Goal: Information Seeking & Learning: Understand process/instructions

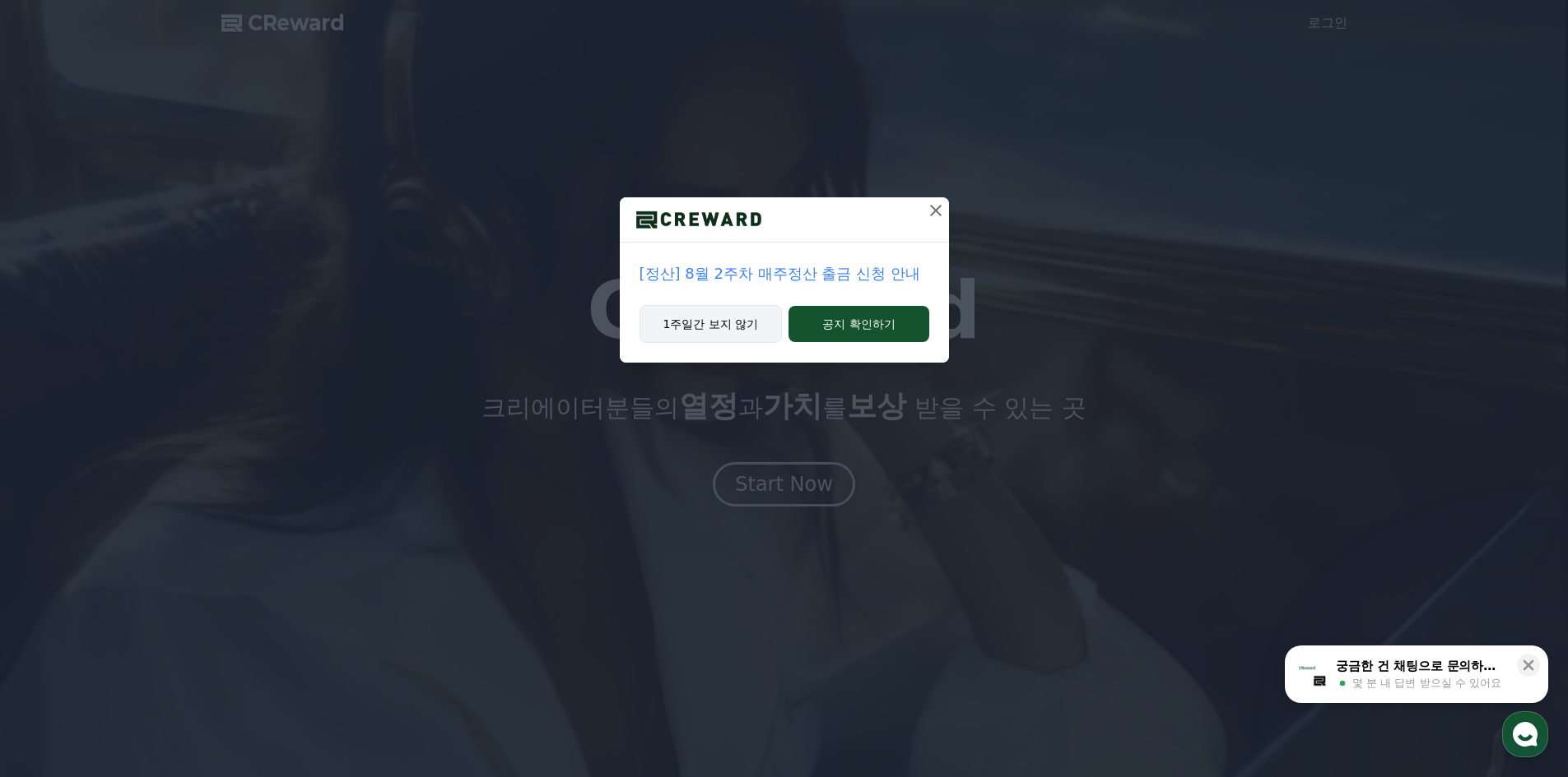
click at [709, 326] on button "1주일간 보지 않기" at bounding box center [712, 324] width 143 height 38
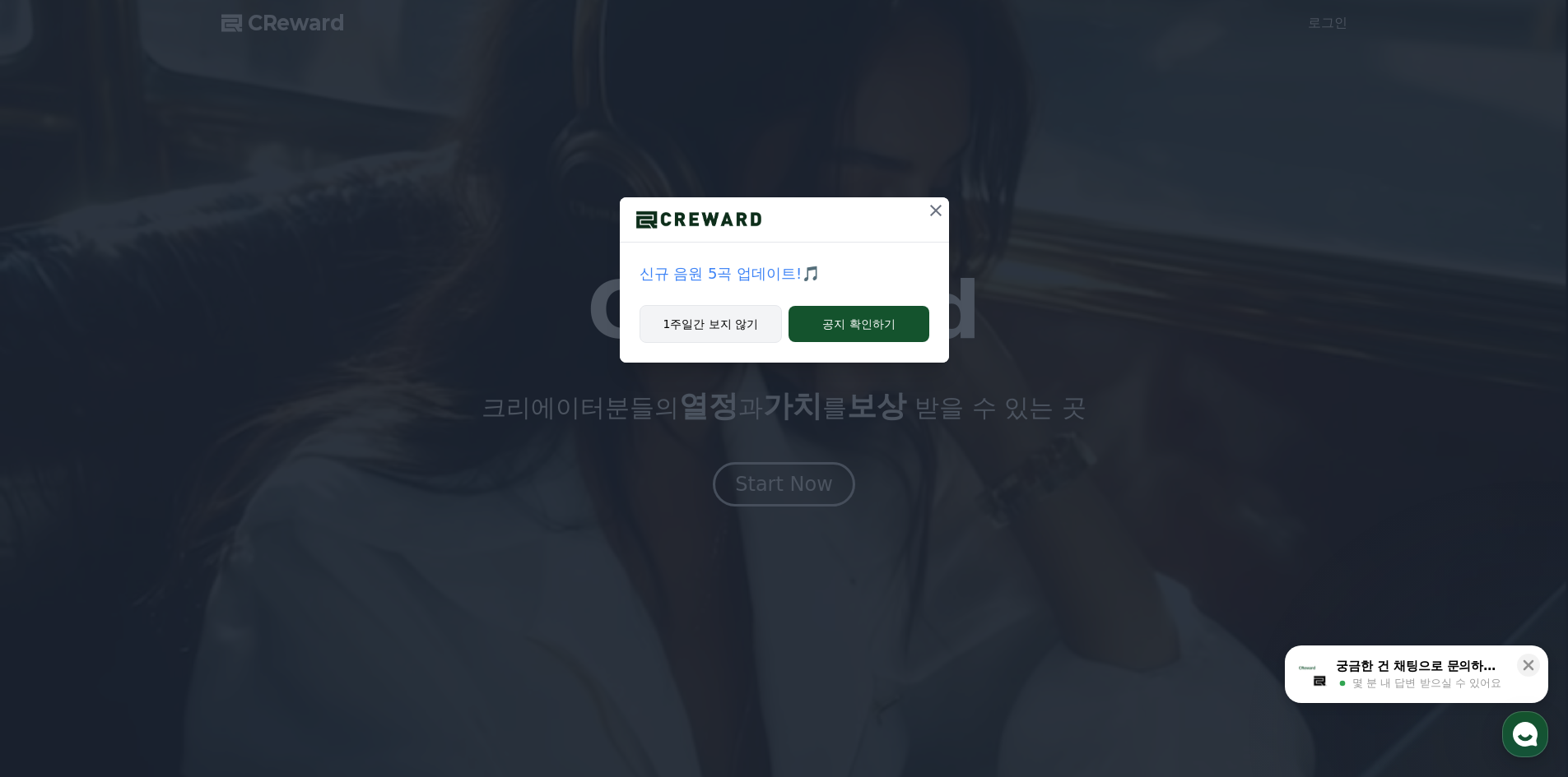
click at [747, 319] on button "1주일간 보지 않기" at bounding box center [712, 324] width 143 height 38
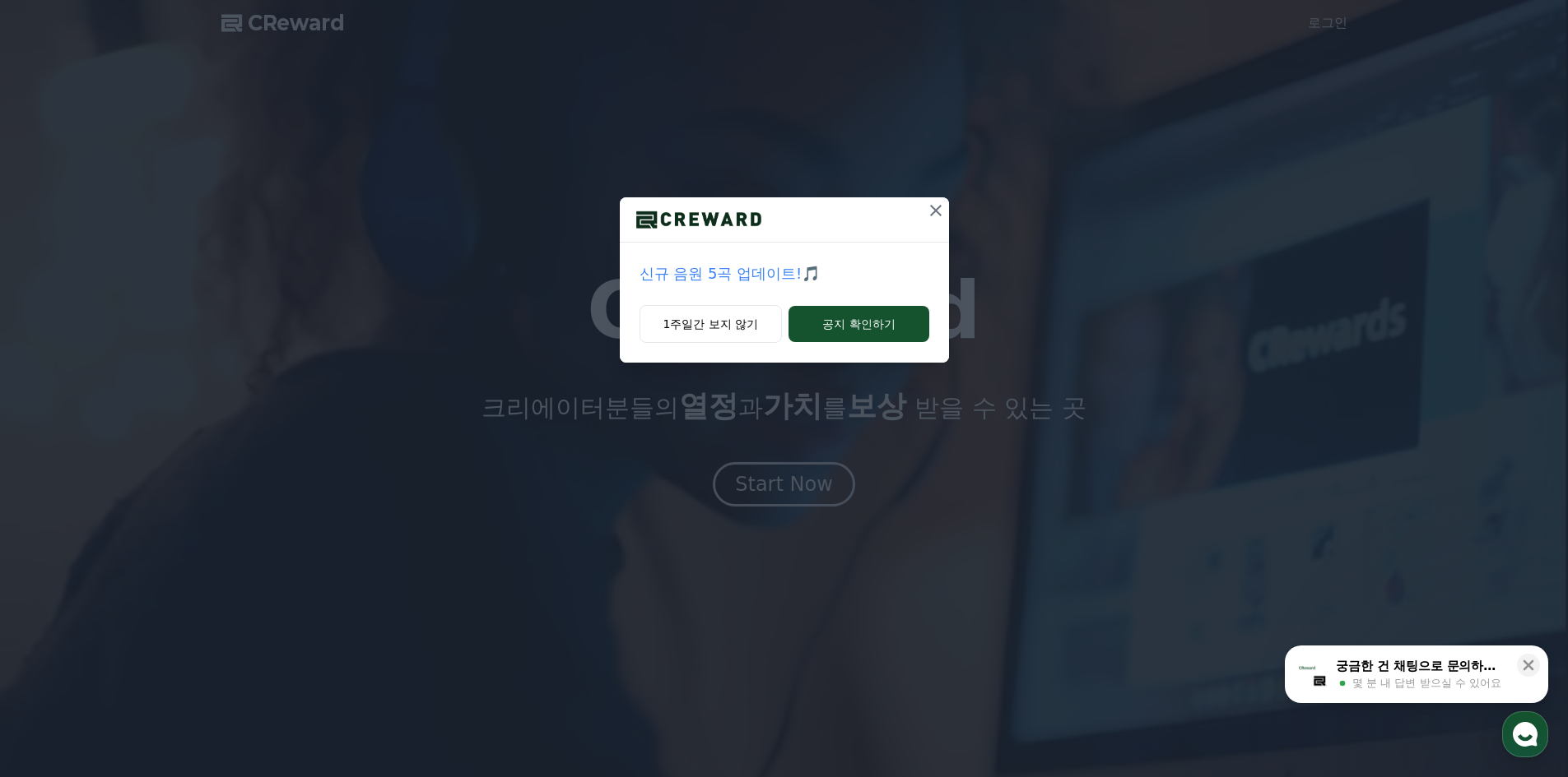
click at [748, 325] on h1 "CReward" at bounding box center [784, 310] width 394 height 79
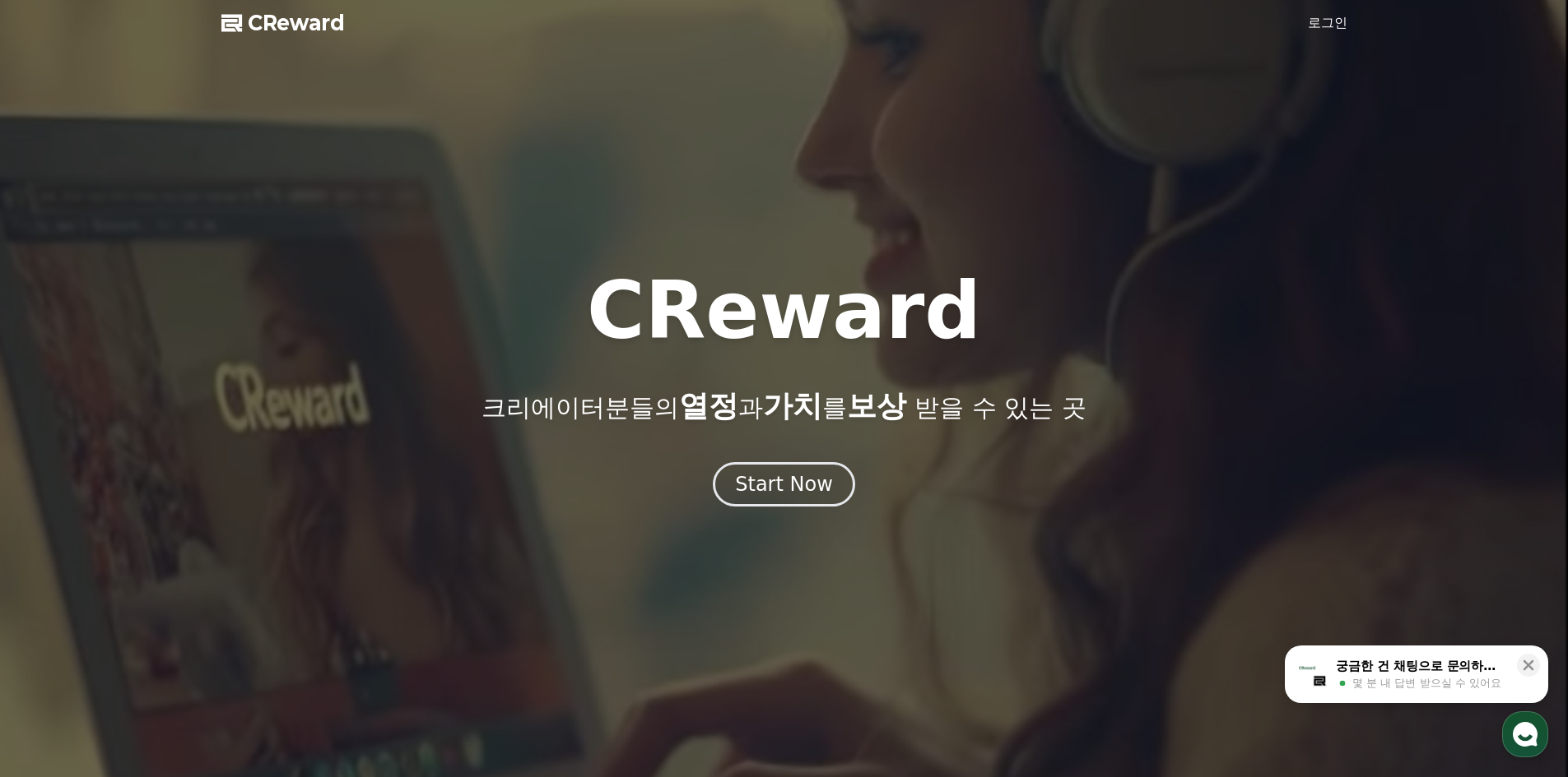
click at [1334, 28] on link "로그인" at bounding box center [1327, 22] width 40 height 19
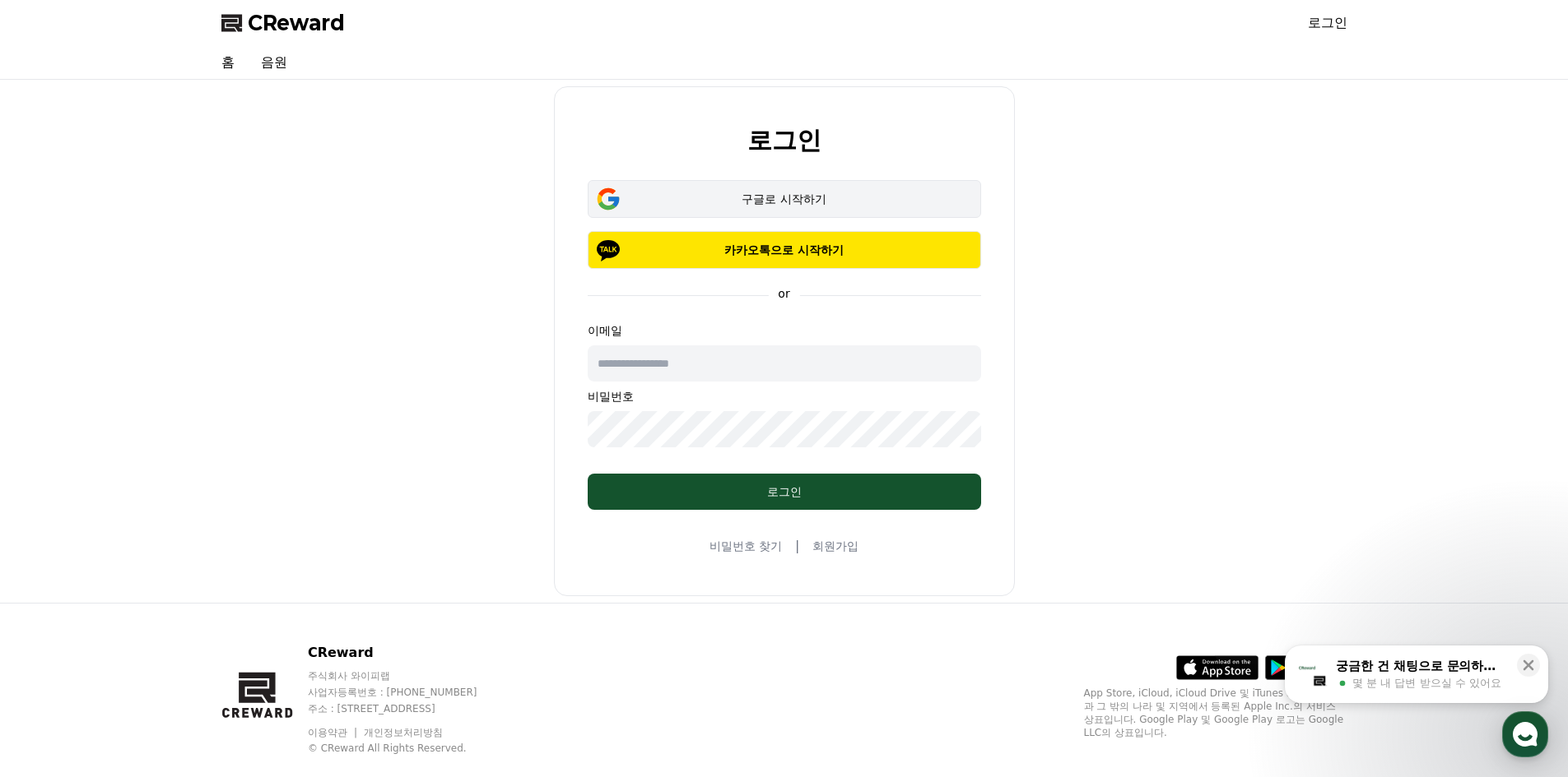
click at [832, 193] on div "구글로 시작하기" at bounding box center [784, 200] width 346 height 17
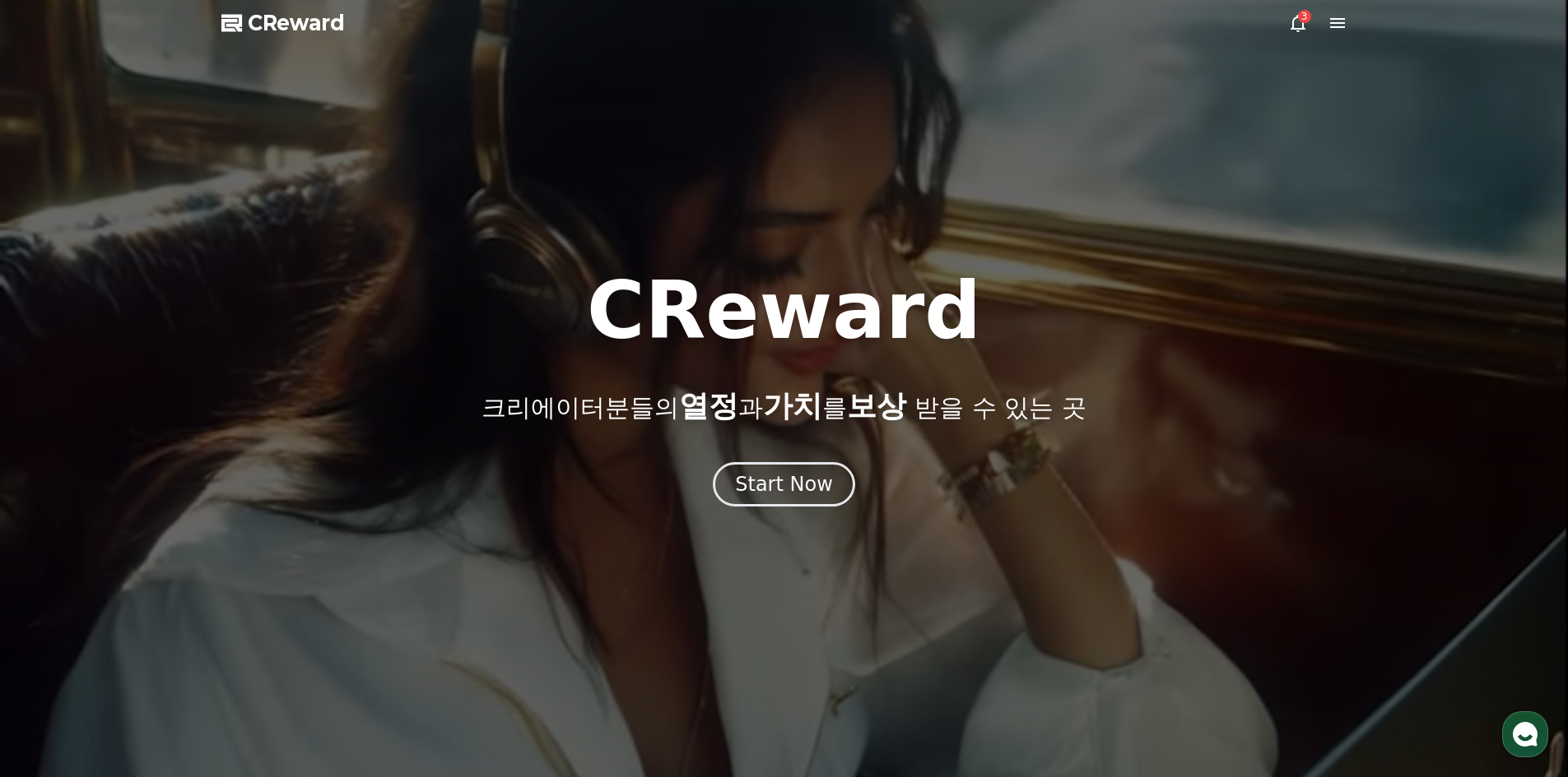
click at [1295, 23] on icon at bounding box center [1298, 22] width 20 height 19
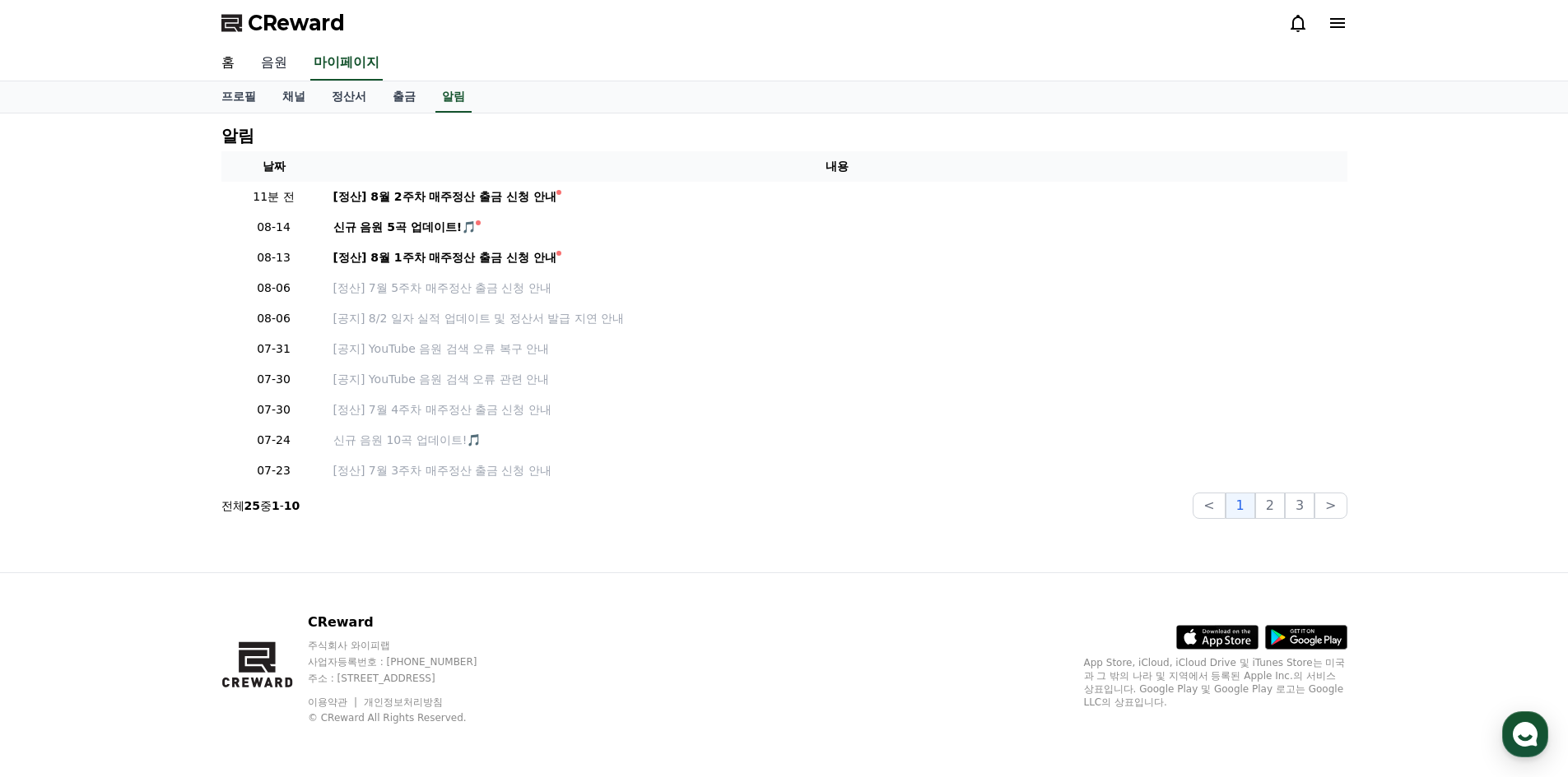
click at [273, 62] on link "음원" at bounding box center [274, 63] width 53 height 34
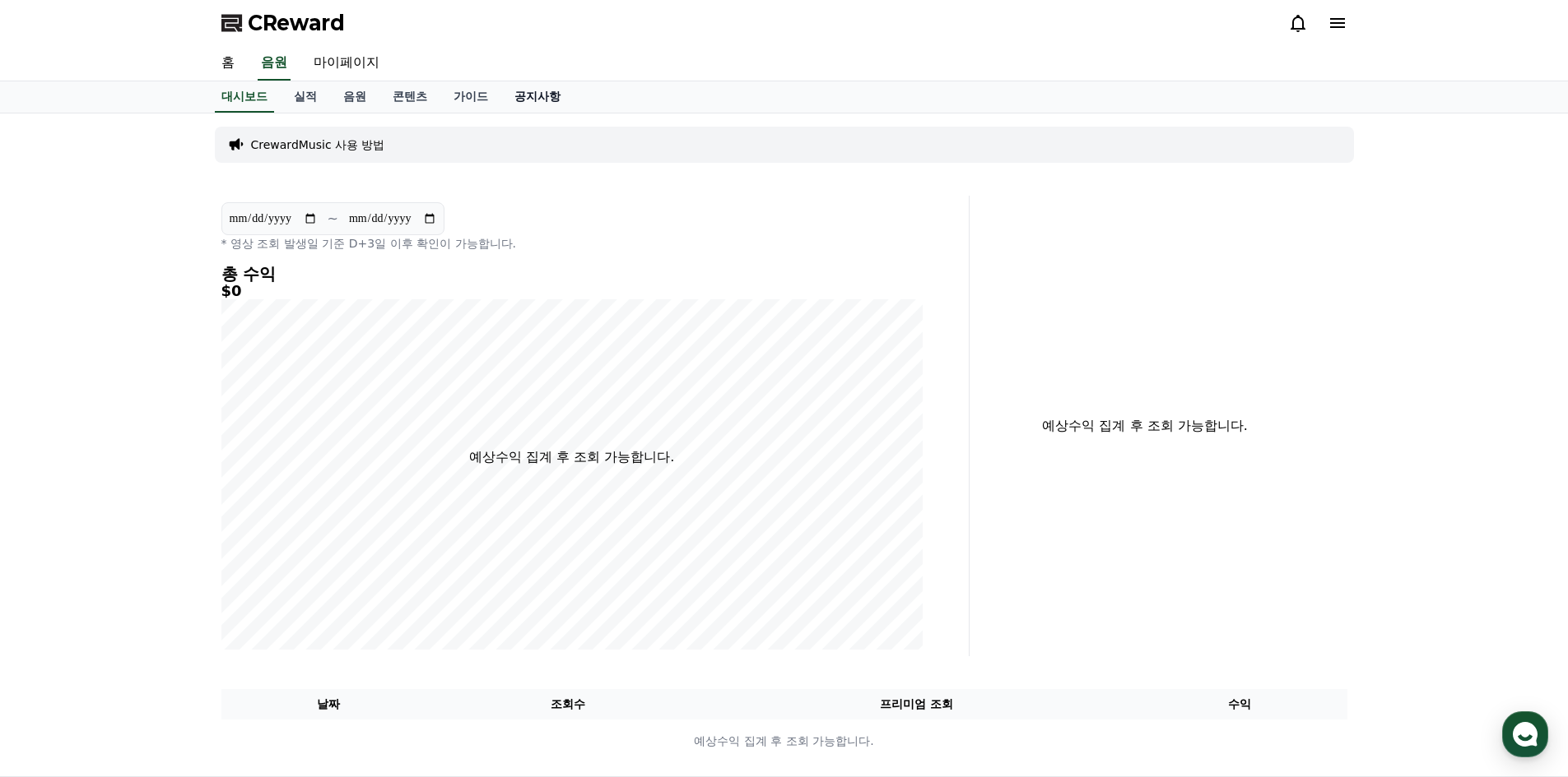
click at [539, 91] on link "공지사항" at bounding box center [538, 97] width 72 height 32
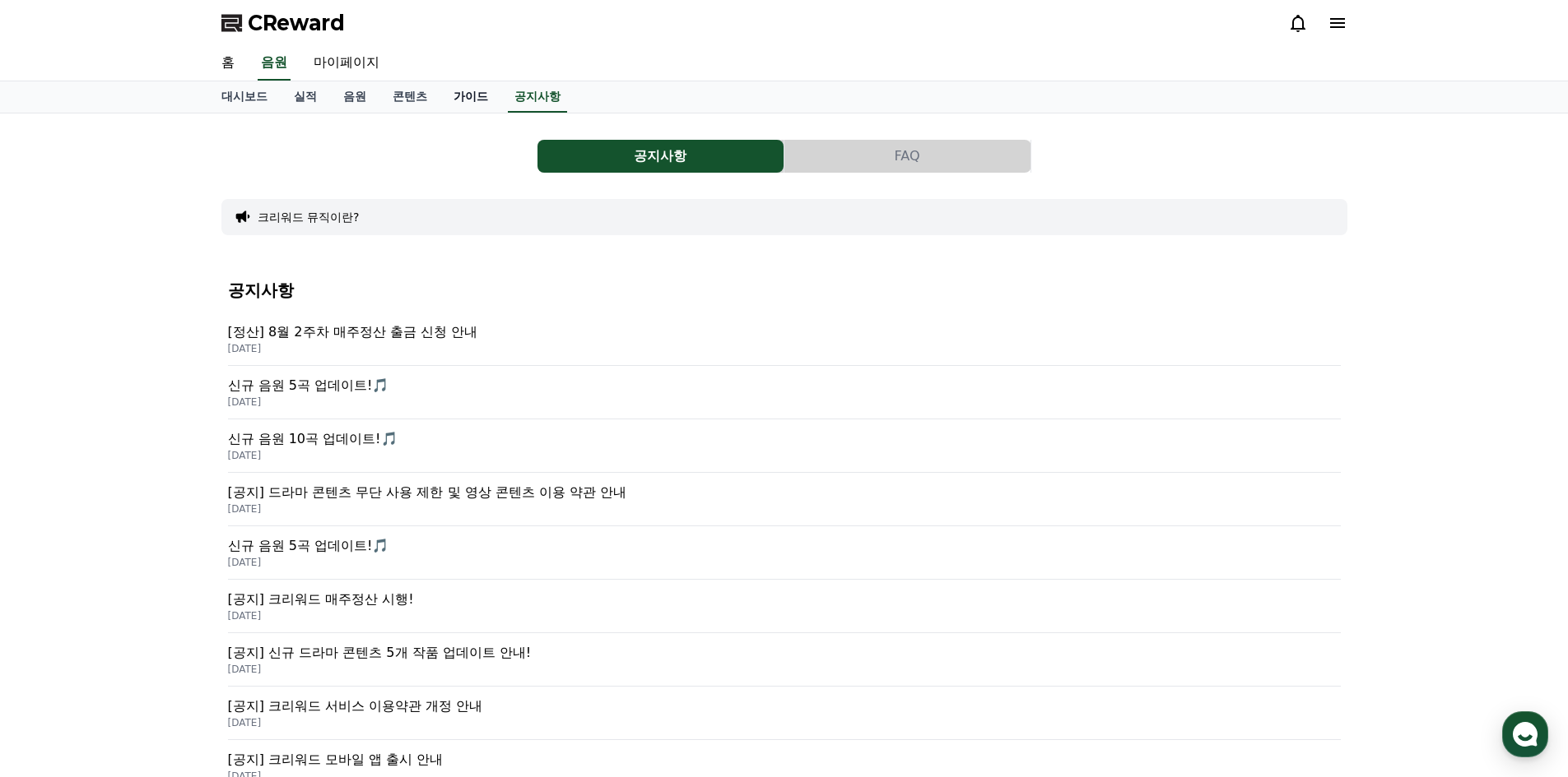
click at [468, 110] on link "가이드" at bounding box center [471, 97] width 61 height 32
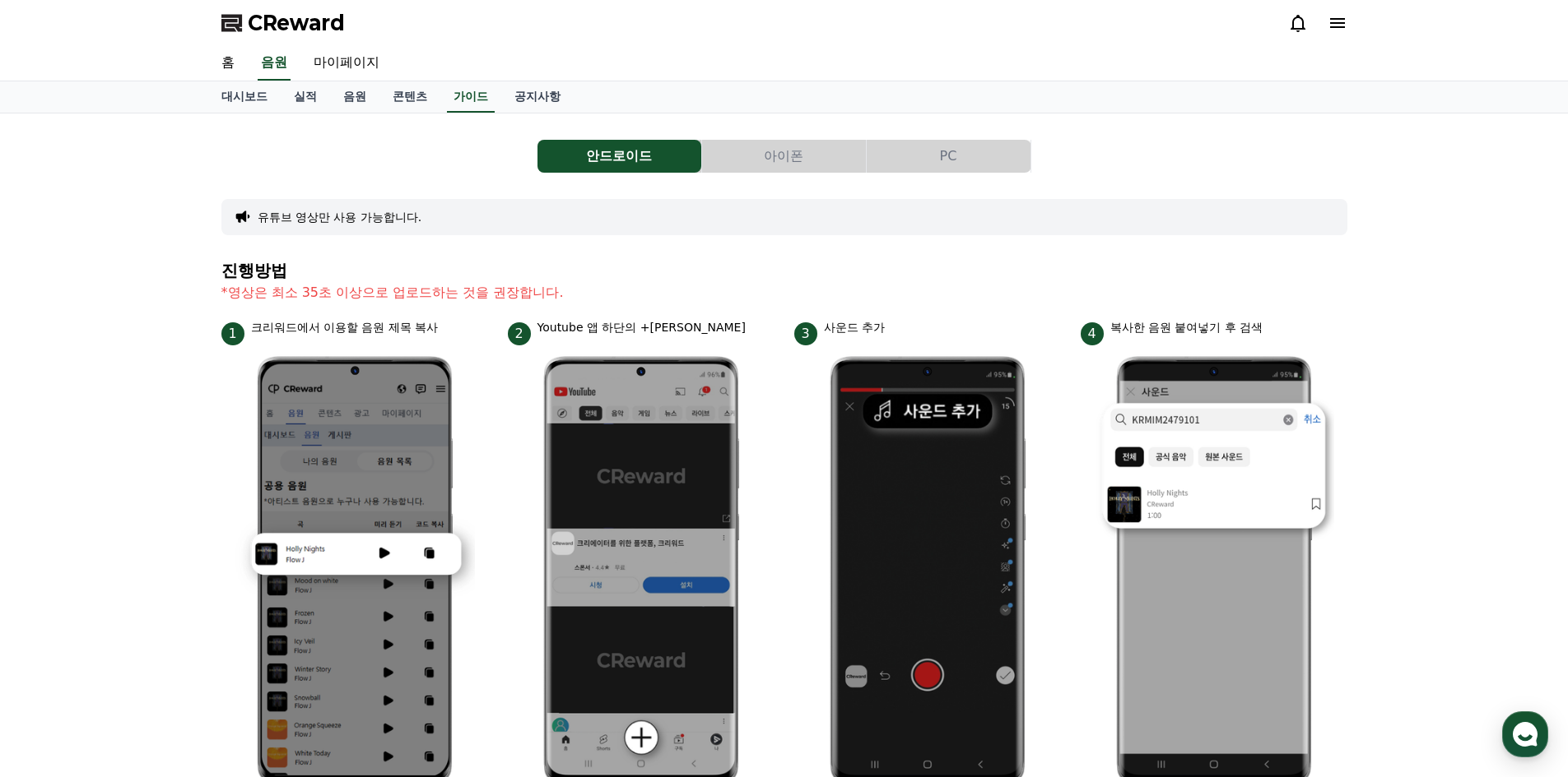
click at [944, 162] on button "PC" at bounding box center [948, 156] width 163 height 32
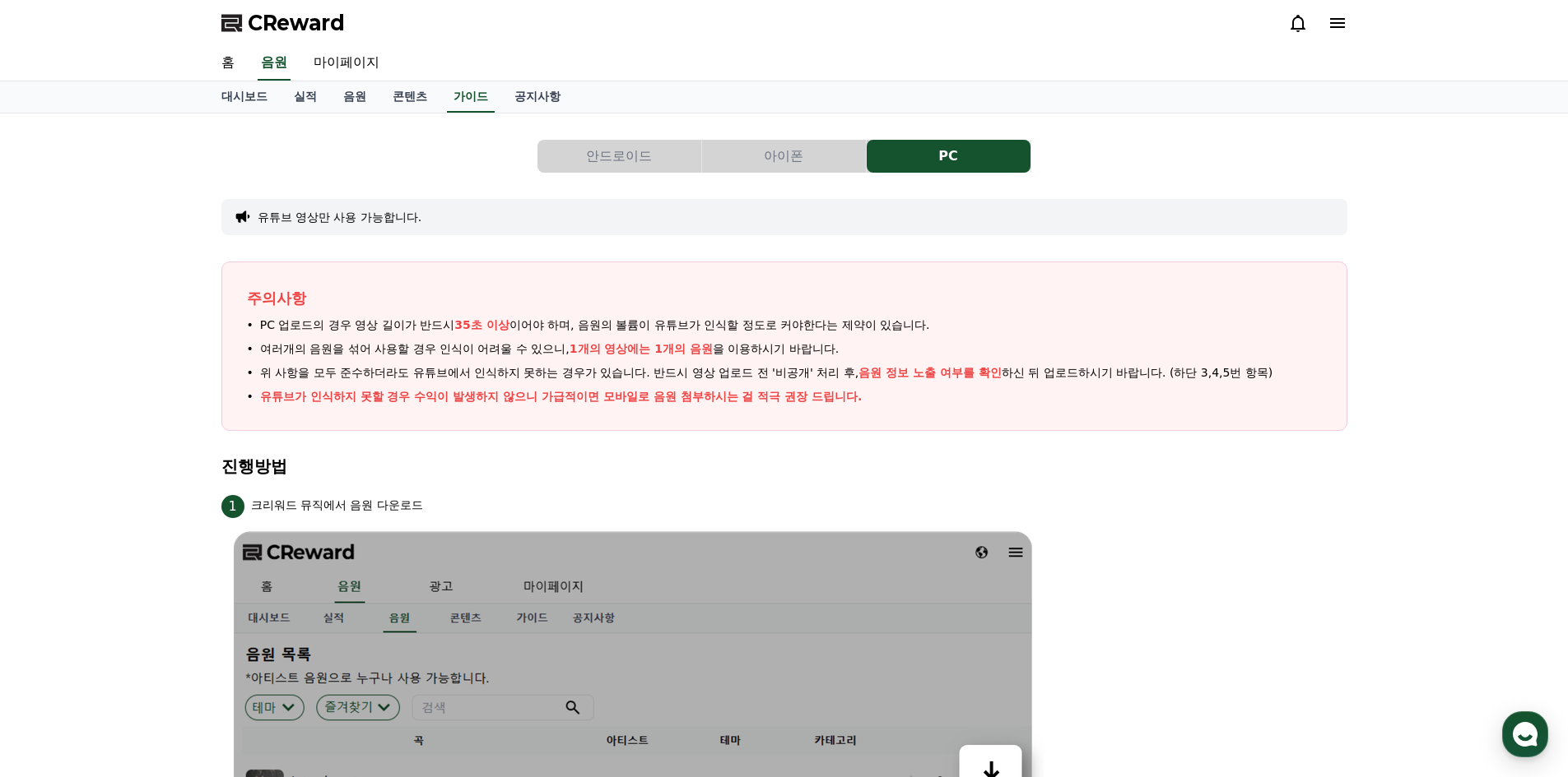
drag, startPoint x: 622, startPoint y: 398, endPoint x: 898, endPoint y: 398, distance: 276.0
click at [893, 399] on li "유튜브가 인식하지 못할 경우 수익이 발생하지 않으니 가급적이면 모바일로 음원 첨부하시는 걸 적극 권장 드립니다." at bounding box center [784, 396] width 1075 height 18
click at [910, 395] on li "유튜브가 인식하지 못할 경우 수익이 발생하지 않으니 가급적이면 모바일로 음원 첨부하시는 걸 적극 권장 드립니다." at bounding box center [784, 396] width 1075 height 18
drag, startPoint x: 411, startPoint y: 394, endPoint x: 668, endPoint y: 398, distance: 257.0
click at [655, 398] on p "유튜브가 인식하지 못할 경우 수익이 발생하지 않으니 가급적이면 모바일로 음원 첨부하시는 걸 적극 권장 드립니다." at bounding box center [561, 396] width 603 height 18
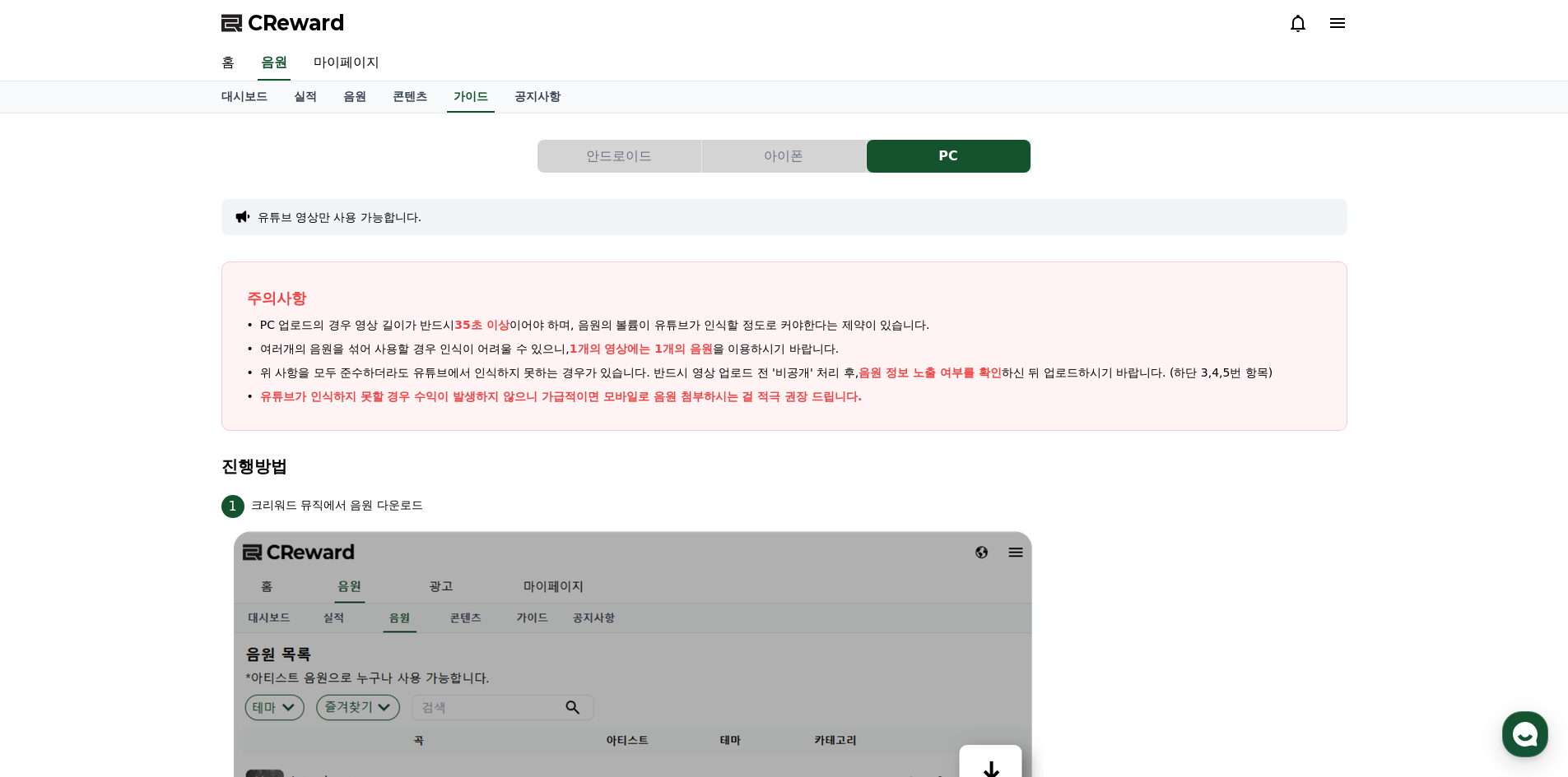
click at [744, 401] on p "유튜브가 인식하지 못할 경우 수익이 발생하지 않으니 가급적이면 모바일로 음원 첨부하시는 걸 적극 권장 드립니다." at bounding box center [561, 396] width 603 height 18
click at [356, 97] on link "음원" at bounding box center [354, 97] width 49 height 32
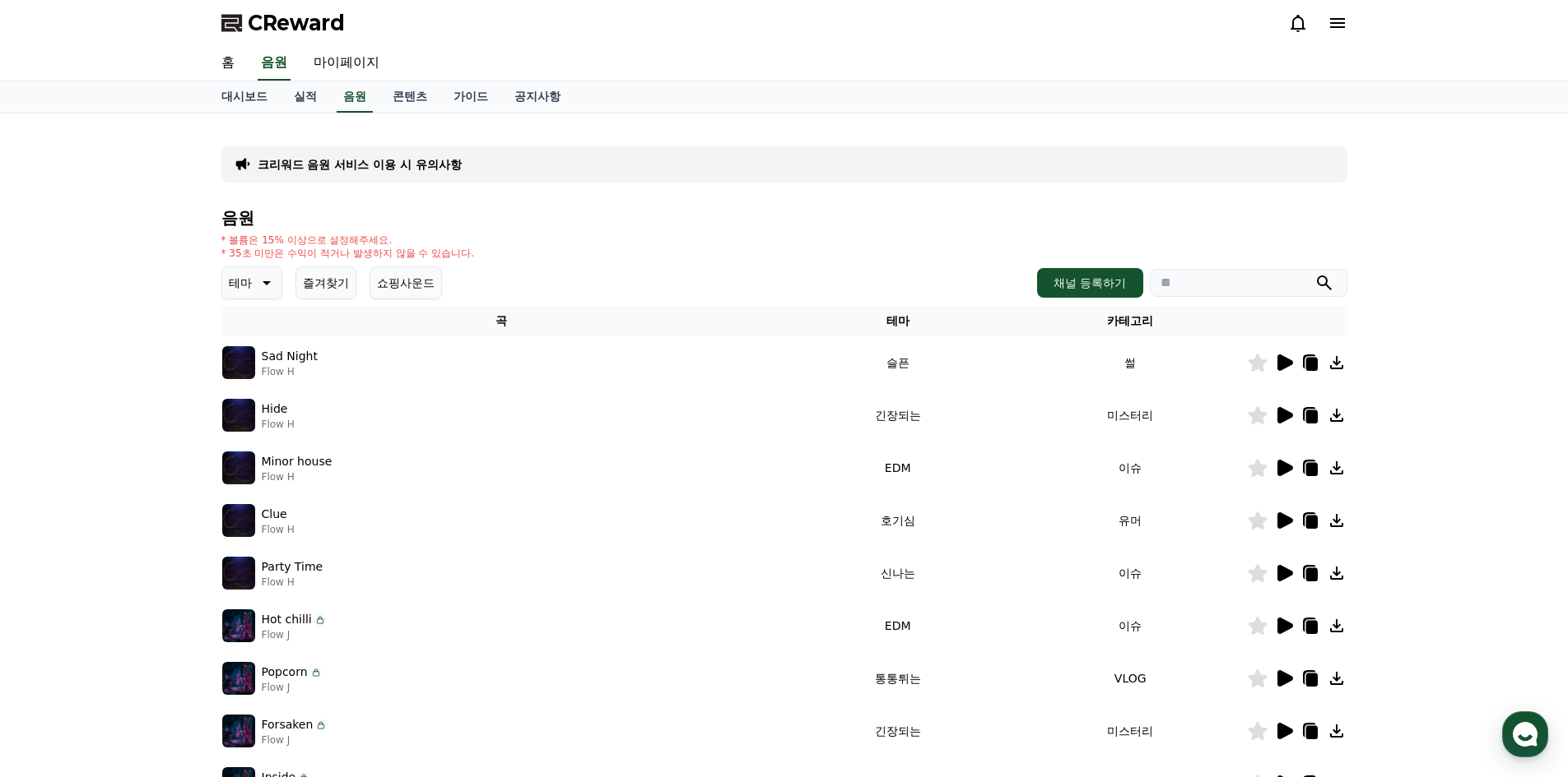
drag, startPoint x: 351, startPoint y: 242, endPoint x: 413, endPoint y: 247, distance: 62.2
click at [412, 247] on div "* 볼륨은 15% 이상으로 설정해주세요. * 35초 미만은 수익이 적거나 발생하지 않을 수 있습니다." at bounding box center [347, 247] width 254 height 26
click at [445, 247] on p "* 35초 미만은 수익이 적거나 발생하지 않을 수 있습니다." at bounding box center [347, 253] width 254 height 13
click at [1285, 367] on icon at bounding box center [1285, 363] width 16 height 17
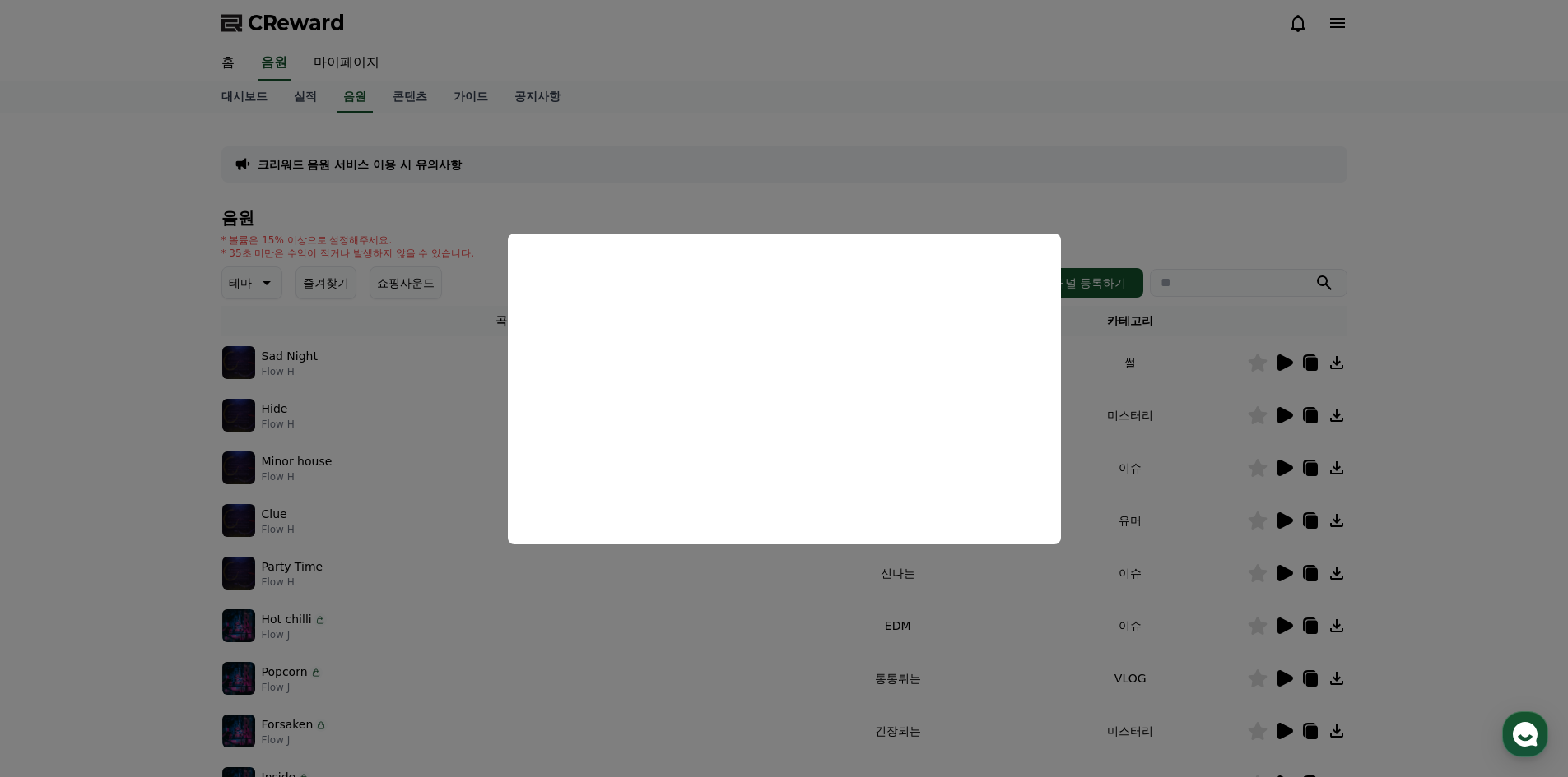
click at [751, 626] on button "close modal" at bounding box center [784, 388] width 1568 height 777
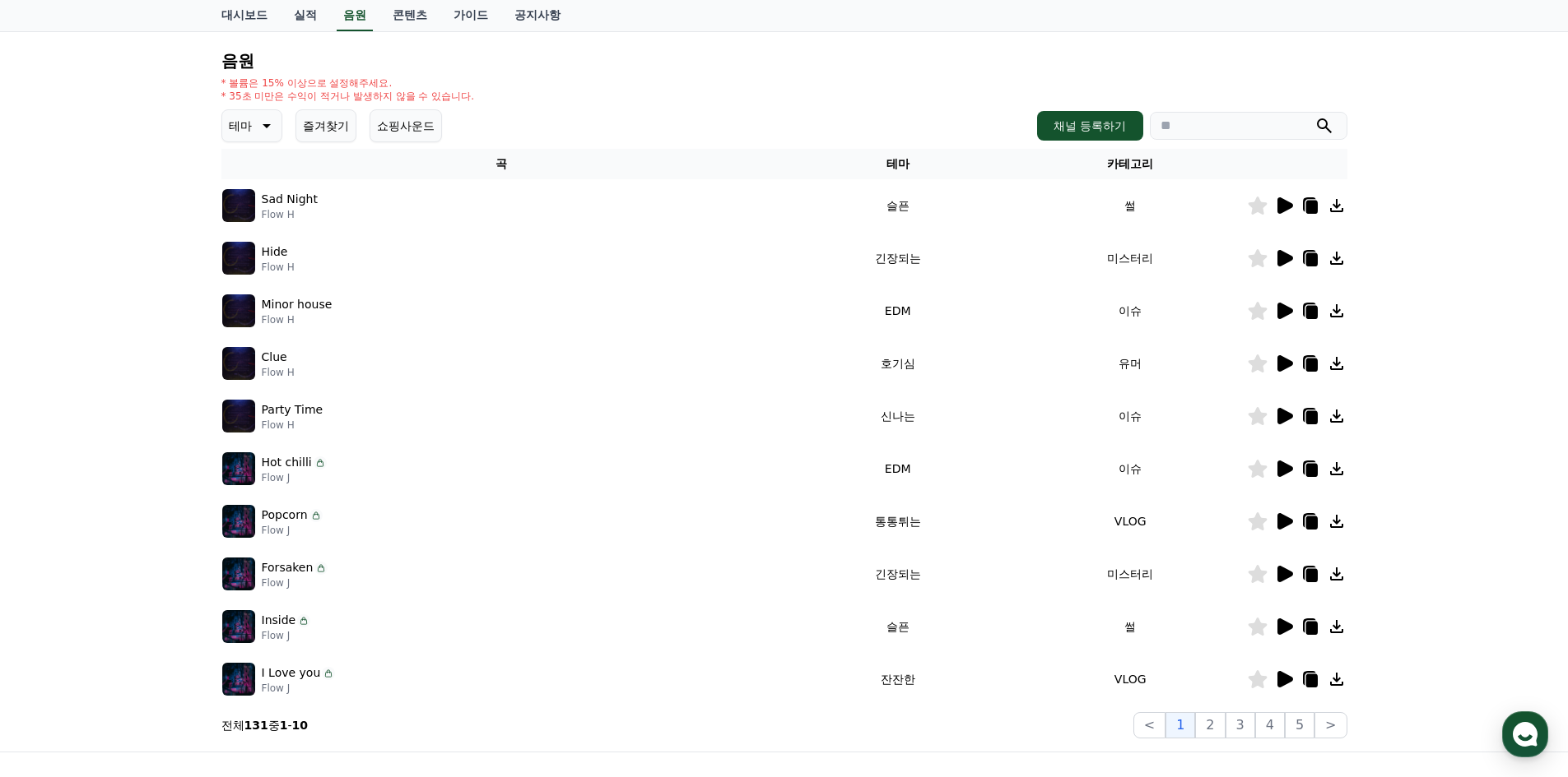
scroll to position [247, 0]
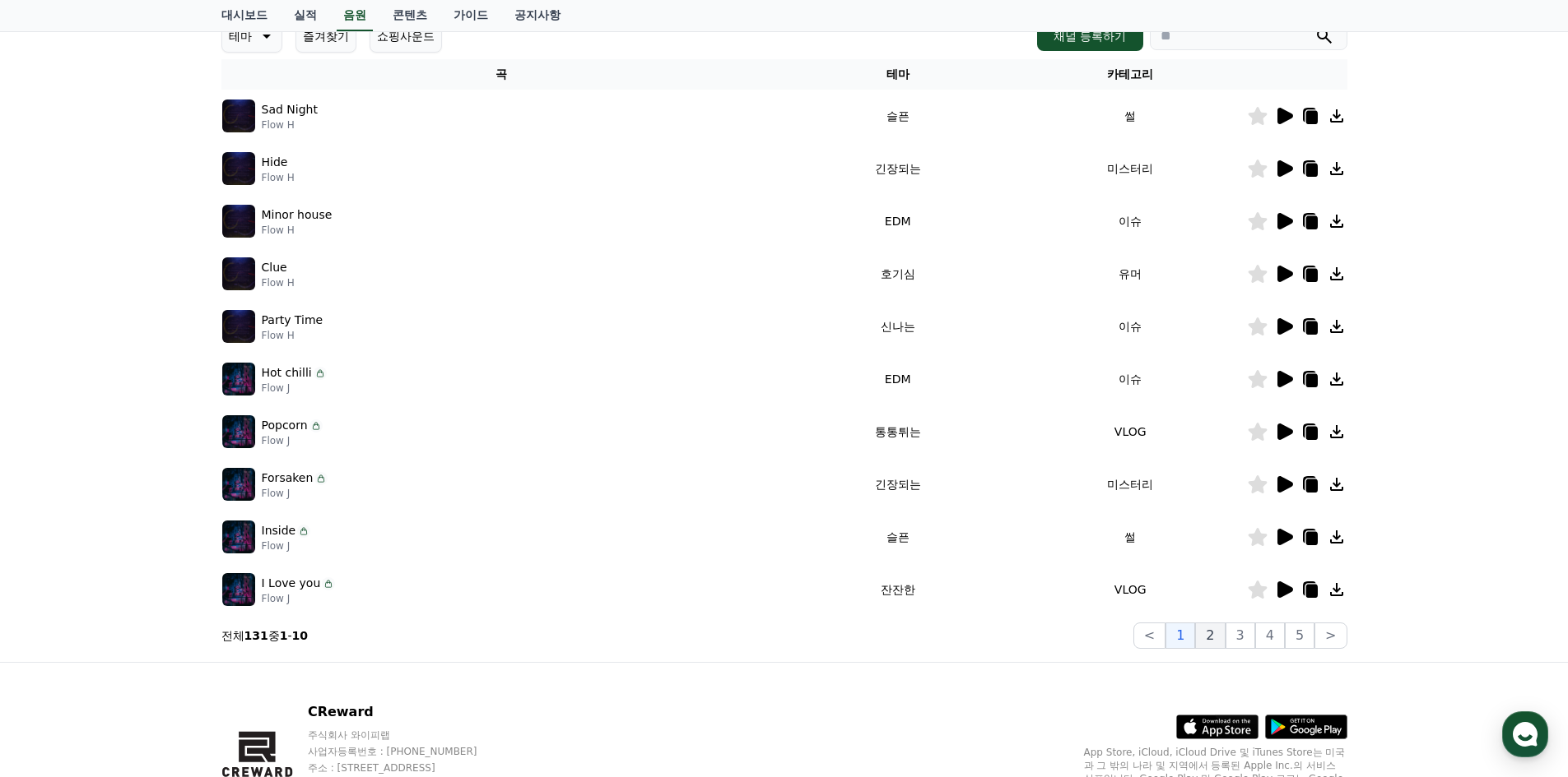
click at [1225, 640] on button "2" at bounding box center [1240, 636] width 30 height 26
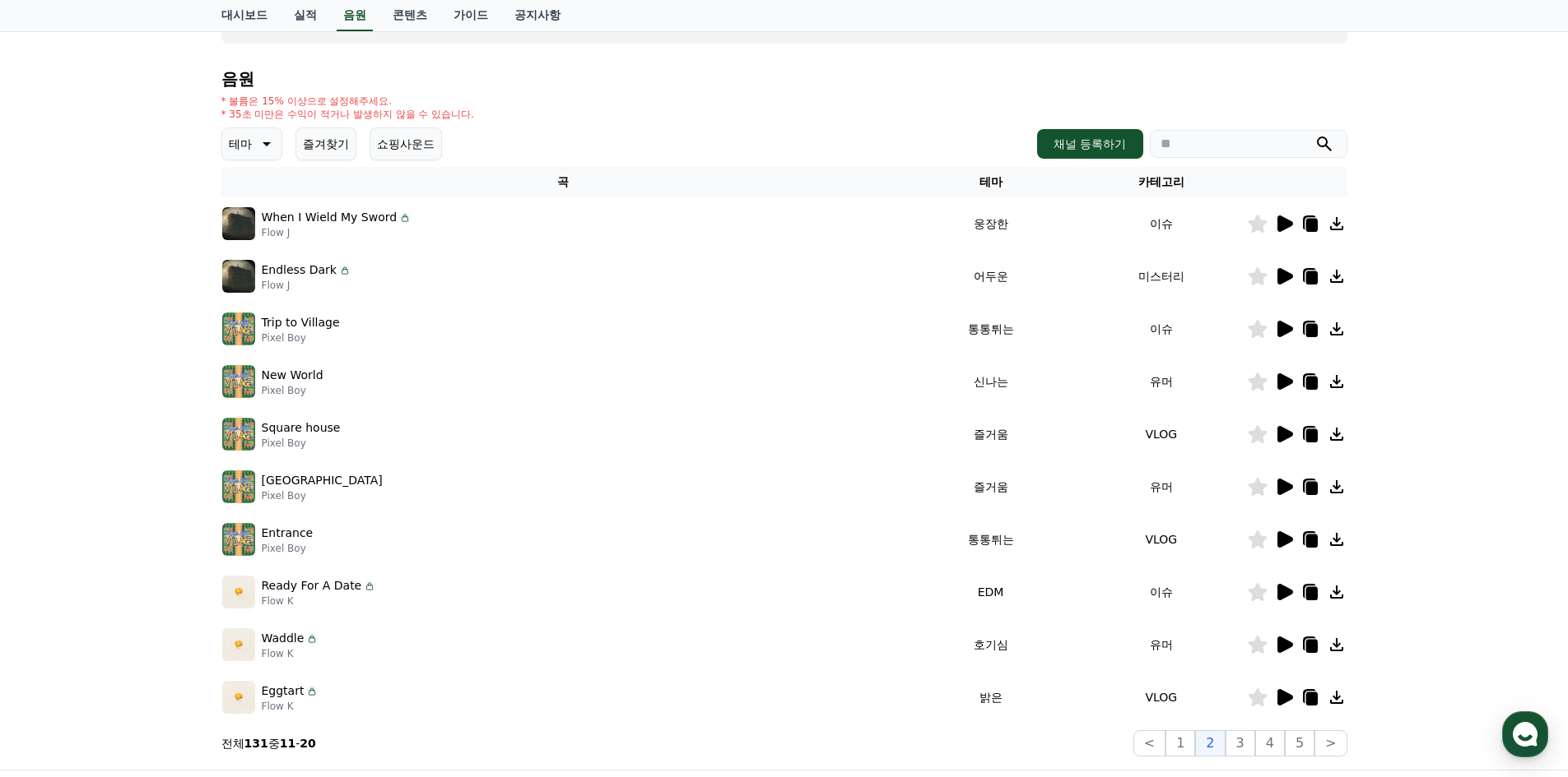
scroll to position [83, 0]
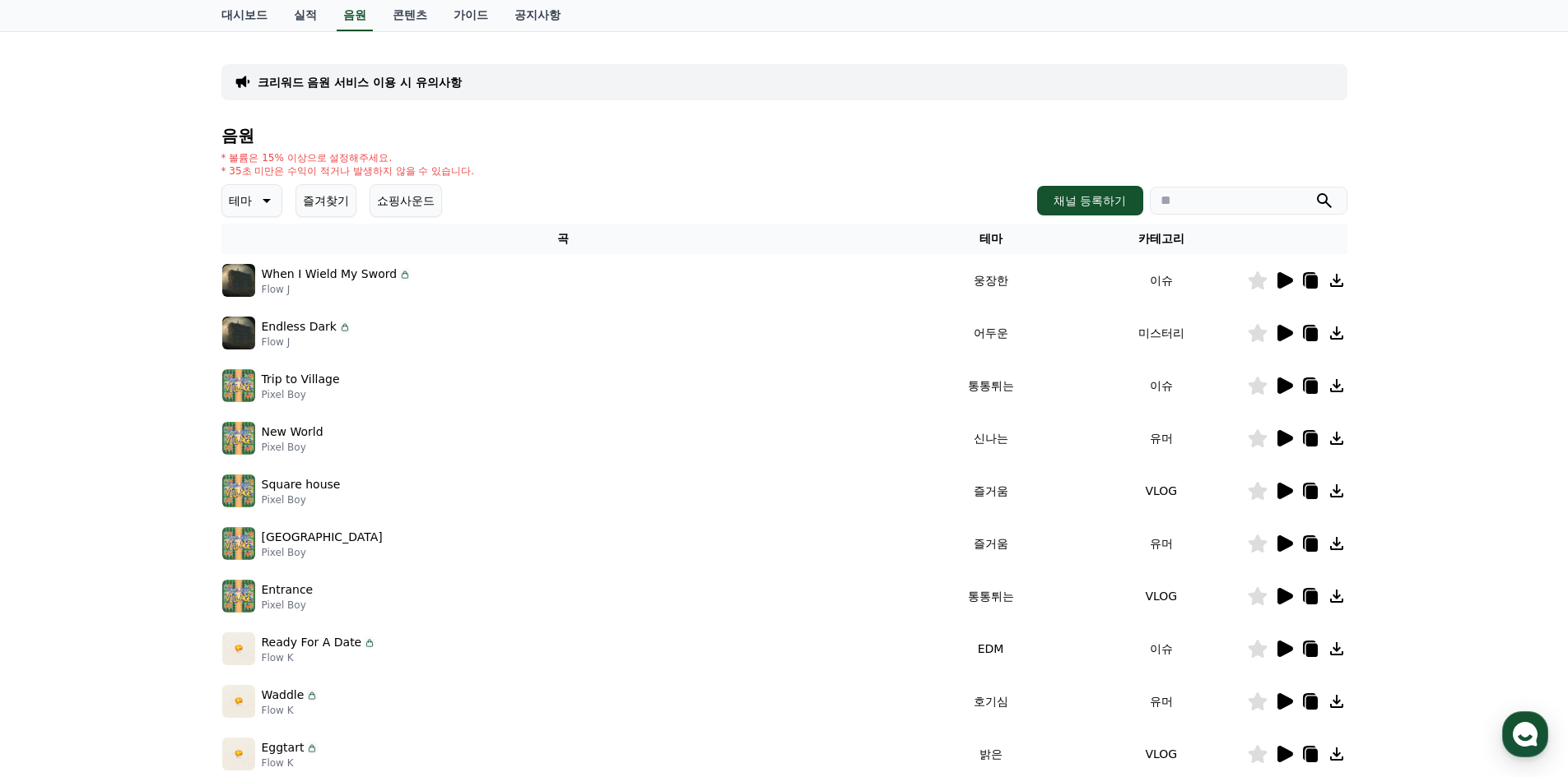
click at [1287, 284] on icon at bounding box center [1285, 280] width 16 height 17
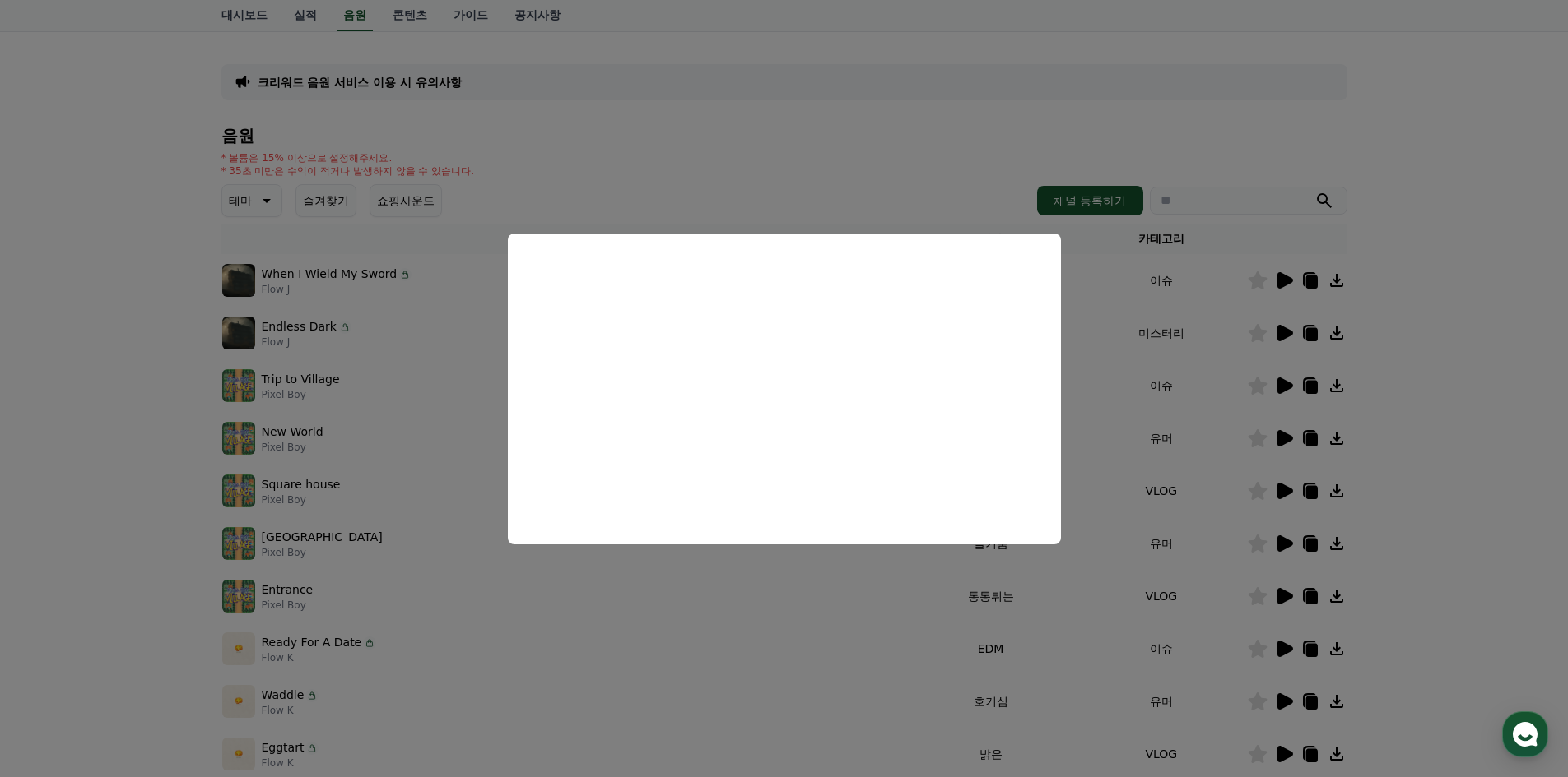
click at [1124, 480] on button "close modal" at bounding box center [784, 388] width 1568 height 777
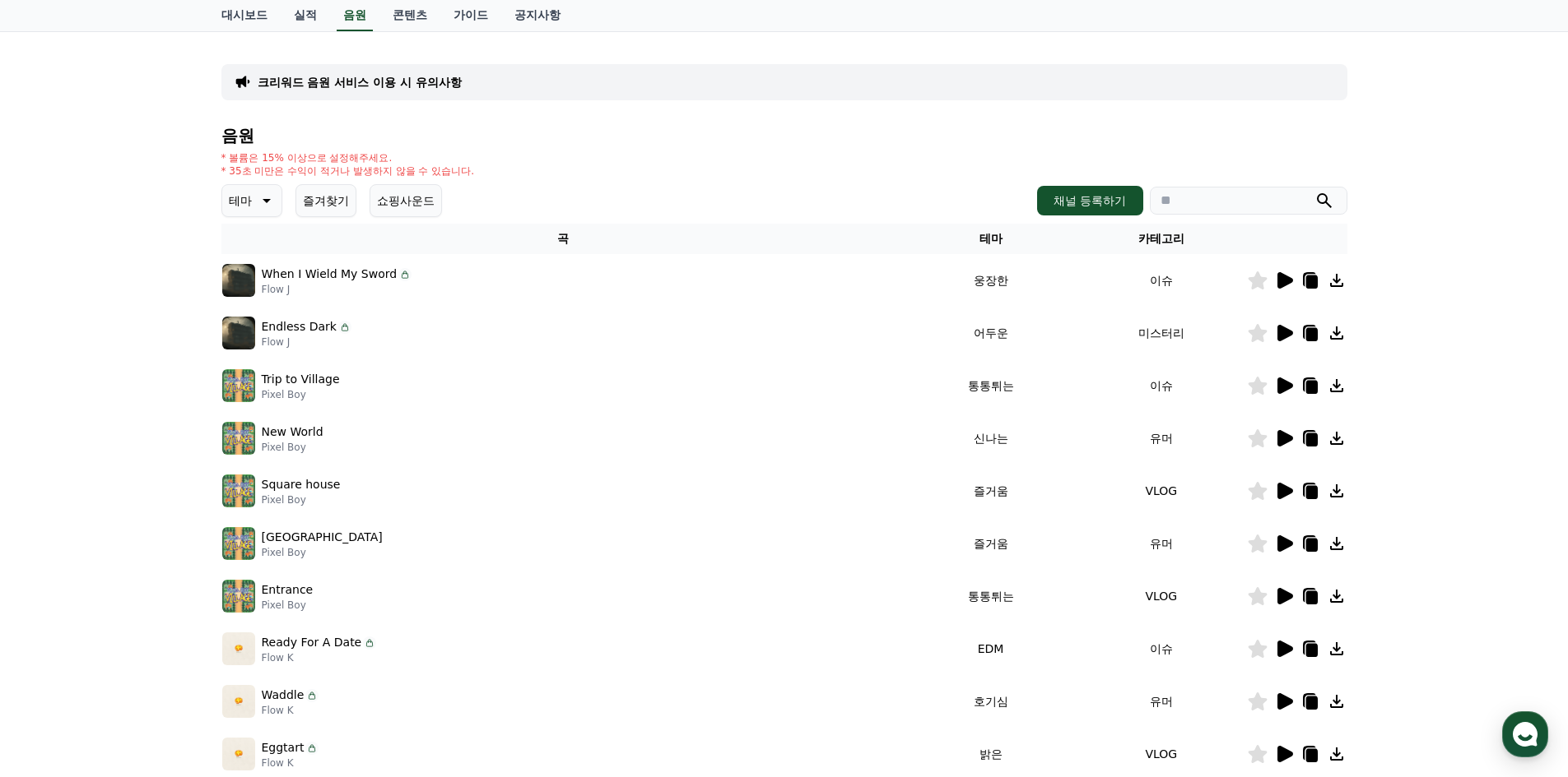
click at [334, 206] on button "즐겨찾기" at bounding box center [326, 201] width 61 height 32
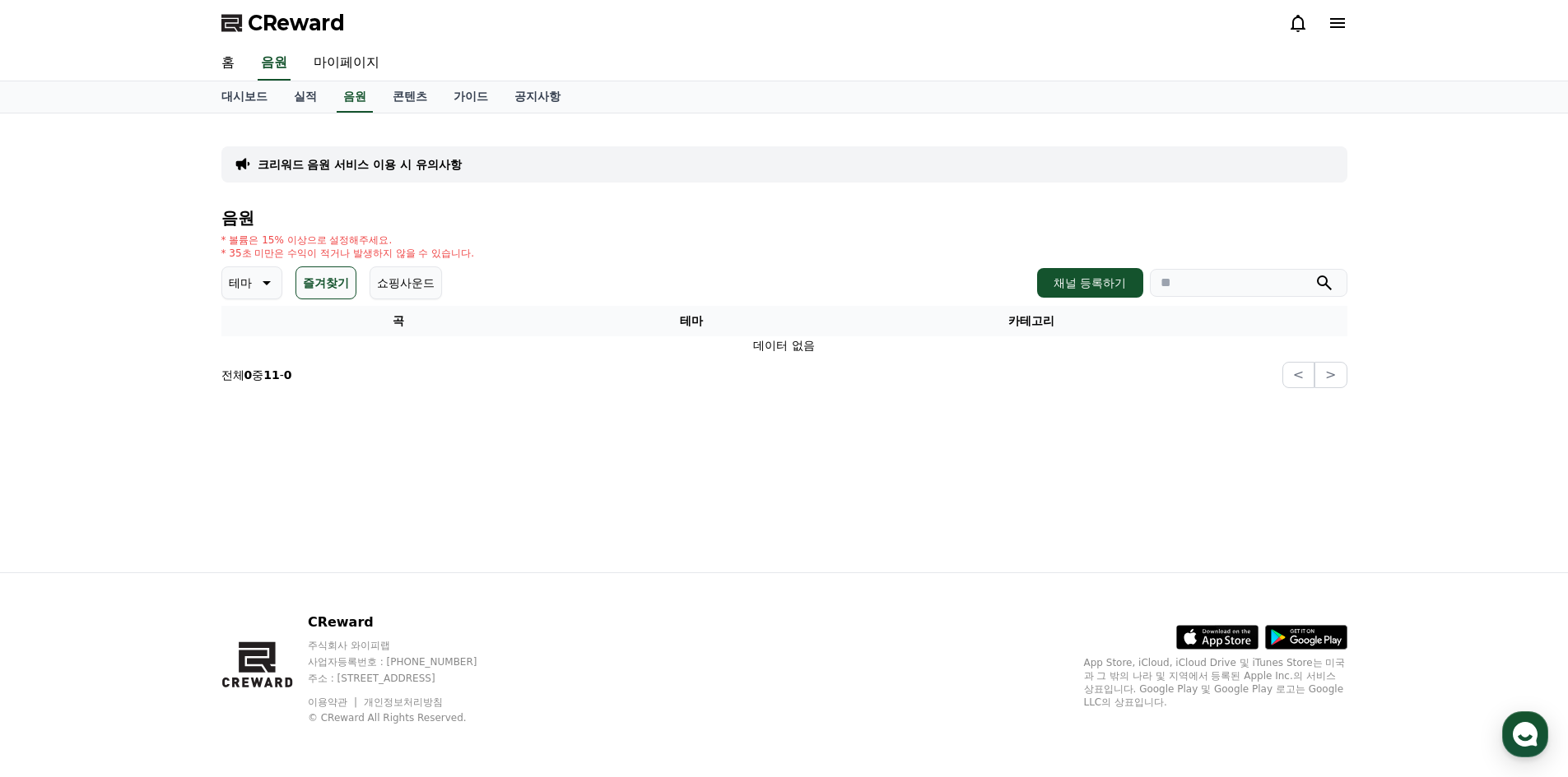
click at [272, 289] on icon at bounding box center [265, 282] width 20 height 19
click at [259, 387] on button "잔잔한" at bounding box center [247, 387] width 47 height 36
click at [272, 284] on icon at bounding box center [276, 282] width 20 height 19
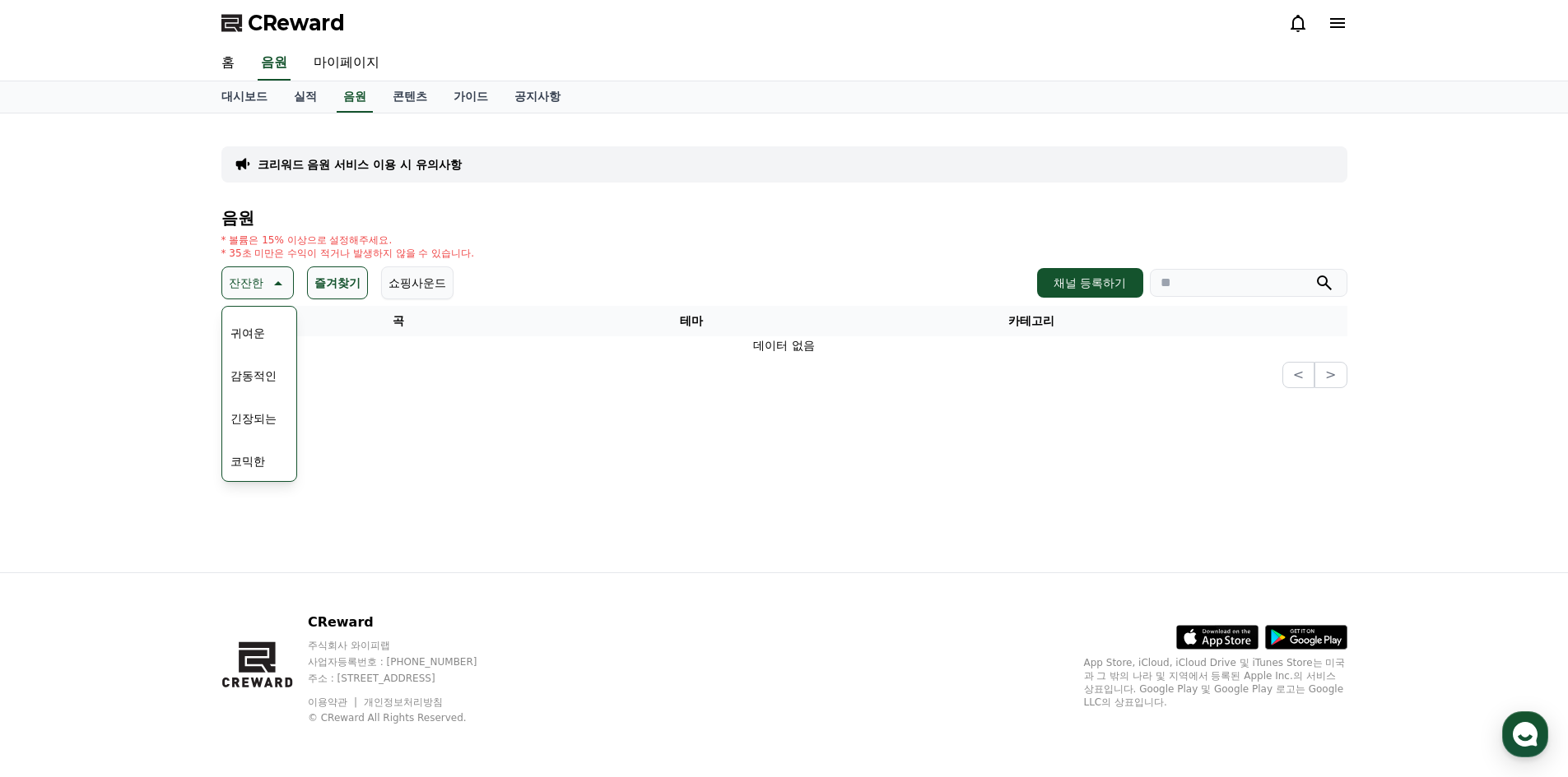
click at [268, 424] on button "긴장되는" at bounding box center [254, 419] width 59 height 36
click at [291, 280] on icon at bounding box center [288, 282] width 20 height 19
click at [266, 376] on button "환상적인" at bounding box center [254, 369] width 59 height 36
click at [273, 284] on p "환상적인" at bounding box center [252, 282] width 46 height 23
click at [255, 409] on button "호기심" at bounding box center [247, 411] width 47 height 36
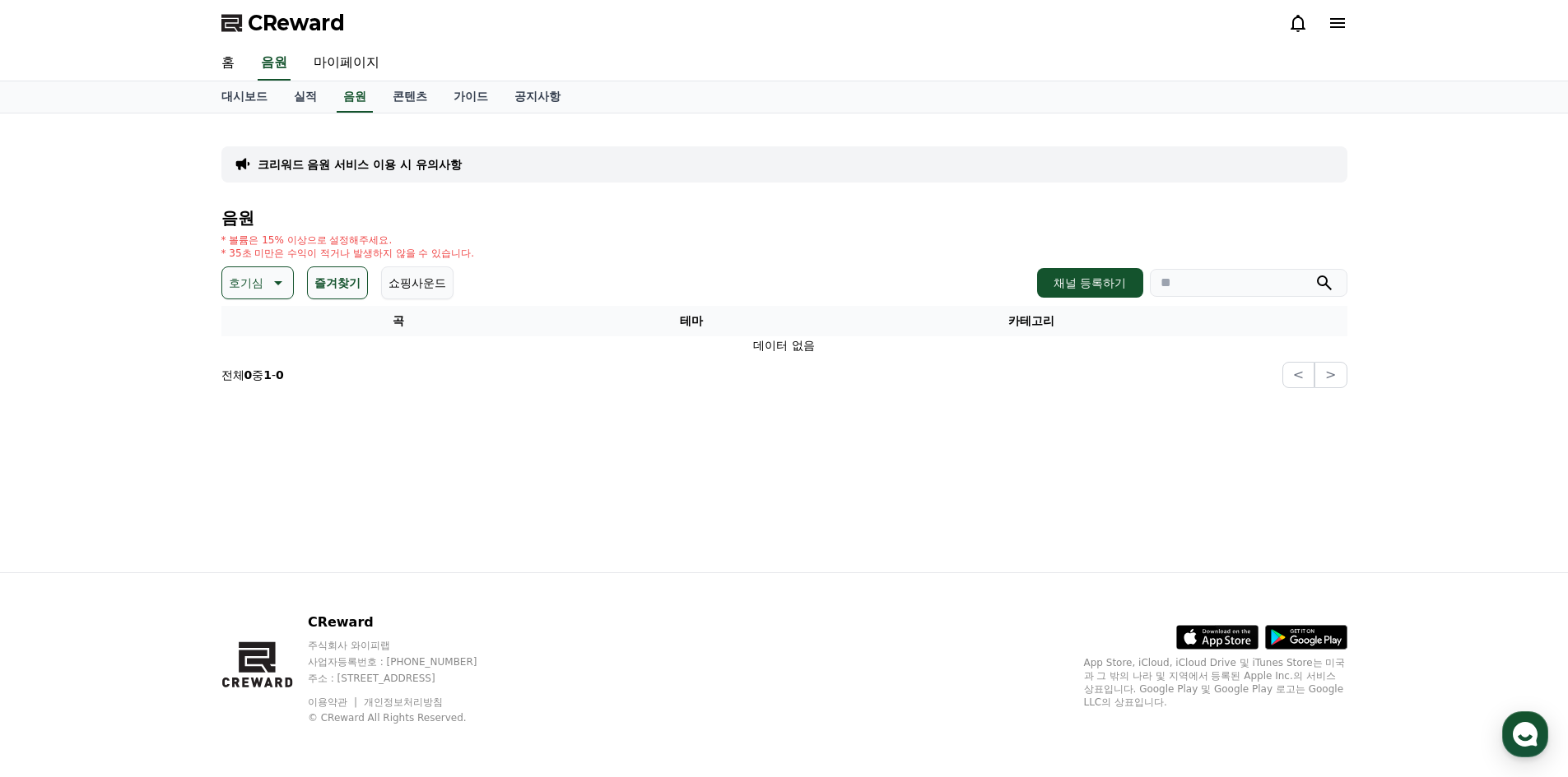
click at [269, 290] on icon at bounding box center [276, 282] width 20 height 19
click at [262, 372] on button "어두운" at bounding box center [247, 372] width 47 height 36
click at [269, 283] on icon at bounding box center [276, 282] width 20 height 19
click at [257, 343] on button "전체" at bounding box center [242, 326] width 36 height 36
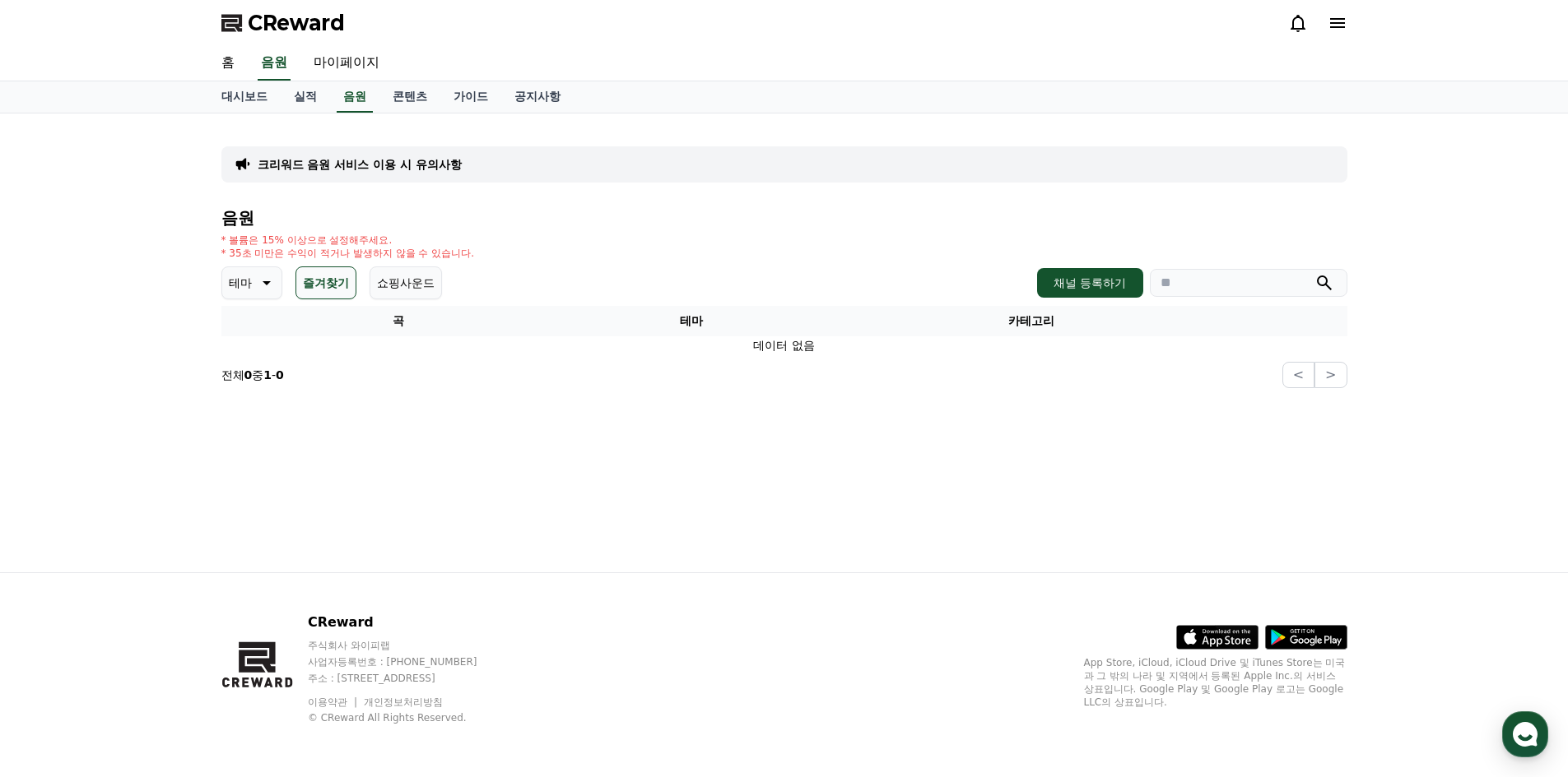
click at [242, 287] on p "테마" at bounding box center [240, 282] width 23 height 23
click at [245, 328] on button "전체" at bounding box center [242, 326] width 36 height 36
click at [353, 97] on link "음원" at bounding box center [354, 97] width 36 height 32
click at [420, 105] on link "콘텐츠" at bounding box center [411, 97] width 61 height 32
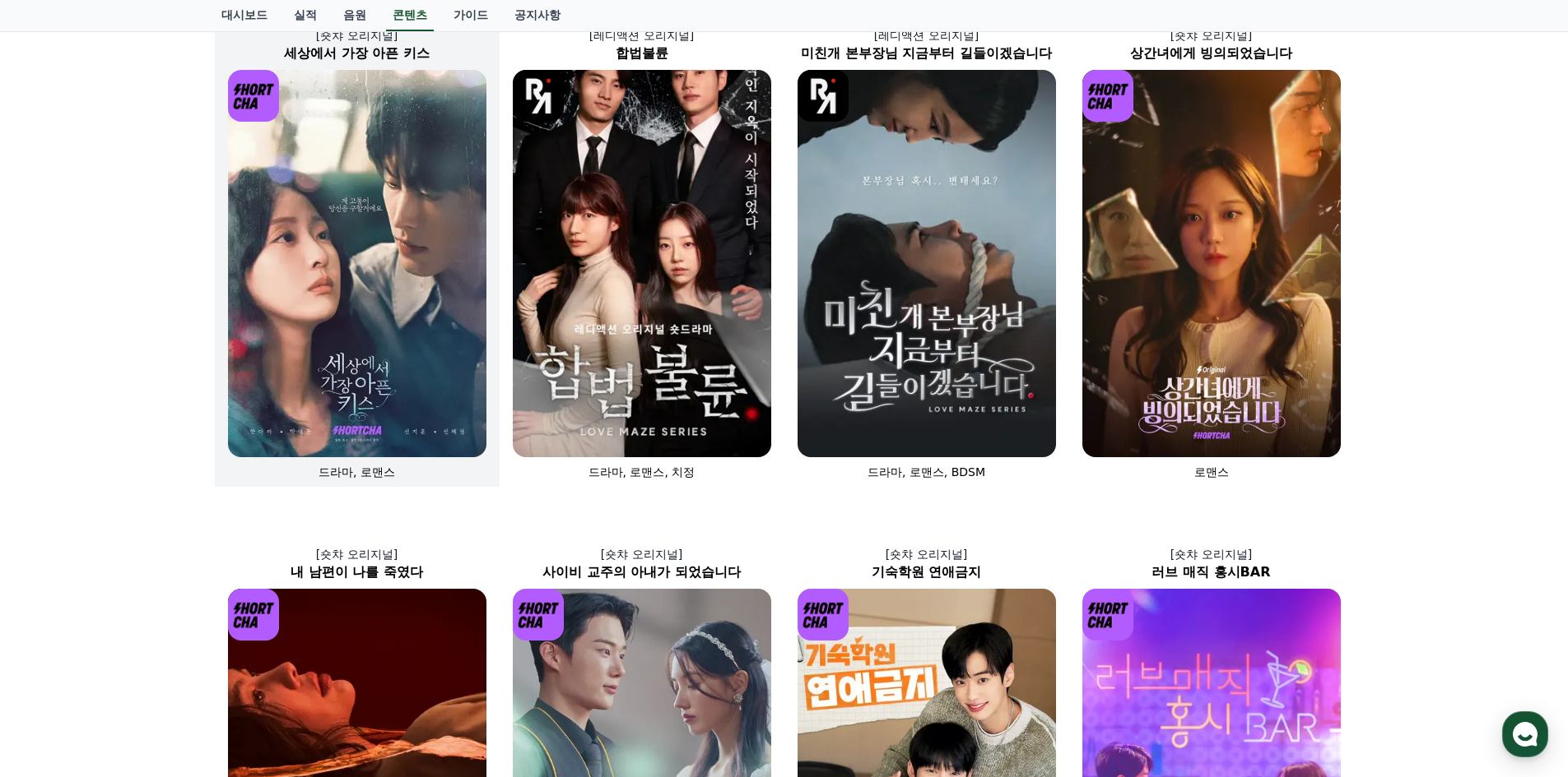
scroll to position [79, 0]
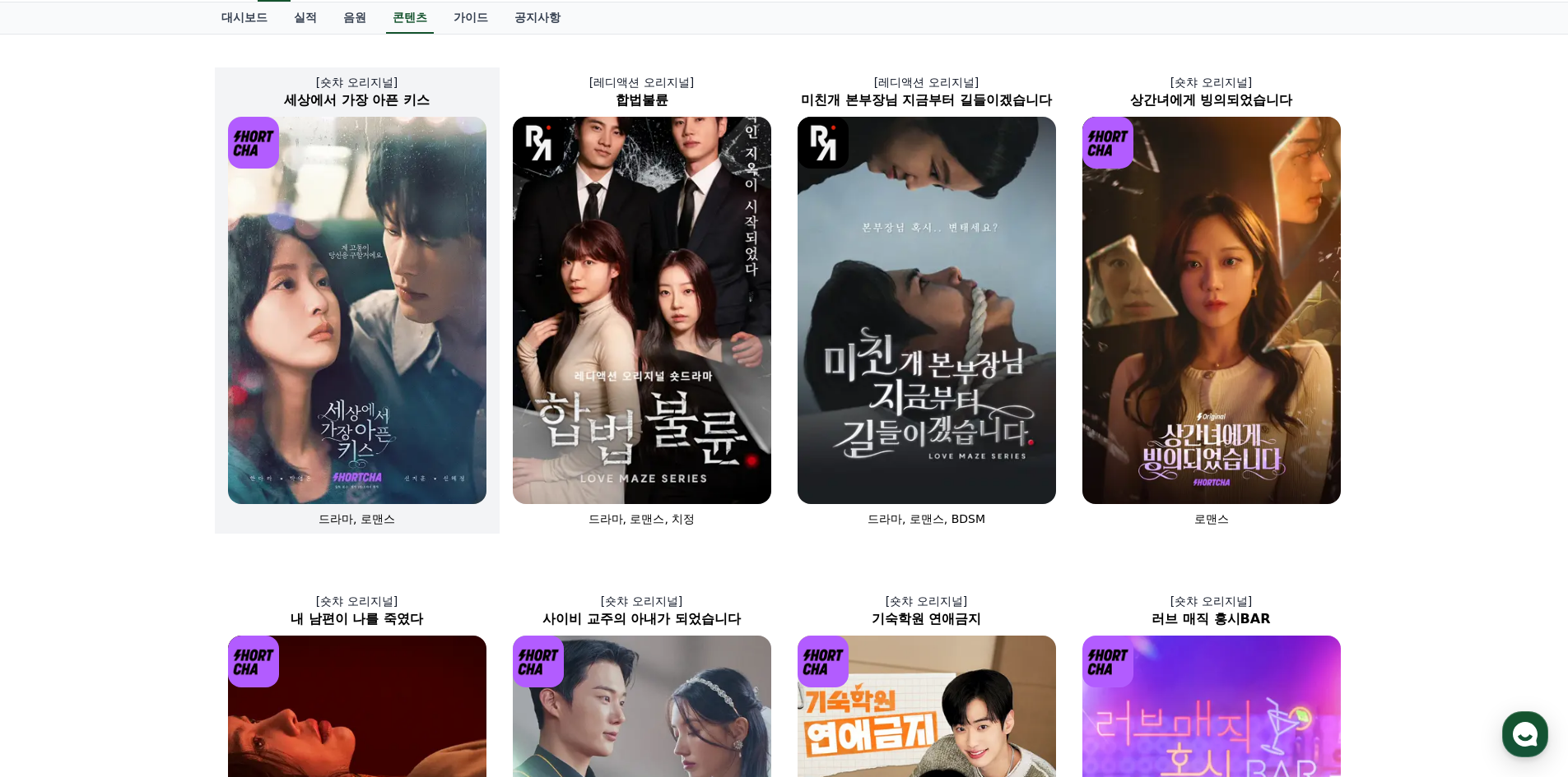
click at [351, 311] on img at bounding box center [357, 310] width 258 height 387
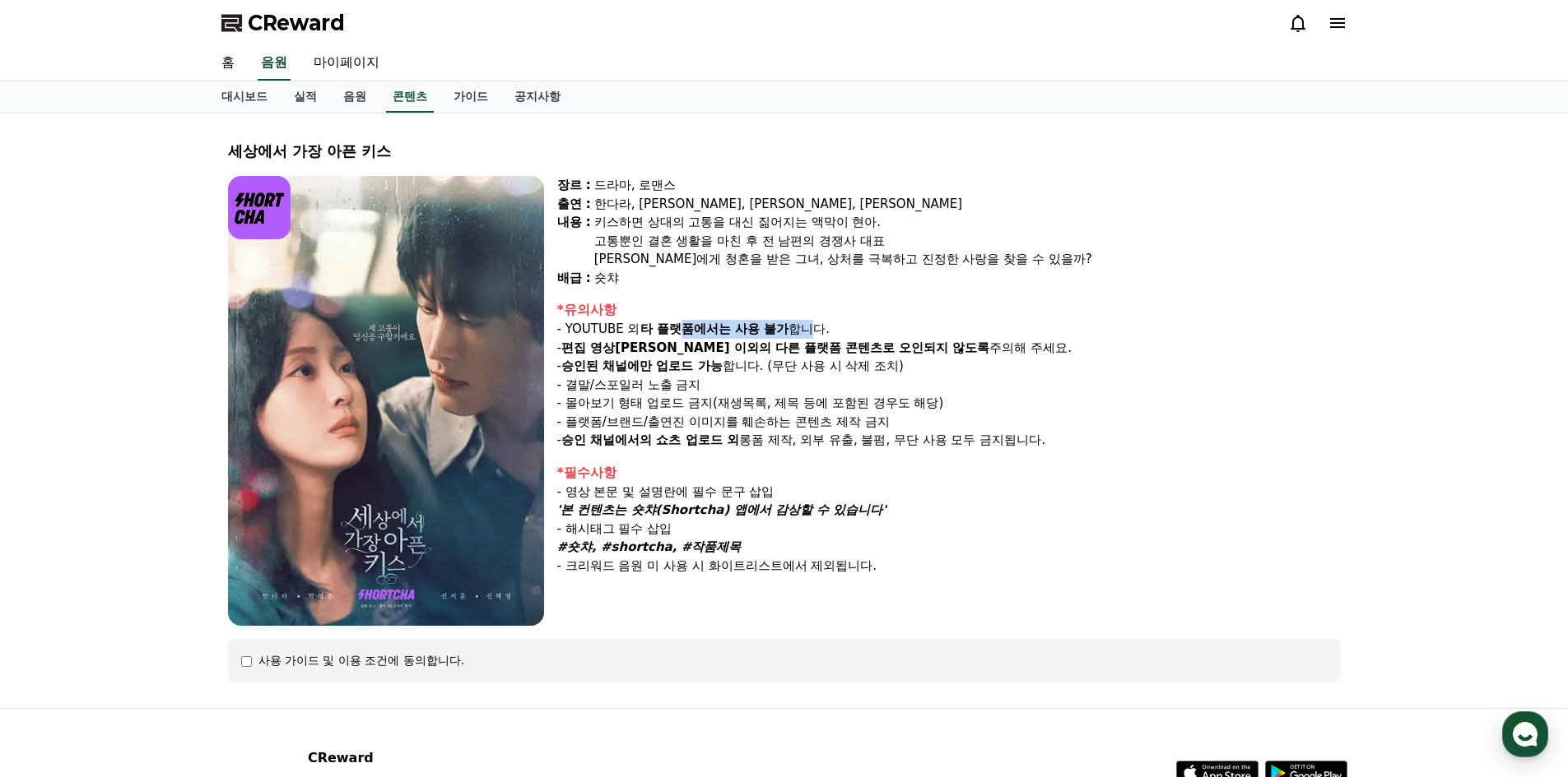
drag, startPoint x: 686, startPoint y: 329, endPoint x: 811, endPoint y: 333, distance: 125.1
click at [811, 333] on p "- YOUTUBE 외 타 플랫폼에서는 사용 불가 합니다." at bounding box center [949, 330] width 784 height 19
click at [776, 364] on p "- 승인된 채널에만 업로드 가능 합니다. (무단 사용 시 삭제 조치)" at bounding box center [949, 367] width 784 height 19
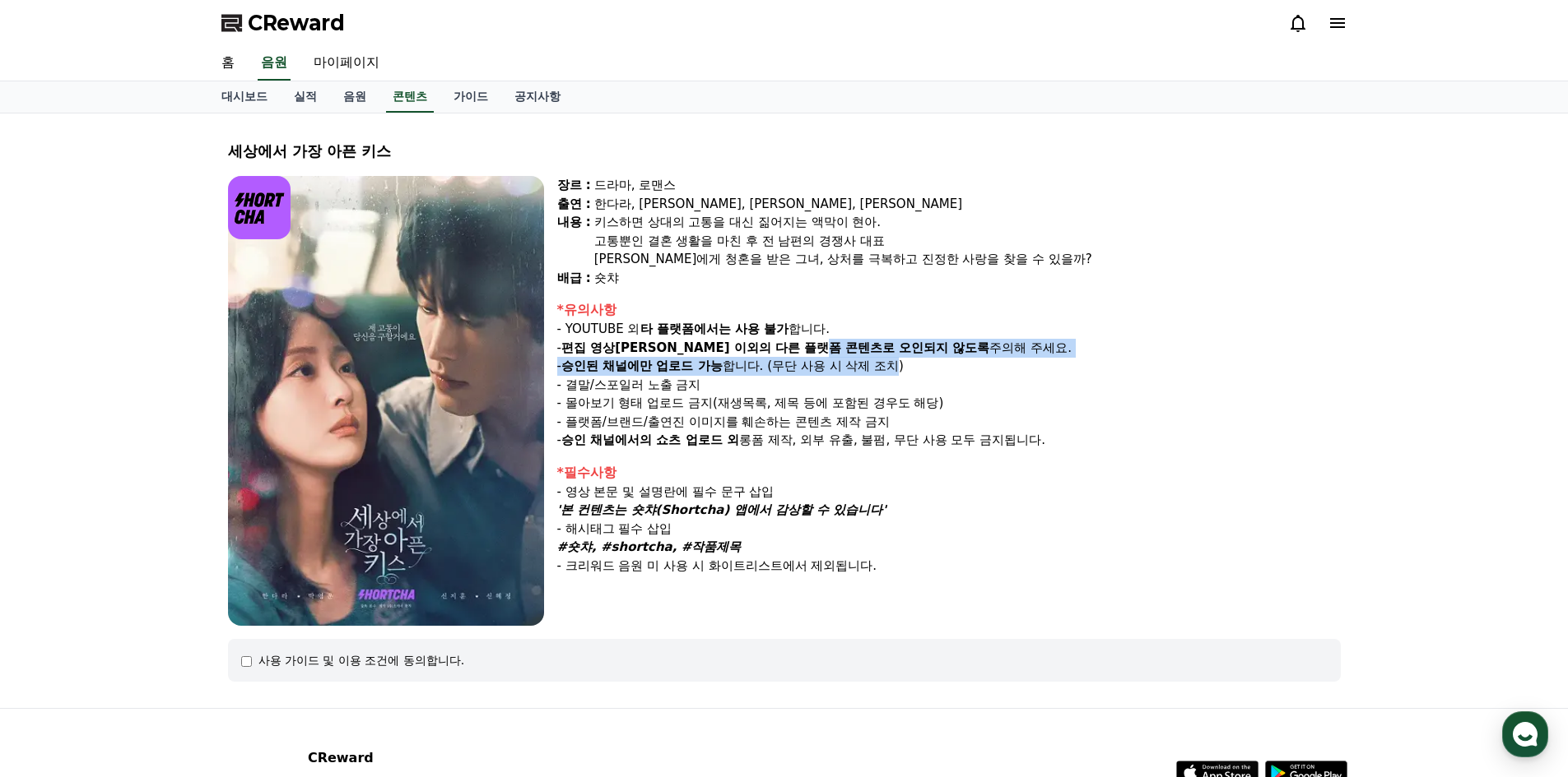
drag, startPoint x: 770, startPoint y: 351, endPoint x: 855, endPoint y: 377, distance: 88.9
click at [901, 372] on div "*유의사항 - YOUTUBE 외 타 플랫폼에서는 사용 불가 합니다. - 편집 영상[PERSON_NAME] 이외의 다른 플랫폼 콘텐츠로 오인되지…" at bounding box center [949, 374] width 784 height 149
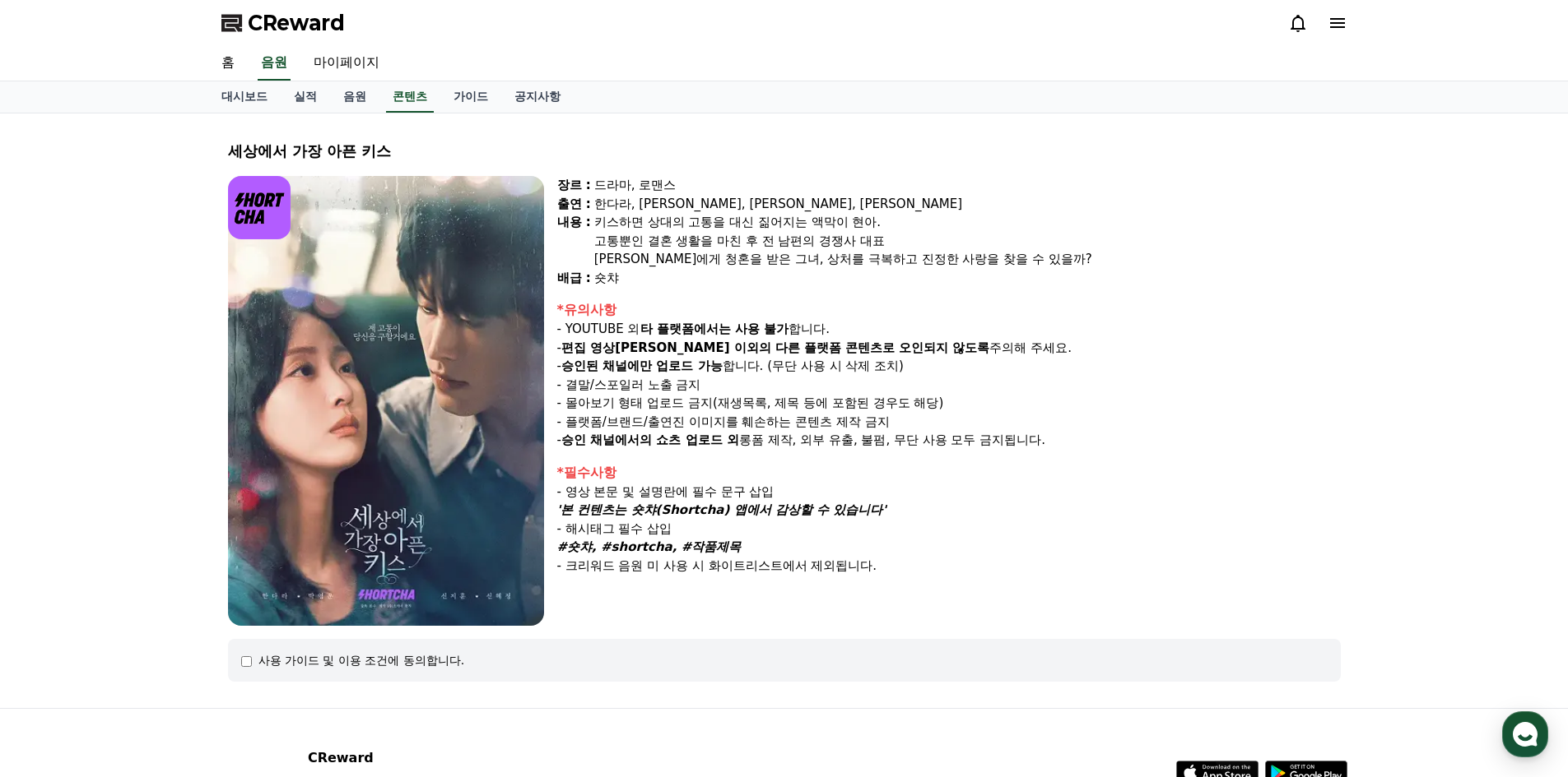
click at [760, 386] on p "- 결말/스포일러 노출 금지" at bounding box center [949, 385] width 784 height 19
click at [325, 56] on link "마이페이지" at bounding box center [346, 63] width 92 height 34
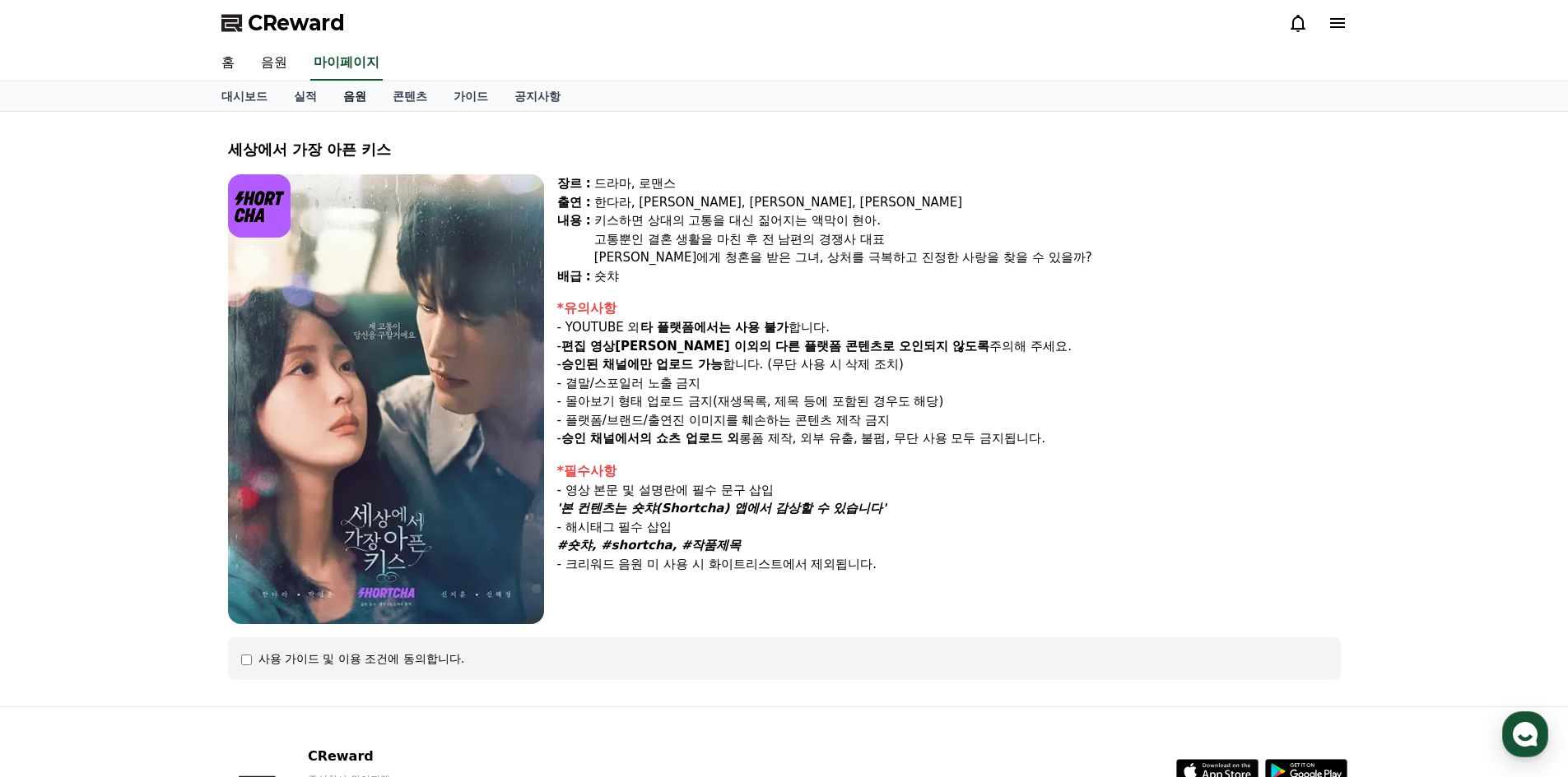
select select "**********"
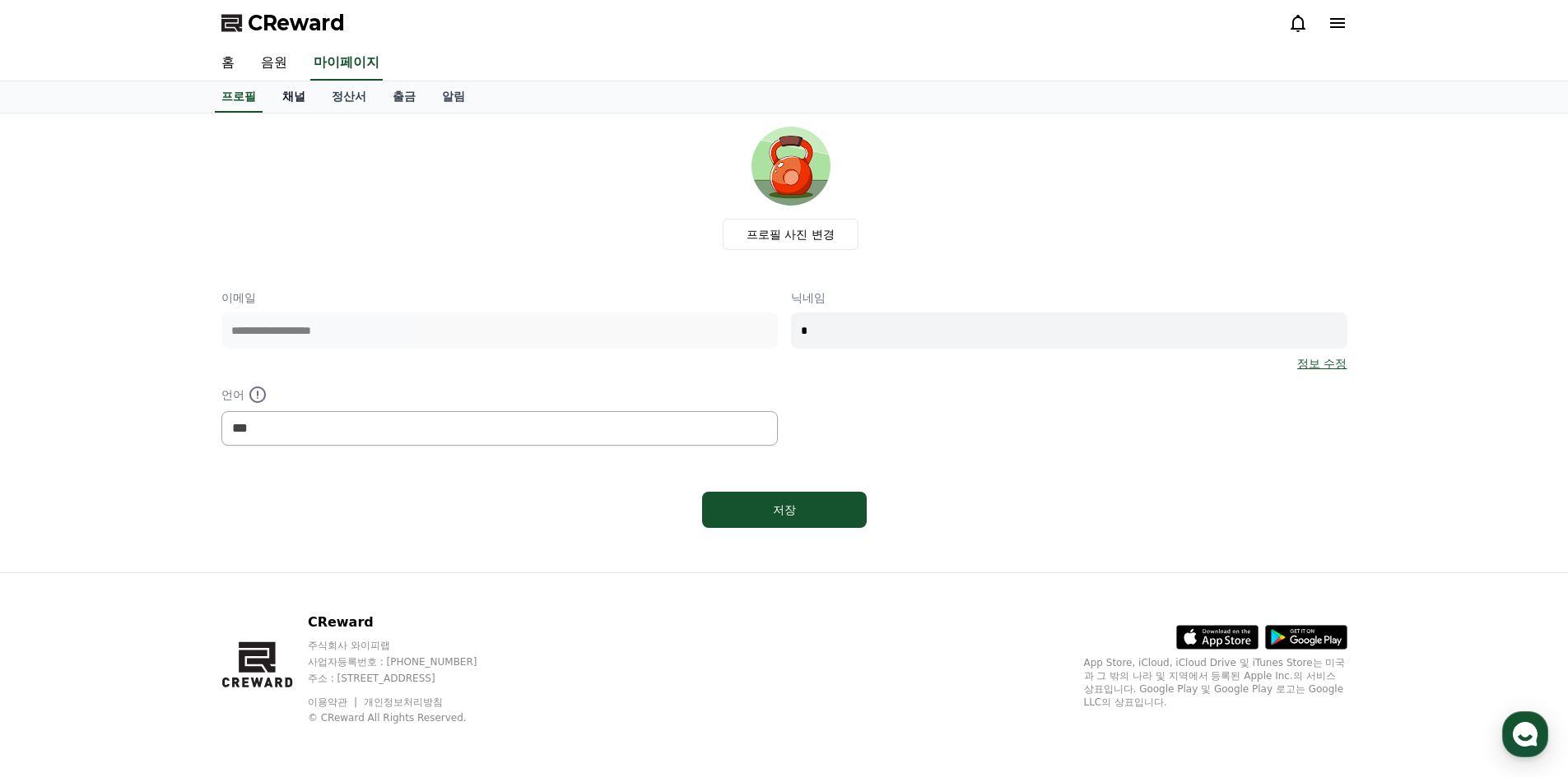
click at [285, 98] on link "채널" at bounding box center [294, 97] width 49 height 32
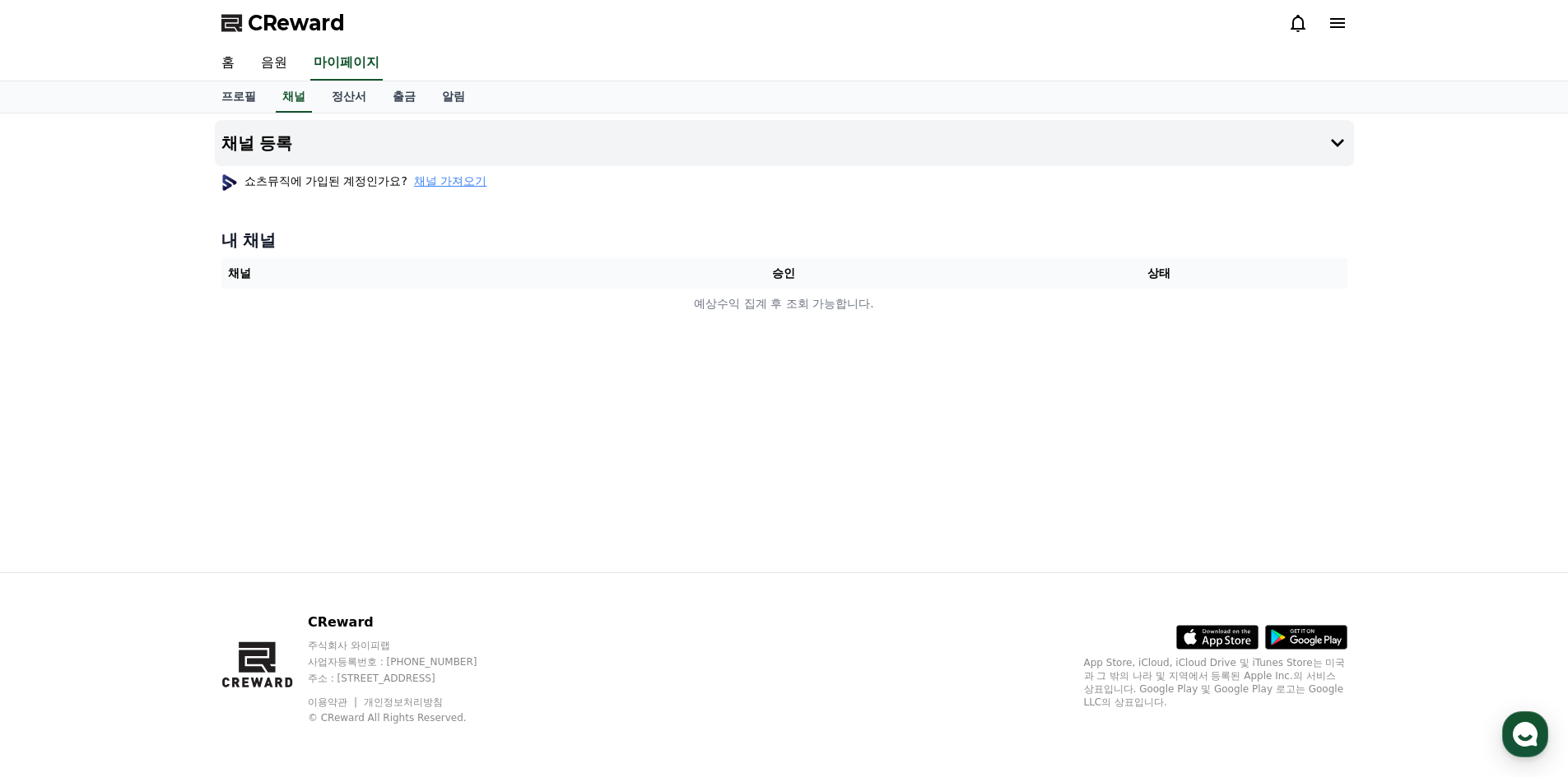
click at [451, 176] on span "채널 가져오기" at bounding box center [451, 181] width 72 height 17
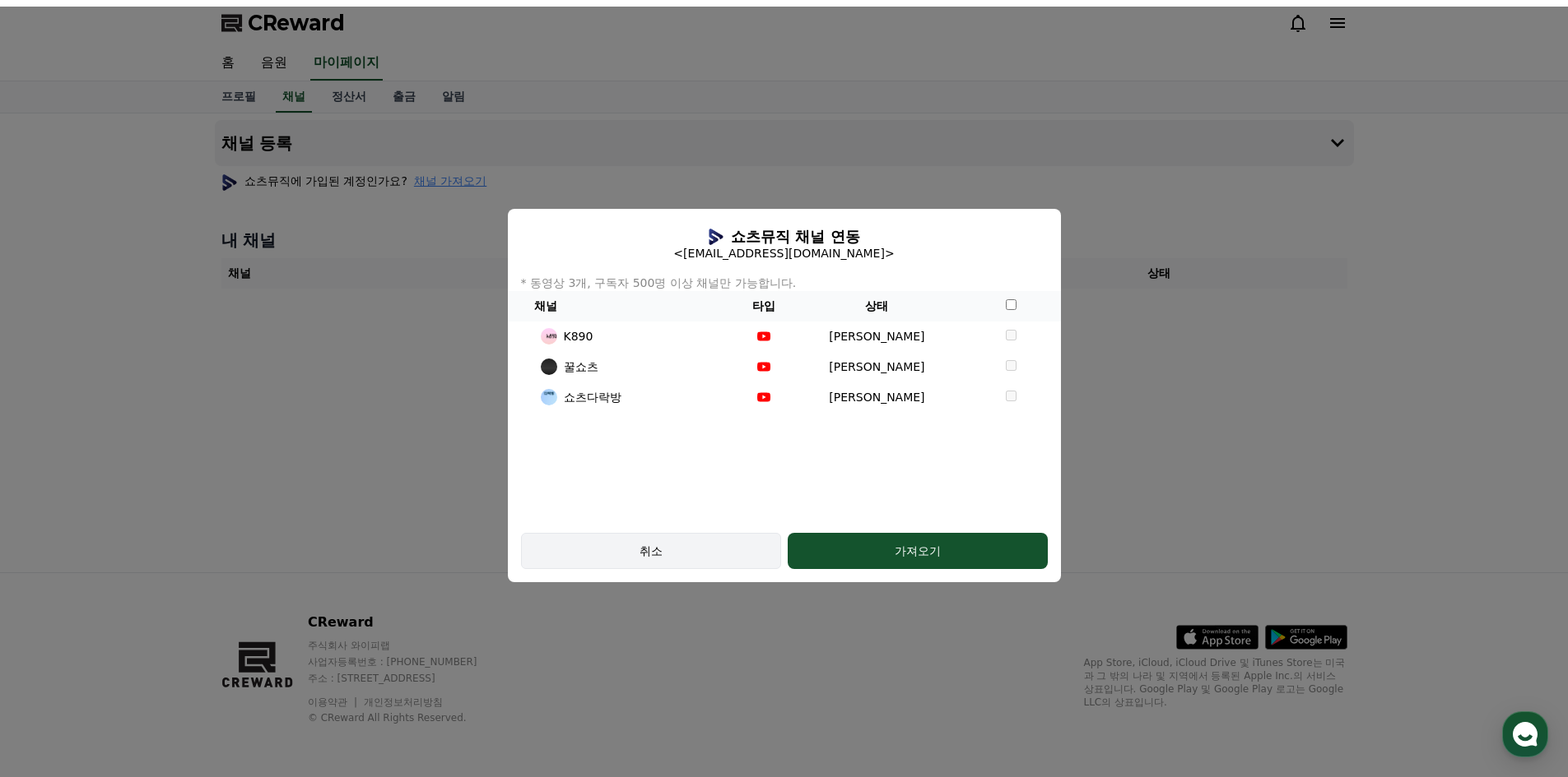
click at [683, 549] on div "취소" at bounding box center [651, 551] width 213 height 17
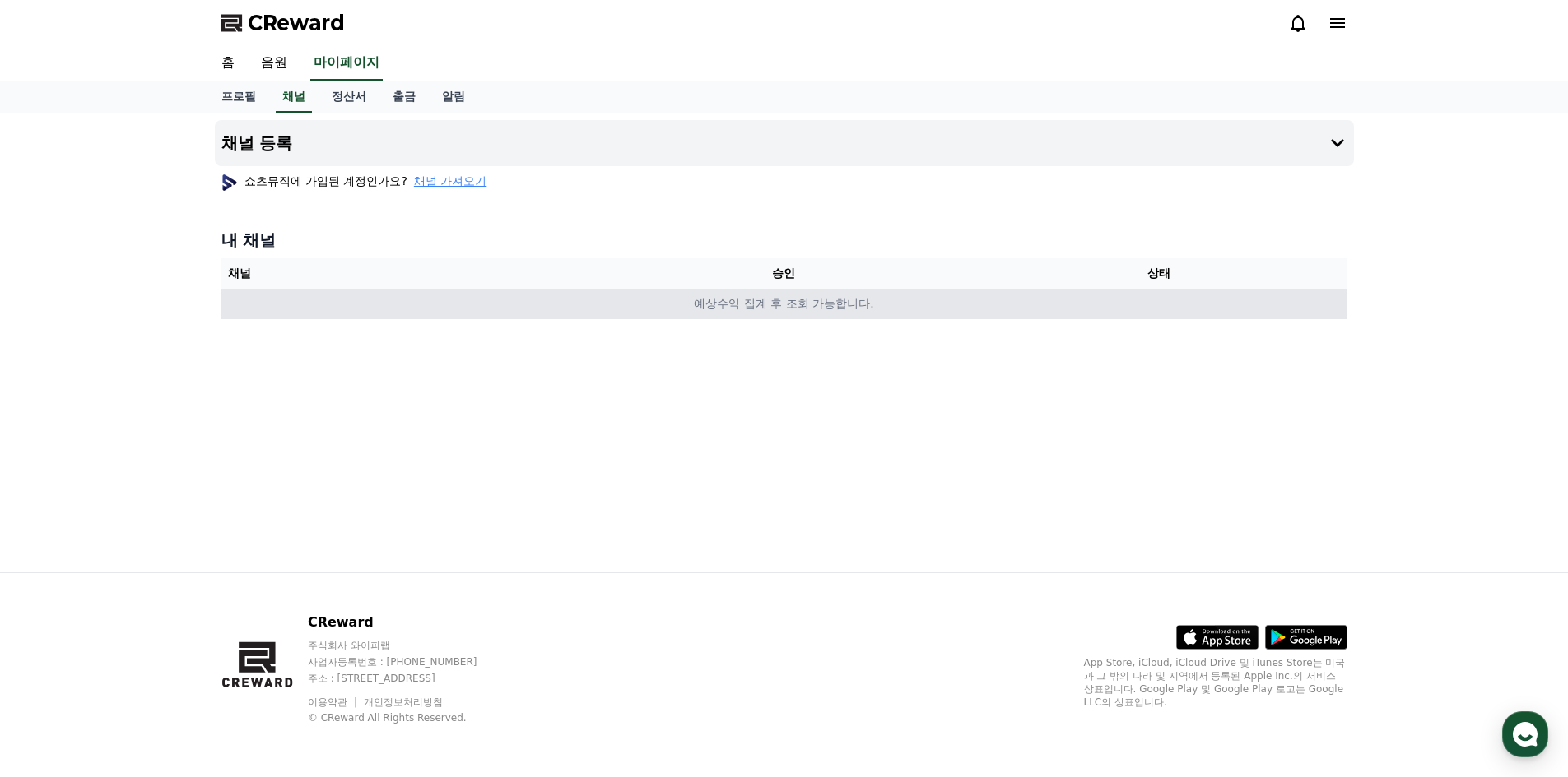
drag, startPoint x: 783, startPoint y: 310, endPoint x: 915, endPoint y: 306, distance: 132.1
click at [915, 306] on td "예상수익 집계 후 조회 가능합니다." at bounding box center [784, 304] width 1126 height 31
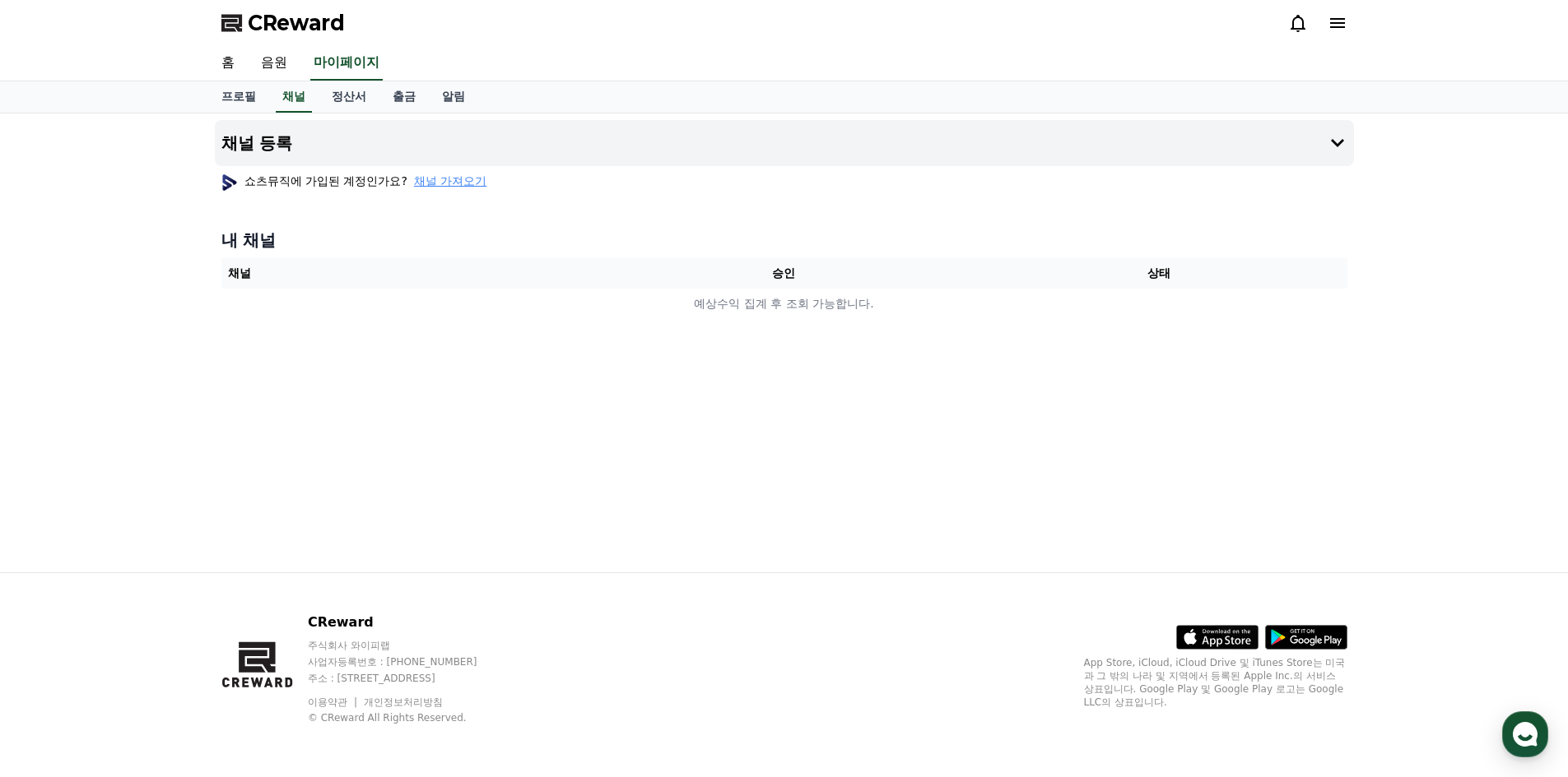
click at [877, 369] on div "채널 등록 쇼츠뮤직에 가입된 계정인가요? 채널 가져오기 내 채널 채널 승인 상태 예상수익 집계 후 조회 가능합니다." at bounding box center [784, 343] width 1153 height 459
click at [246, 93] on link "프로필" at bounding box center [239, 97] width 61 height 32
select select "**********"
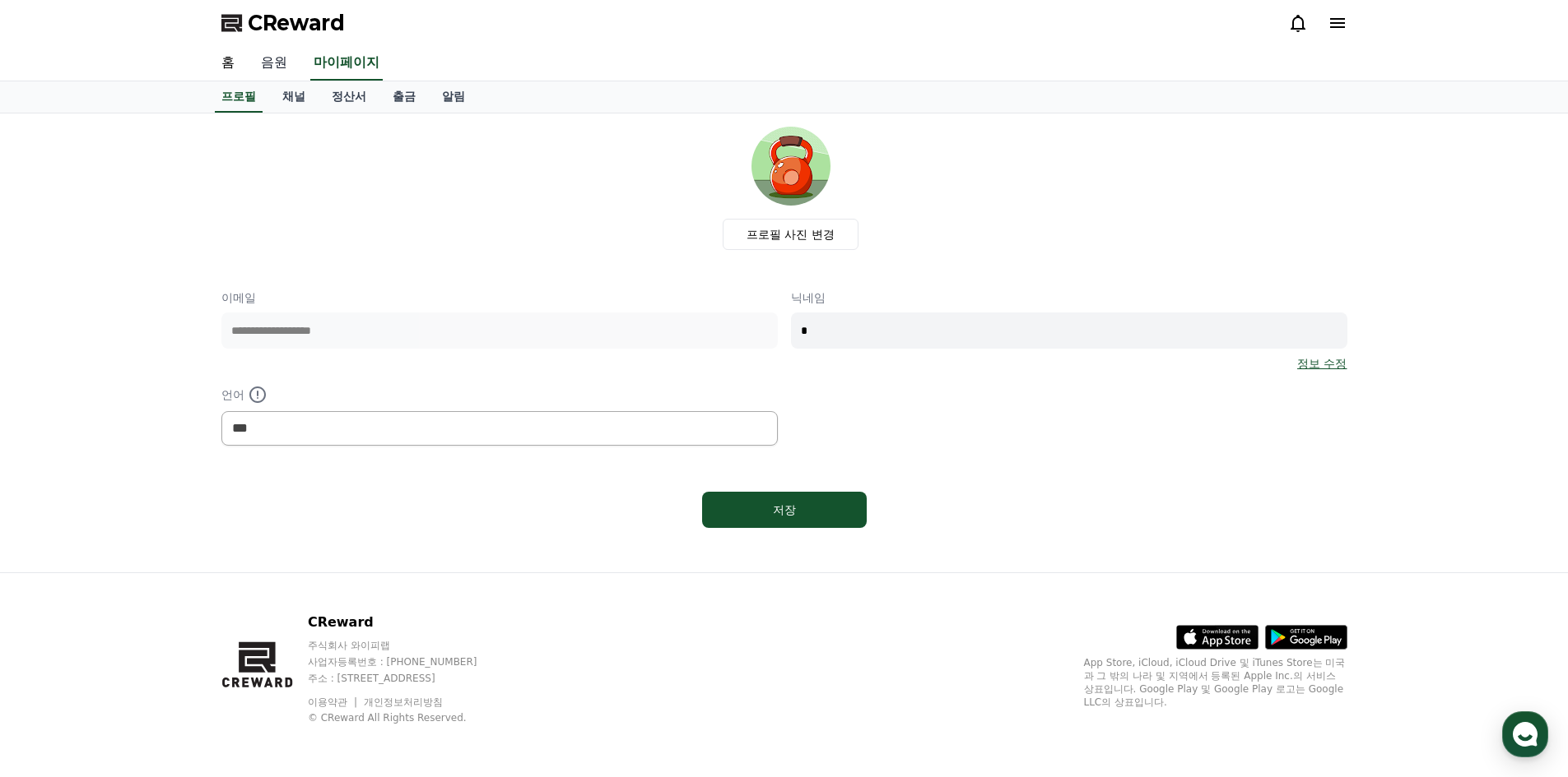
click at [281, 64] on link "음원" at bounding box center [274, 63] width 53 height 34
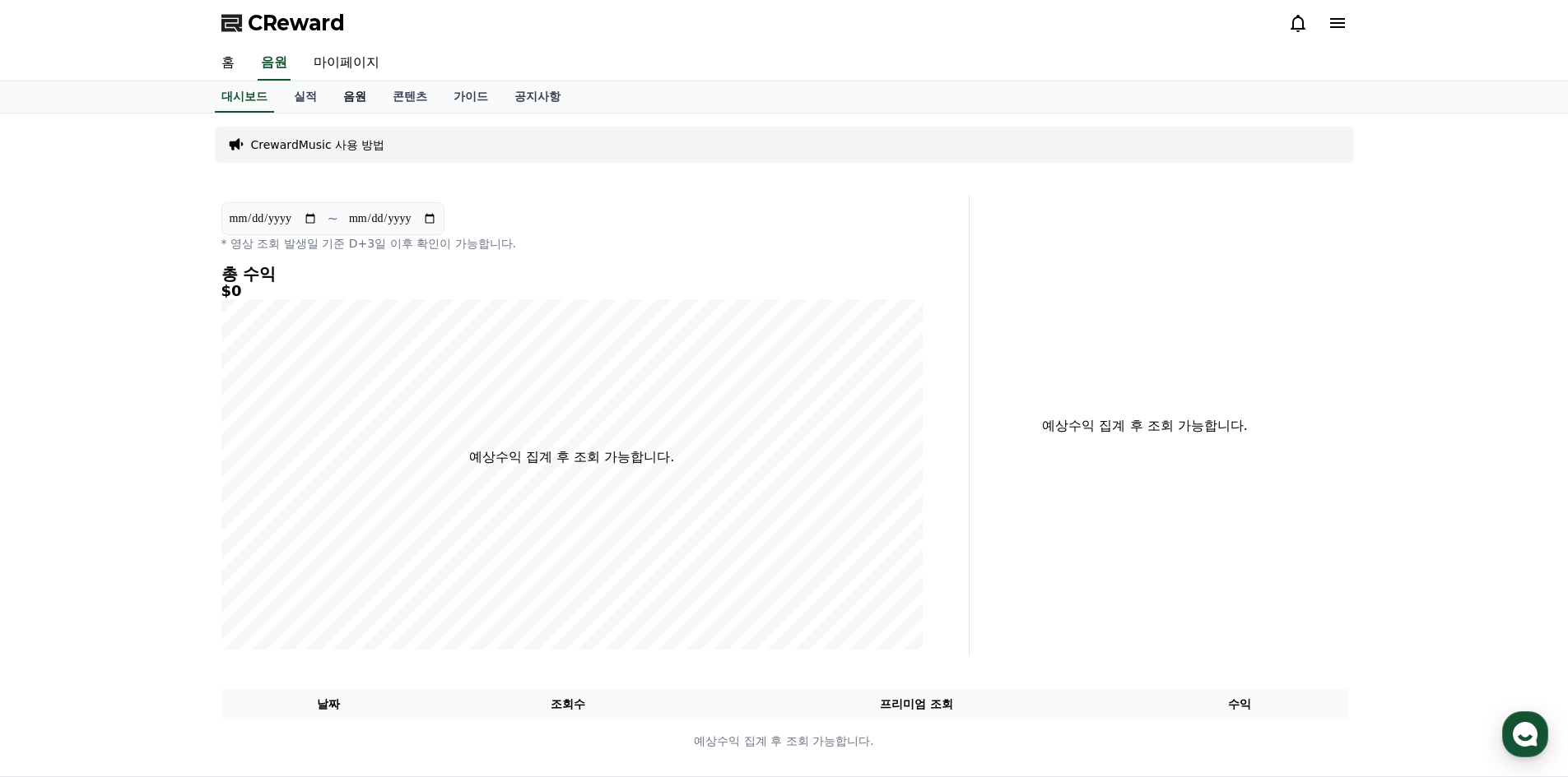
click at [359, 98] on link "음원" at bounding box center [354, 97] width 49 height 32
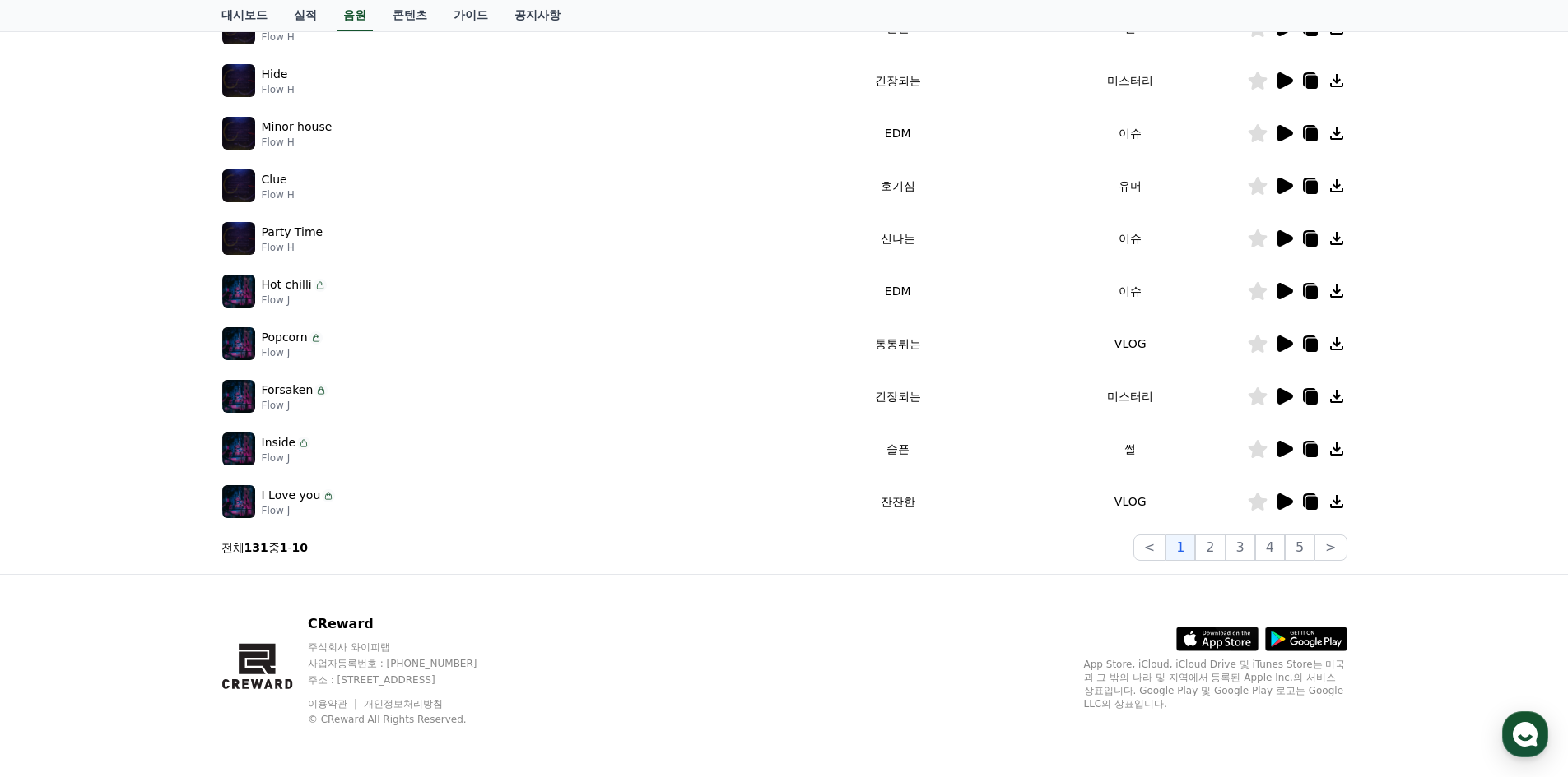
scroll to position [336, 0]
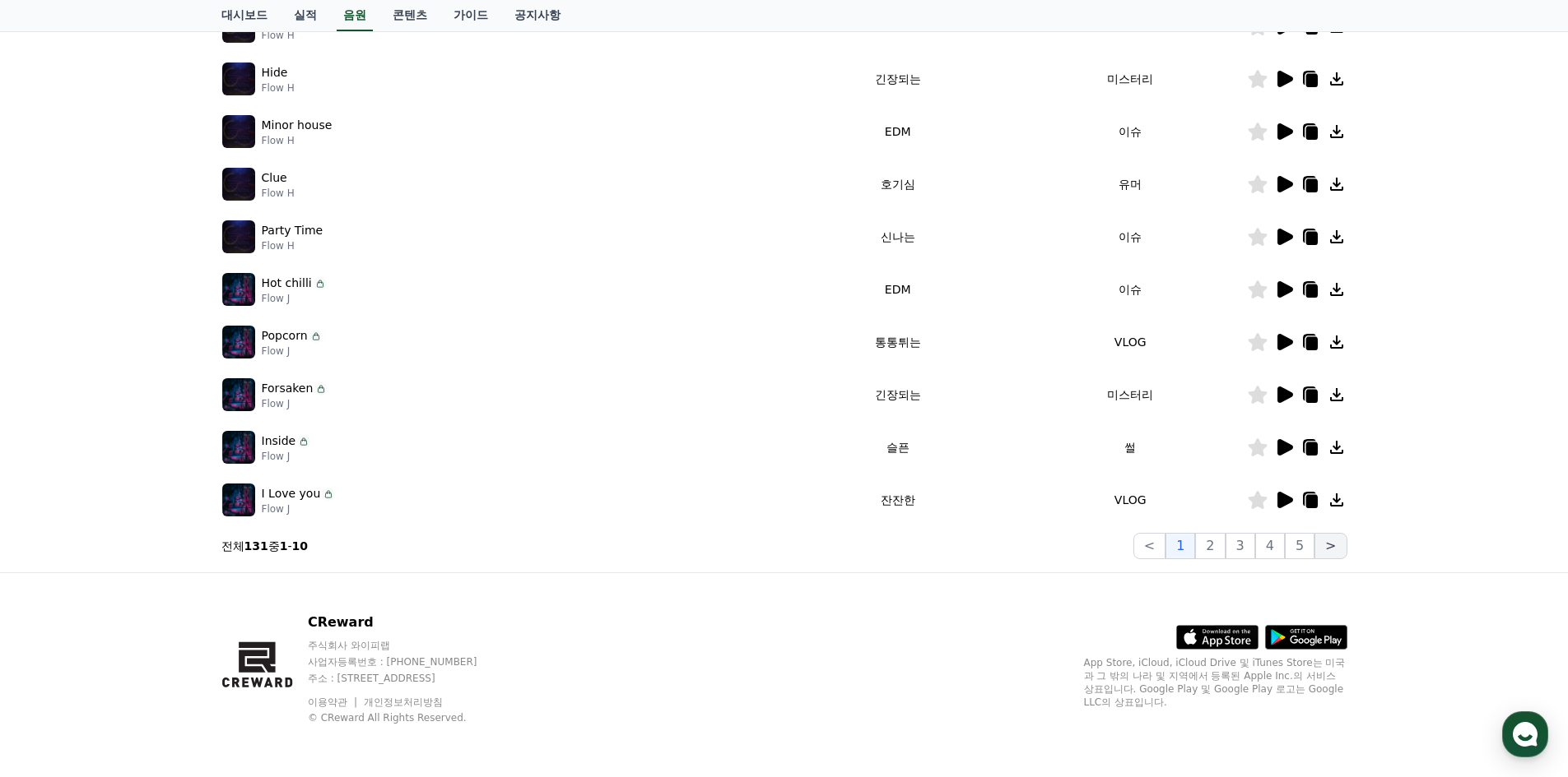
click at [1323, 546] on button ">" at bounding box center [1330, 546] width 33 height 26
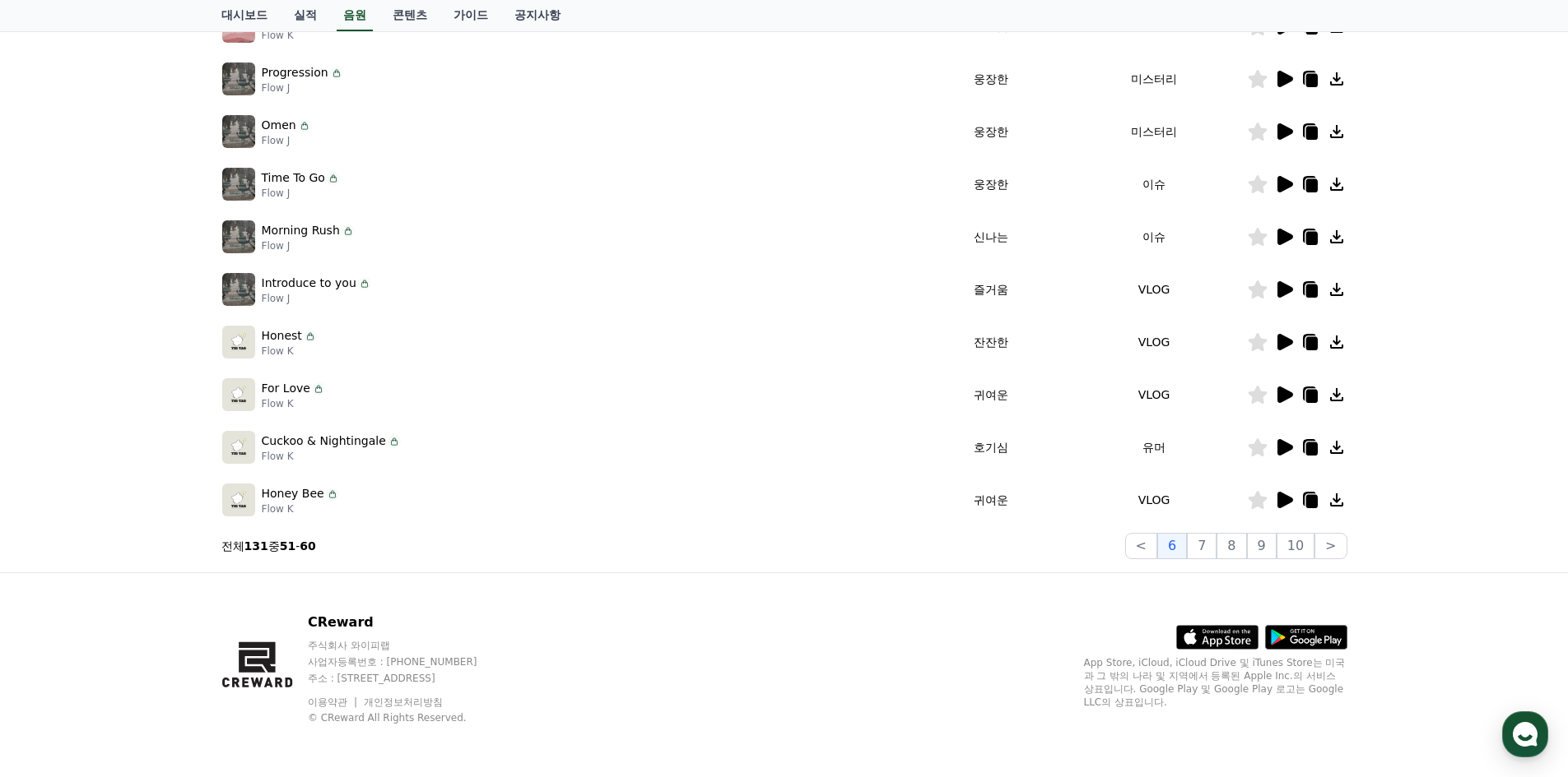
click at [1279, 342] on icon at bounding box center [1285, 343] width 16 height 17
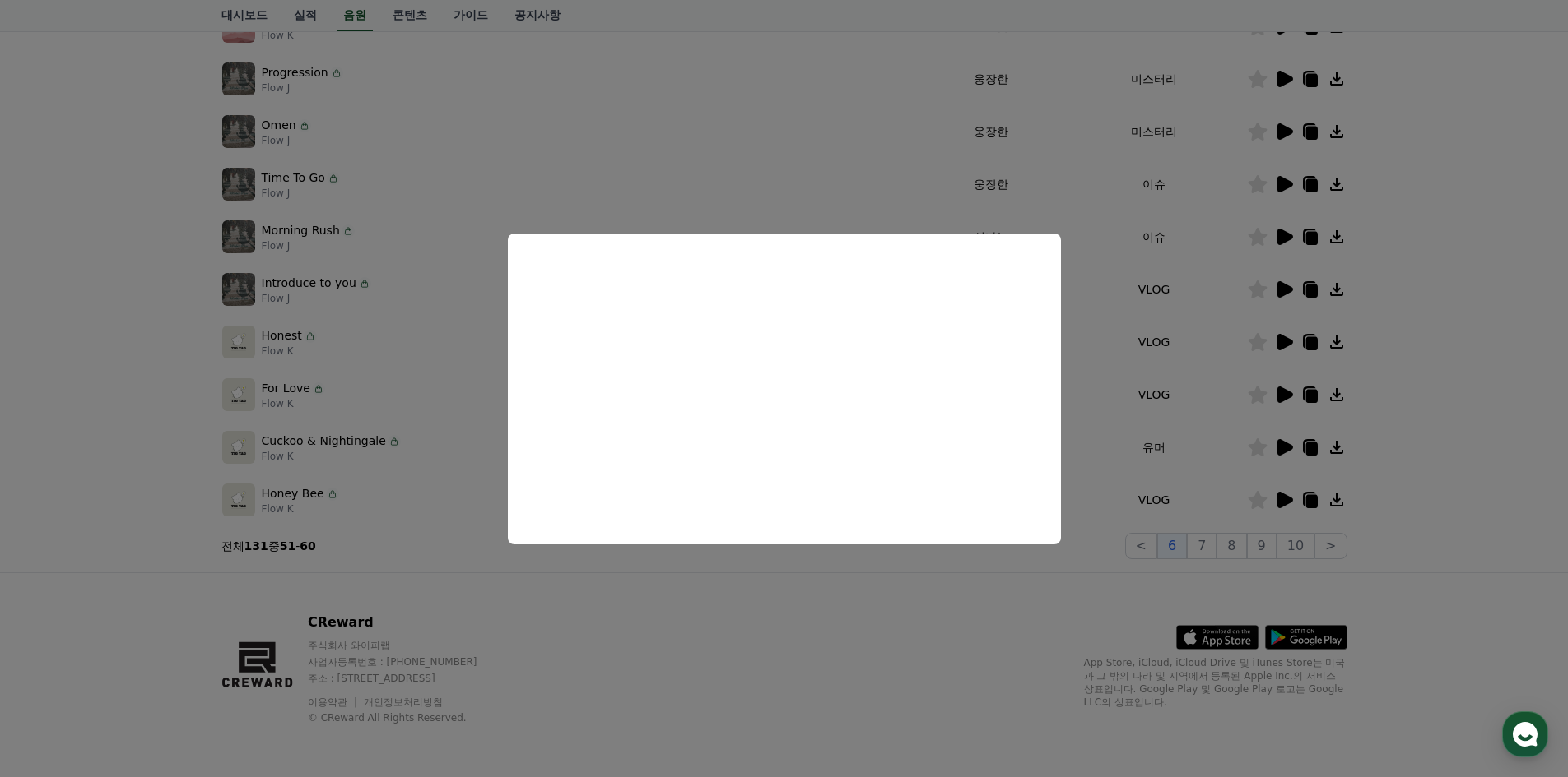
click at [1093, 327] on button "close modal" at bounding box center [784, 388] width 1568 height 777
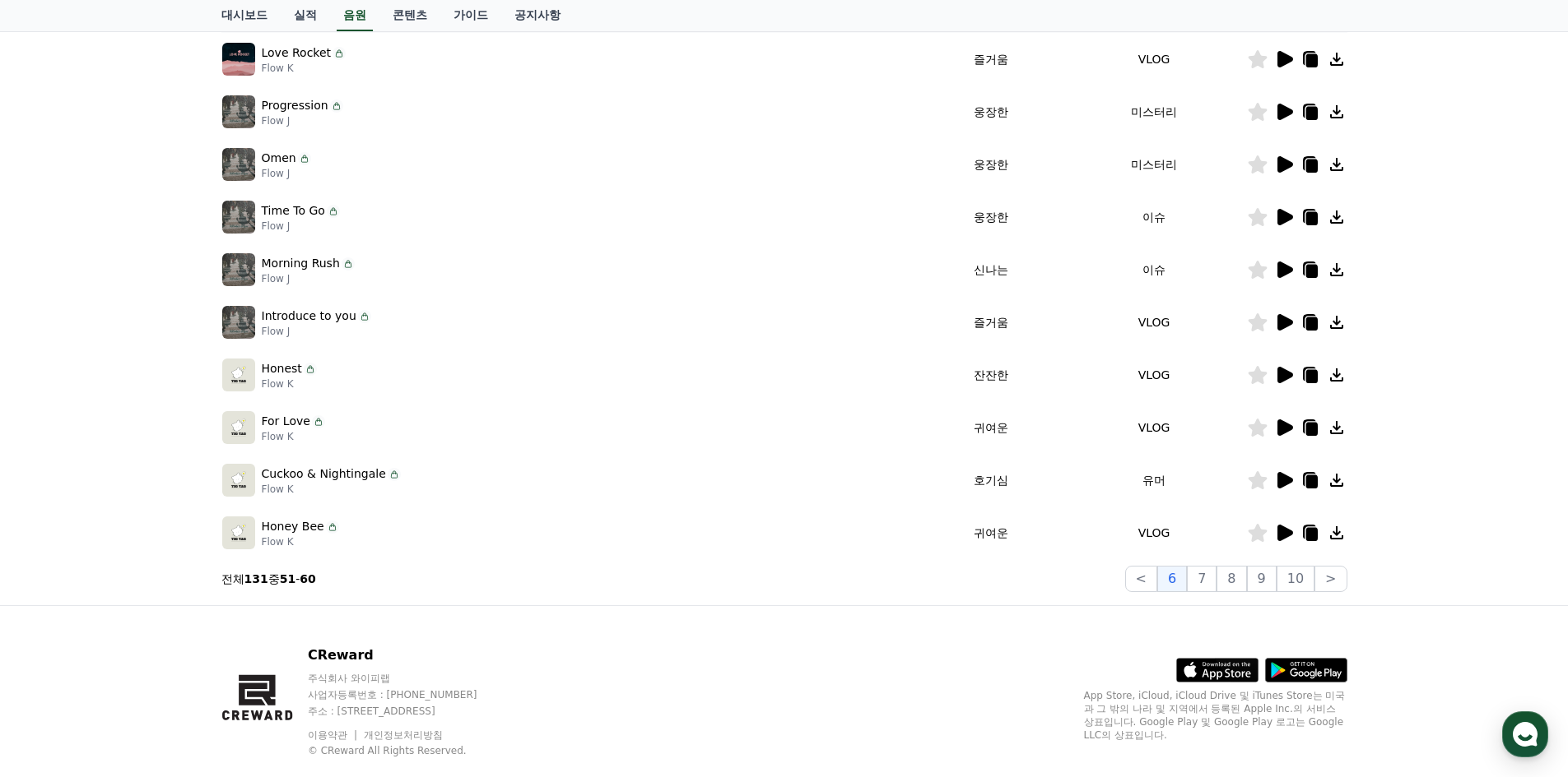
scroll to position [254, 0]
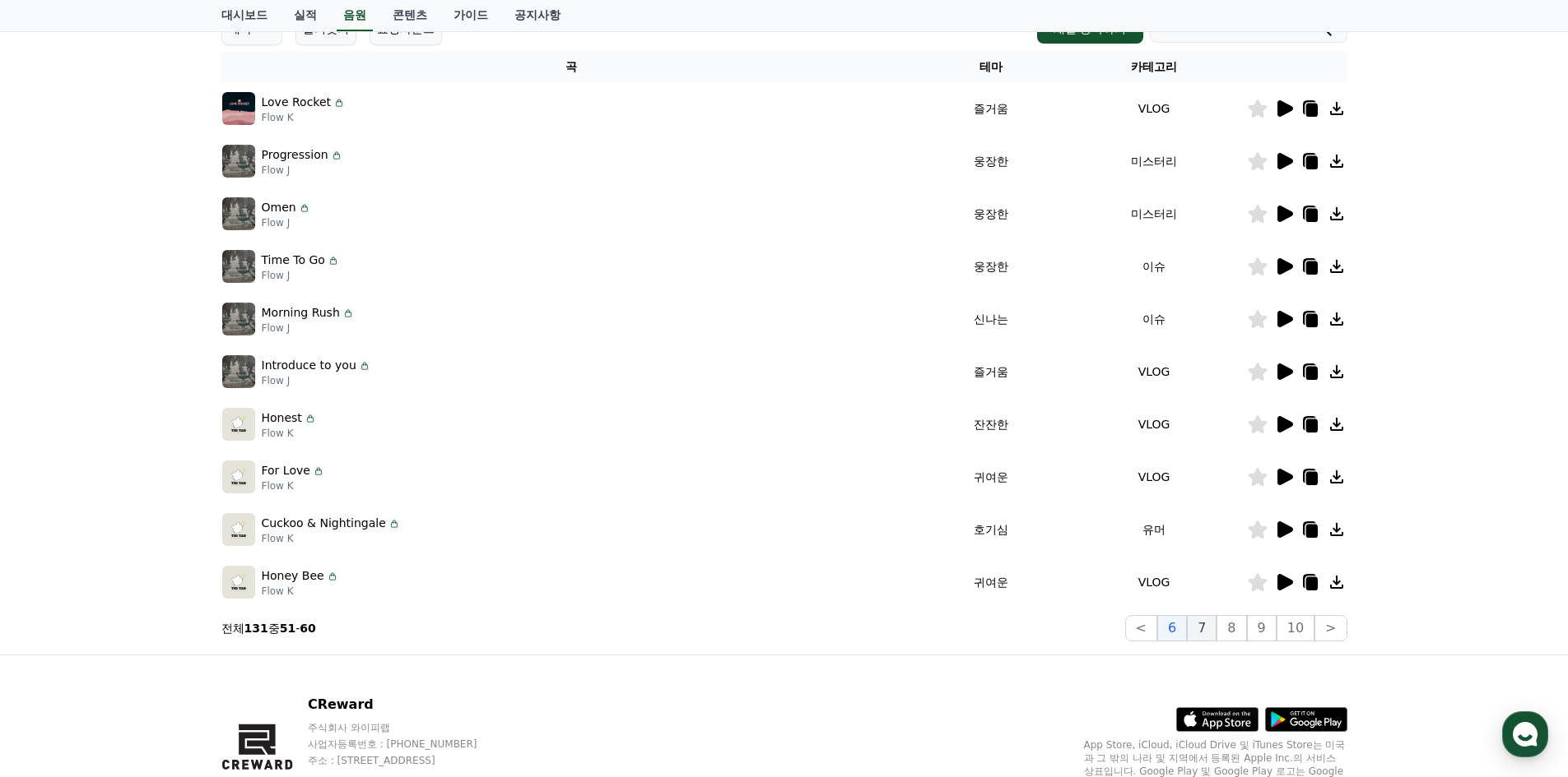
click at [1217, 623] on button "7" at bounding box center [1232, 628] width 30 height 26
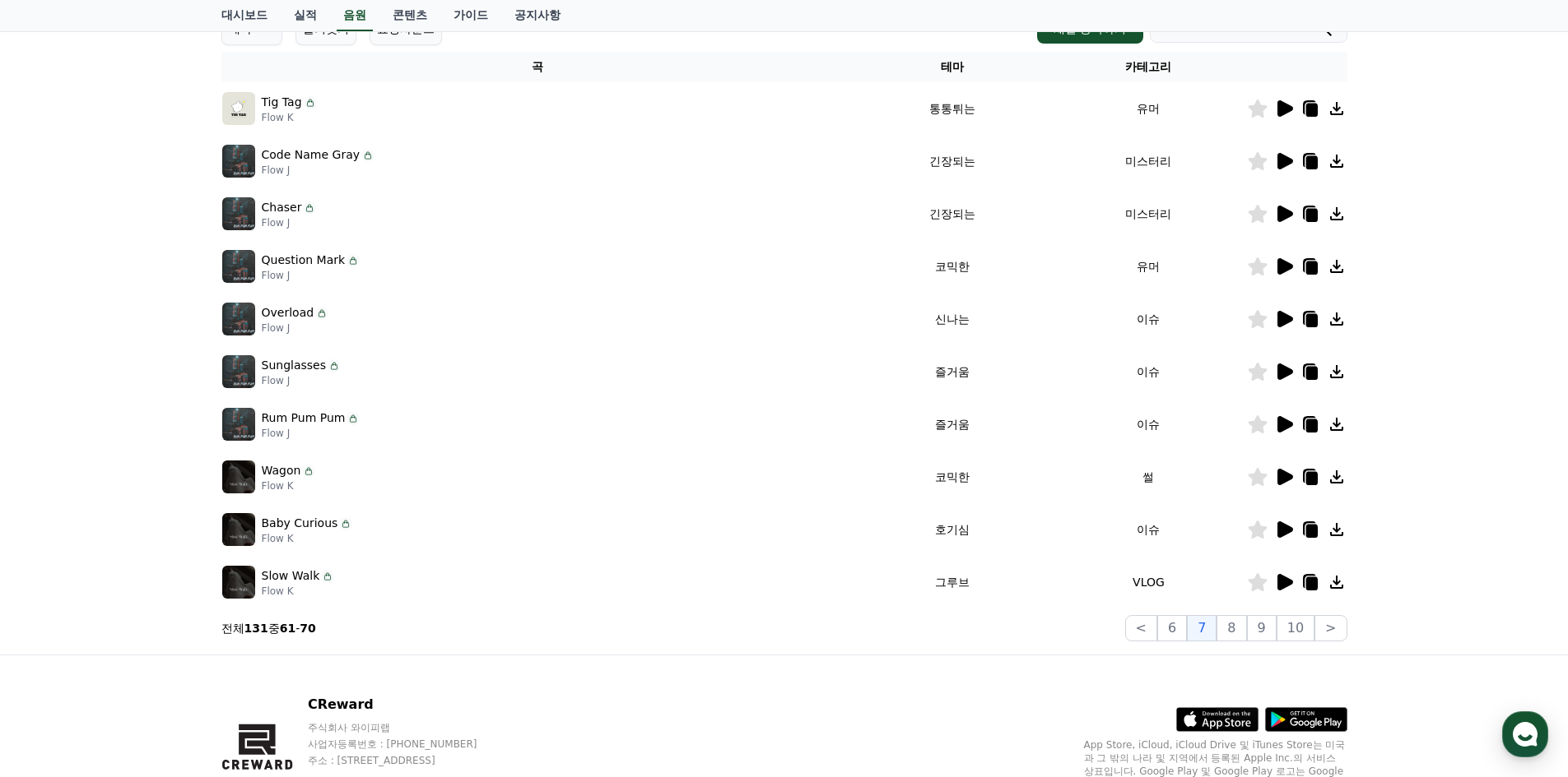
click at [1280, 214] on icon at bounding box center [1285, 214] width 16 height 17
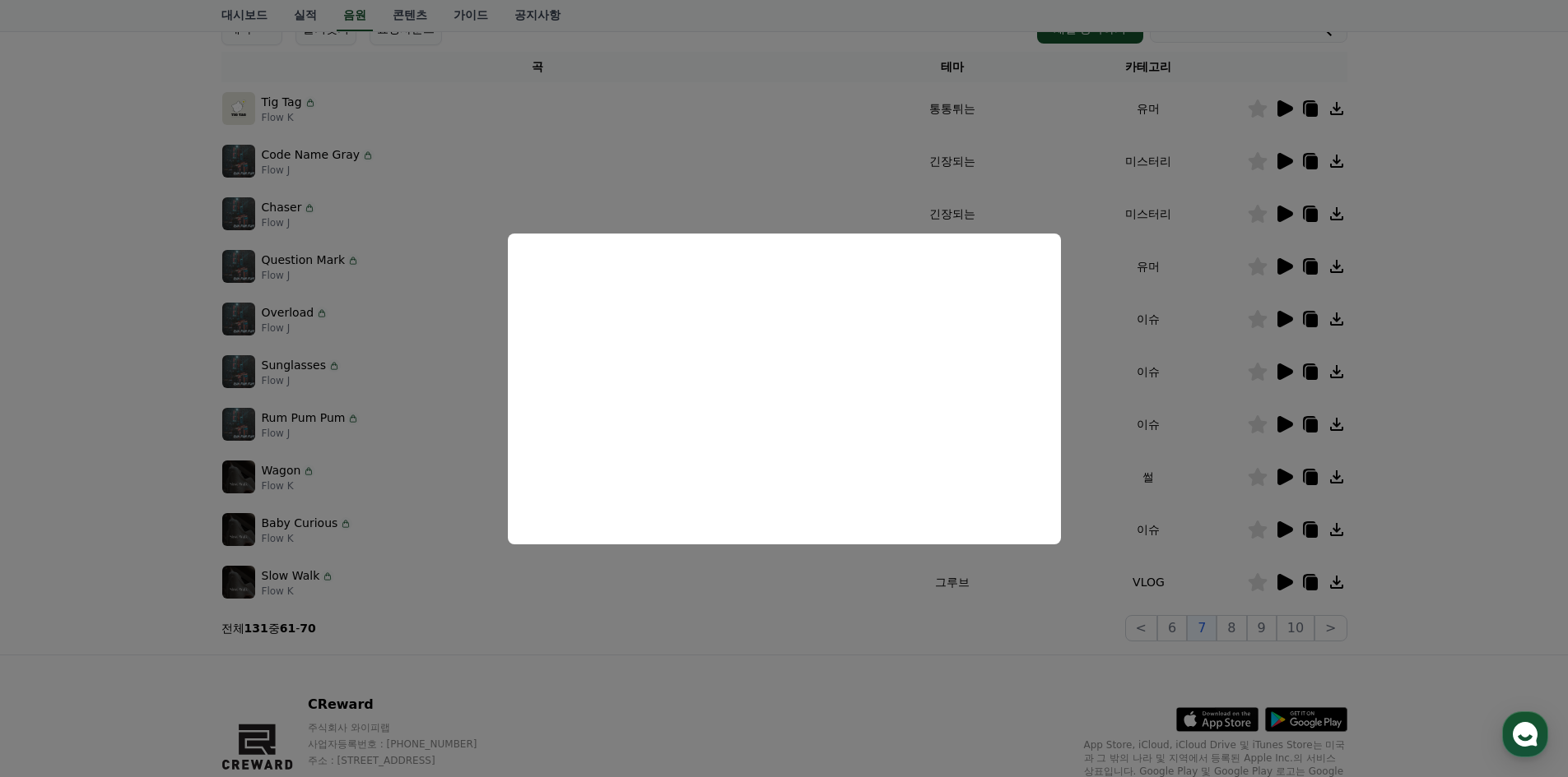
click at [1072, 211] on button "close modal" at bounding box center [784, 388] width 1568 height 777
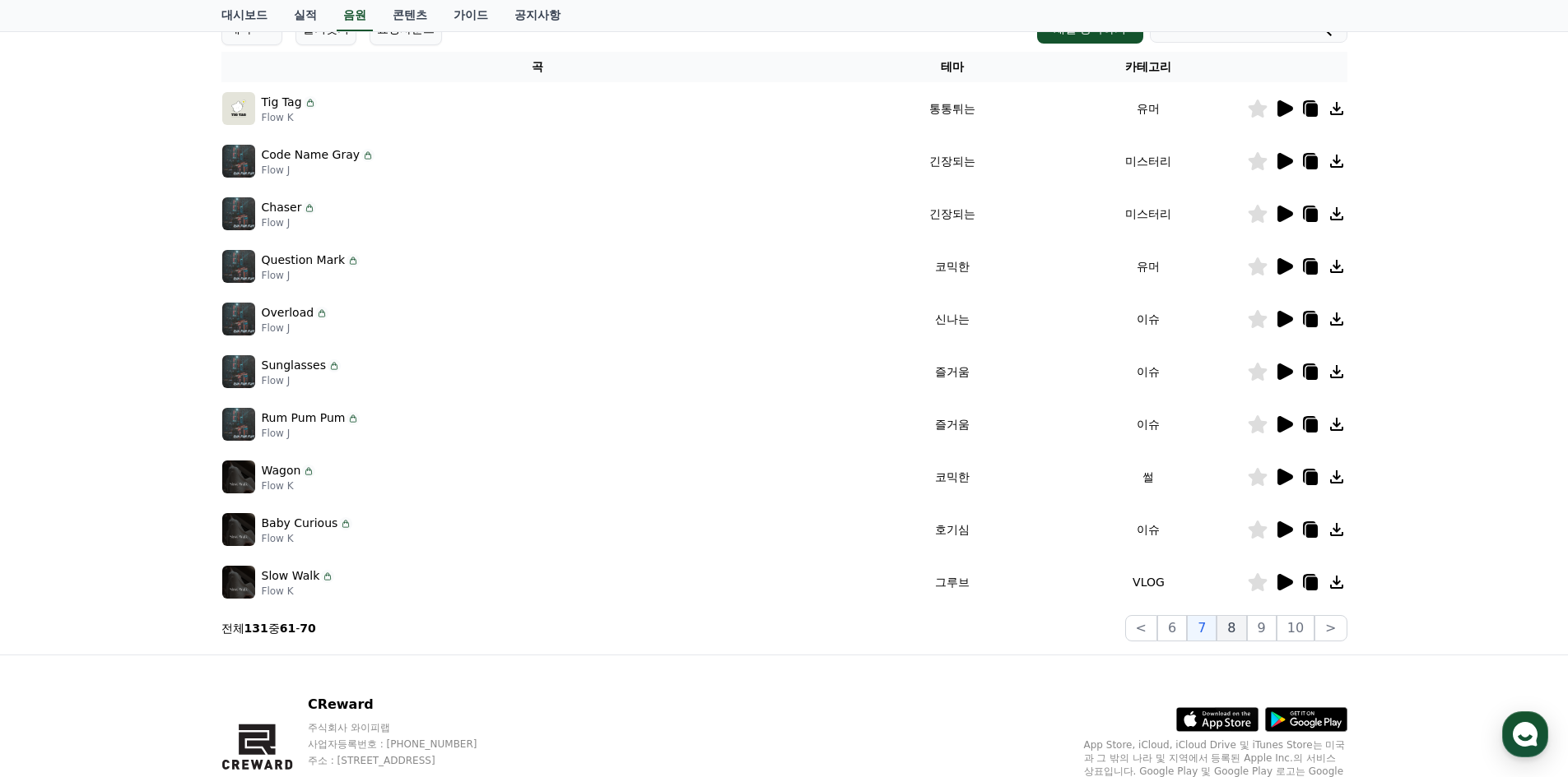
click at [1276, 627] on button "8" at bounding box center [1295, 628] width 38 height 26
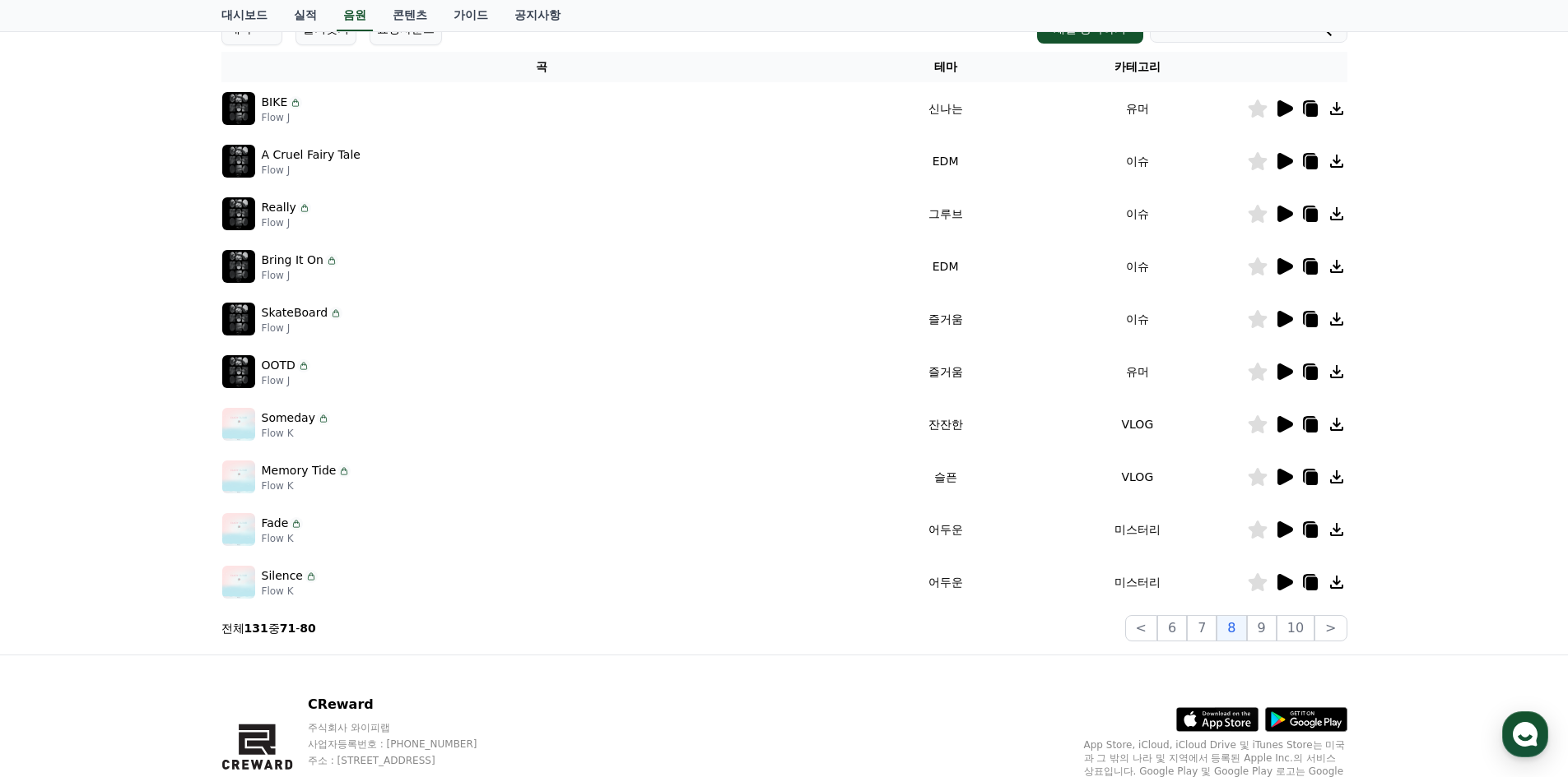
click at [1287, 530] on icon at bounding box center [1285, 530] width 16 height 17
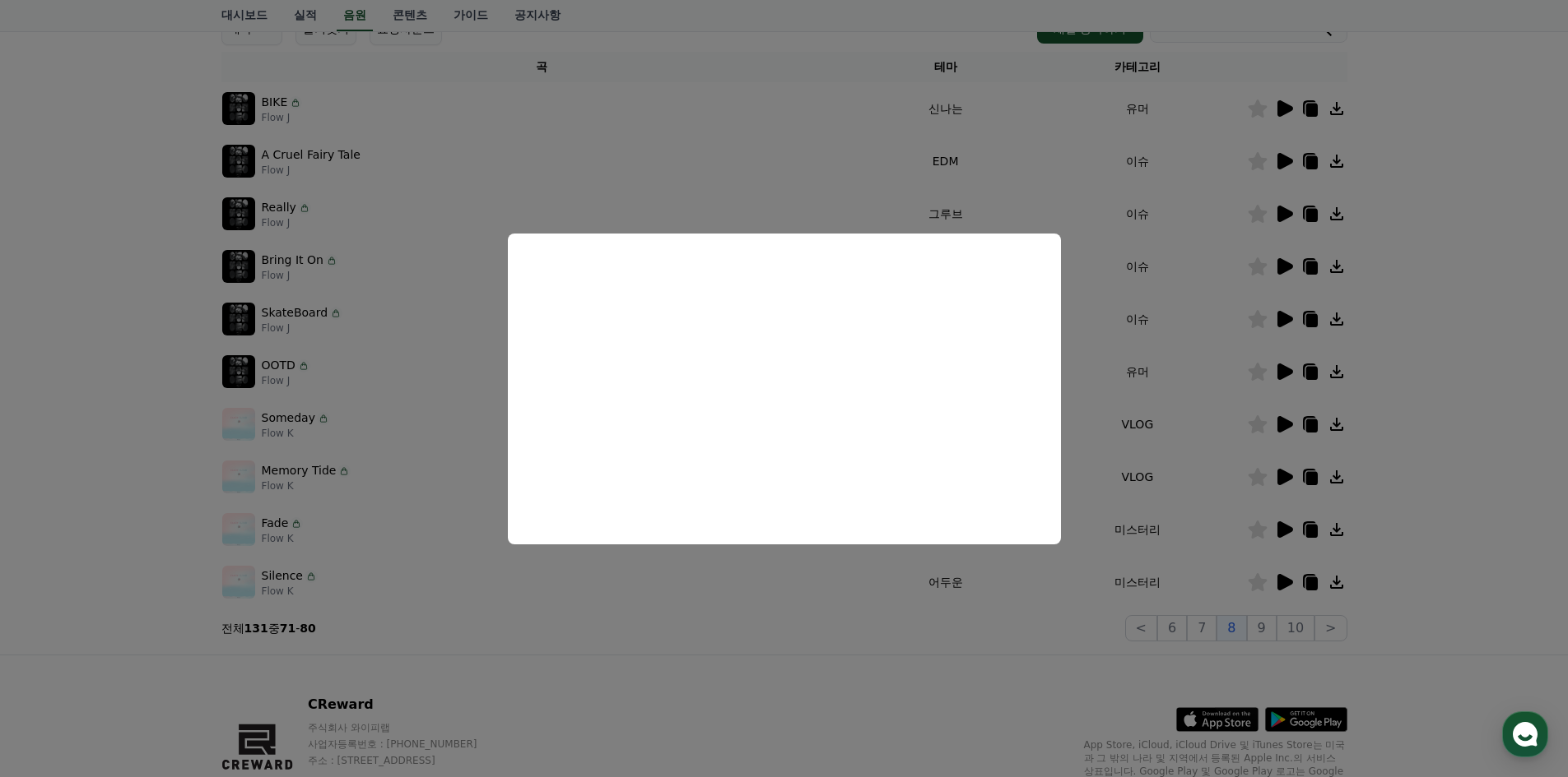
click at [886, 646] on button "close modal" at bounding box center [784, 388] width 1568 height 777
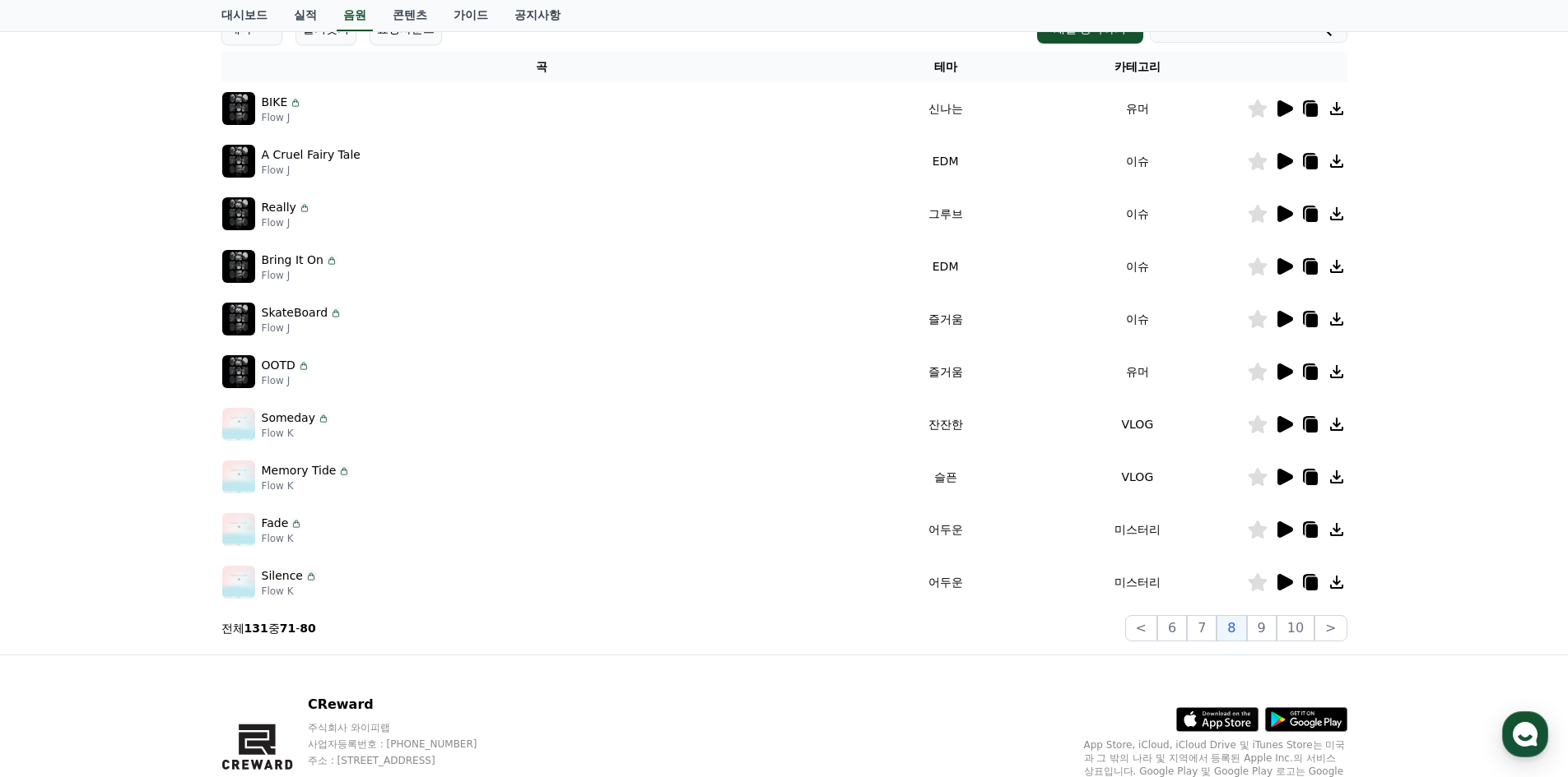
click at [1283, 579] on icon at bounding box center [1285, 583] width 16 height 17
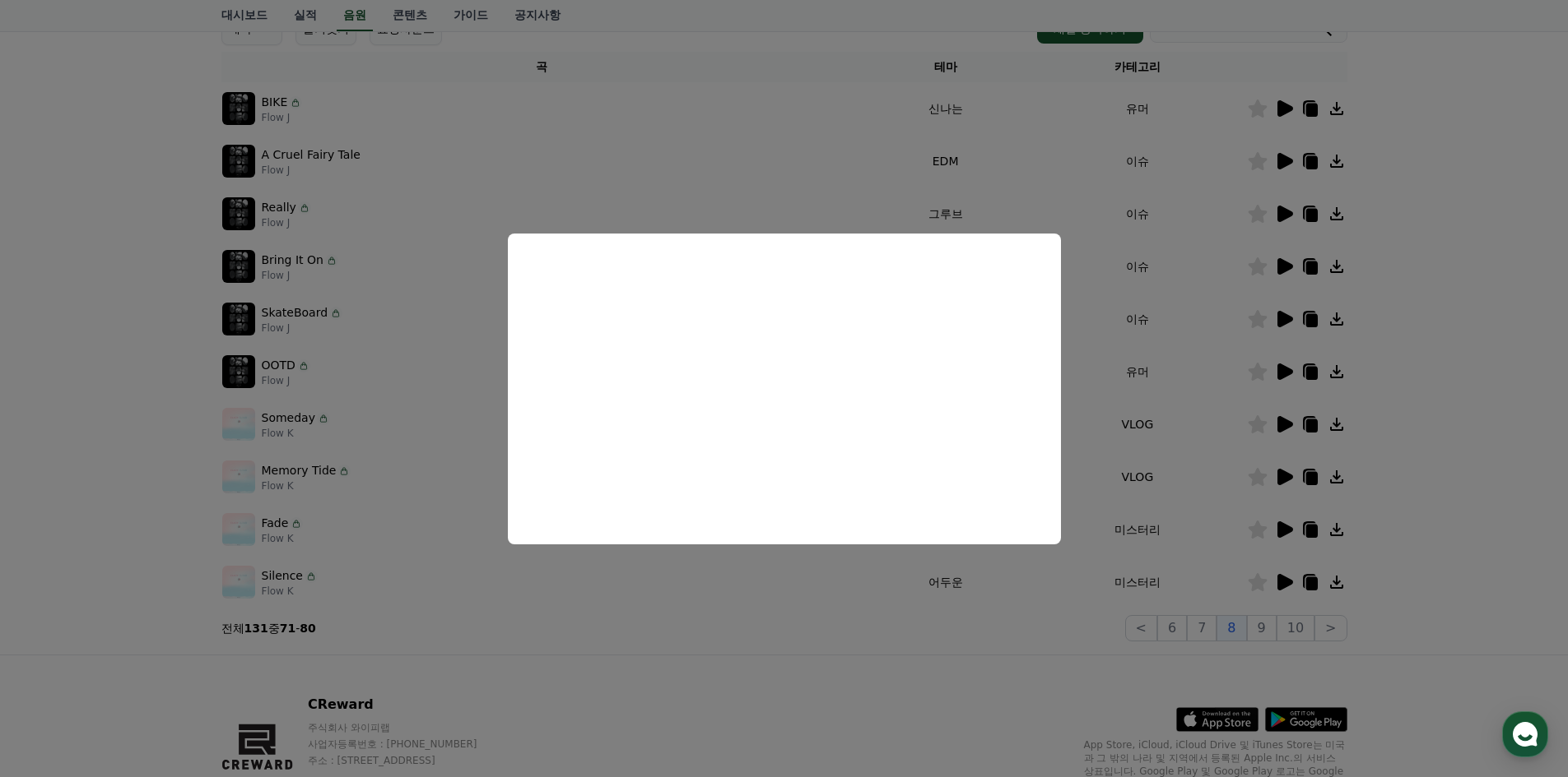
click at [783, 589] on button "close modal" at bounding box center [784, 388] width 1568 height 777
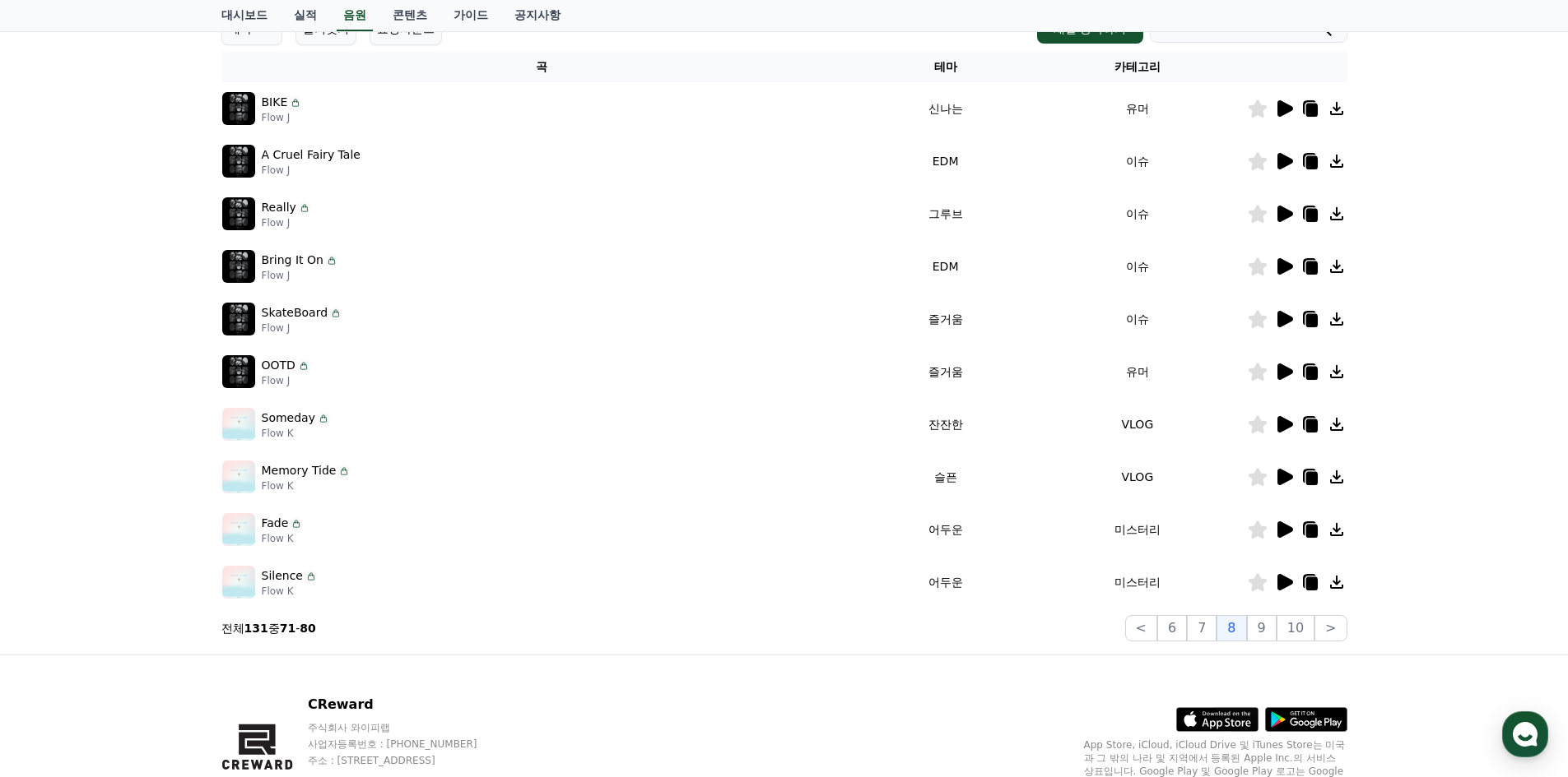
click at [1254, 588] on icon at bounding box center [1257, 582] width 19 height 18
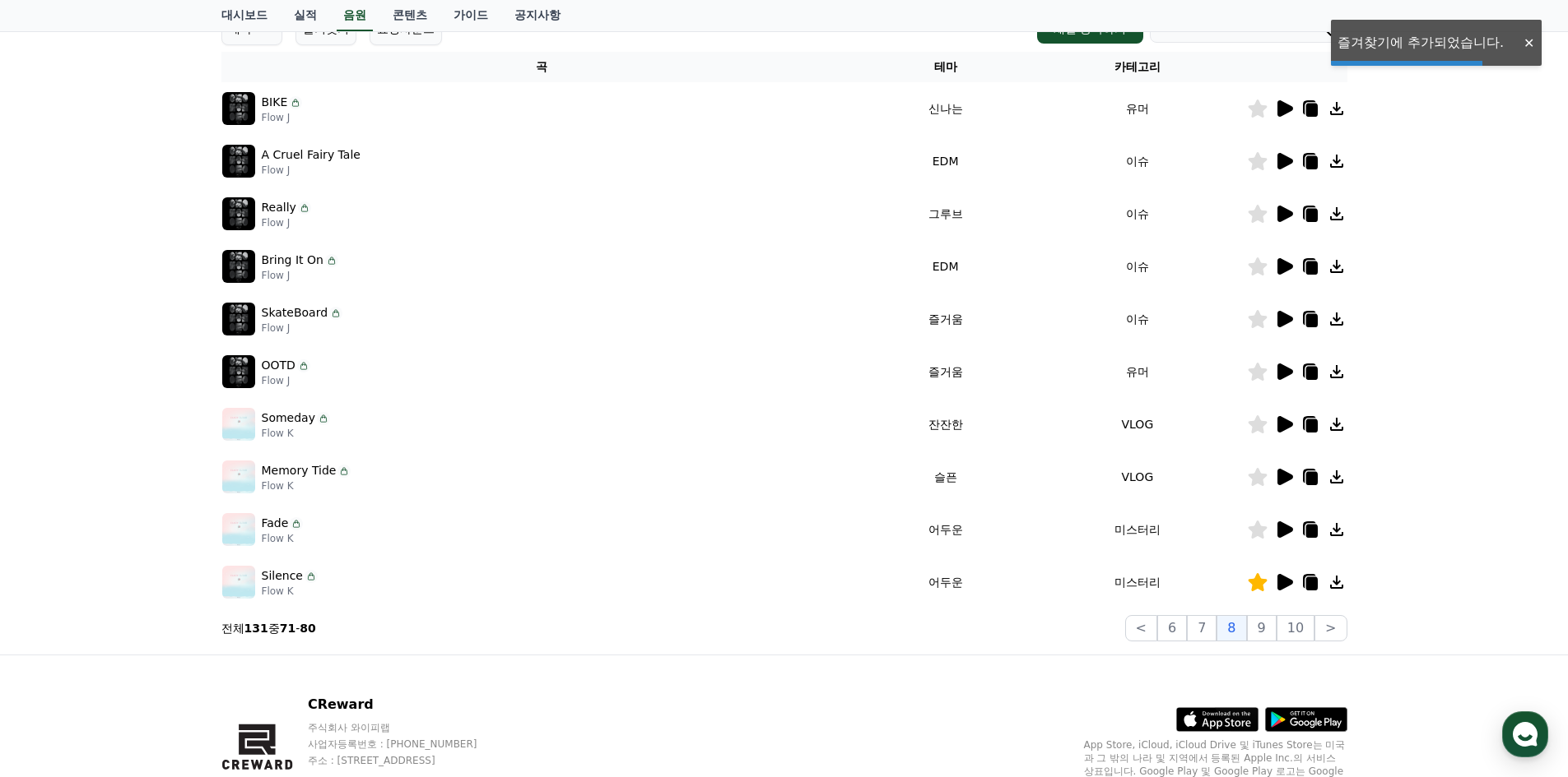
click at [1257, 534] on icon at bounding box center [1257, 529] width 19 height 18
click at [1269, 632] on button "9" at bounding box center [1262, 628] width 30 height 26
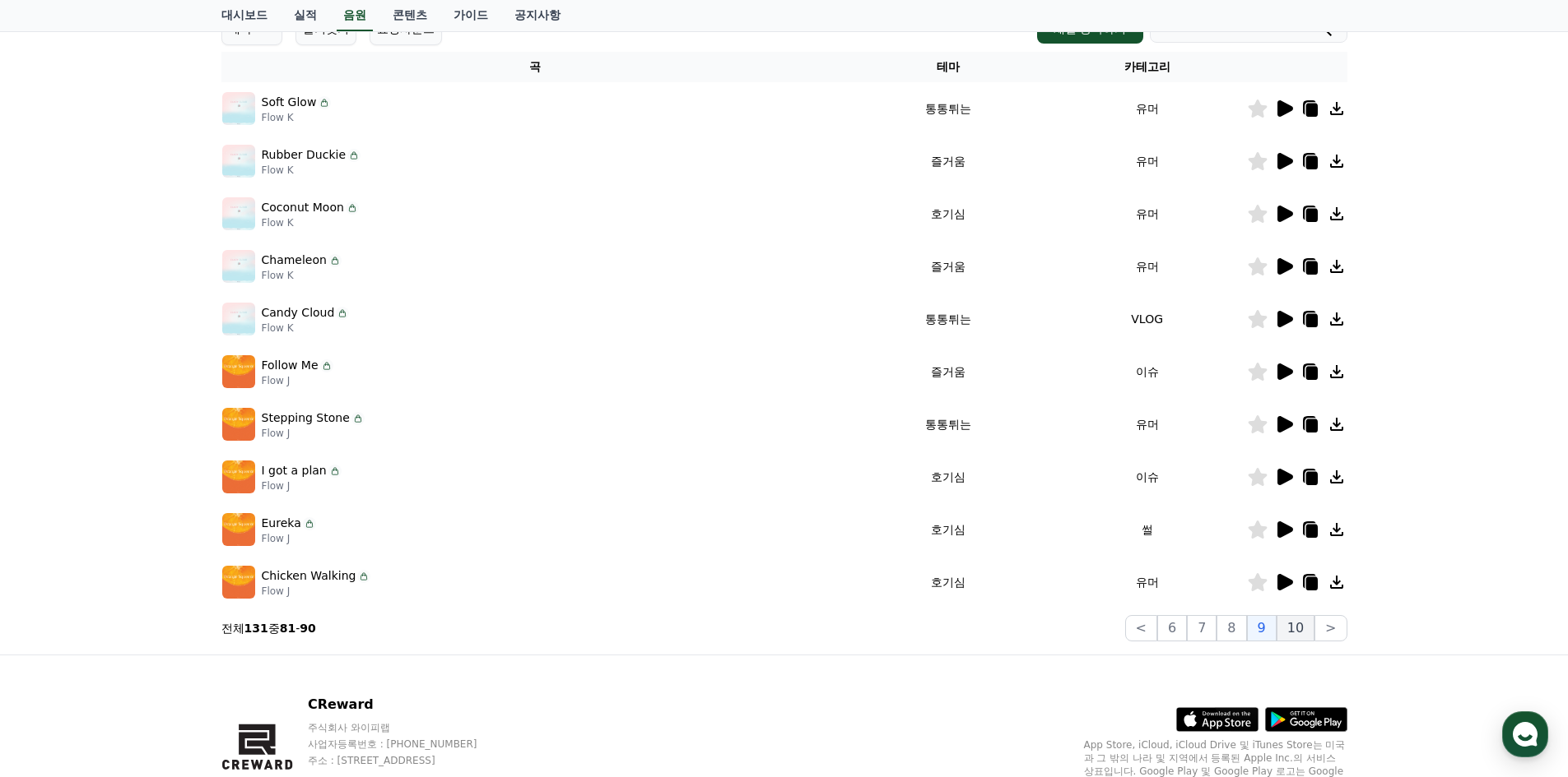
click at [1297, 629] on button "10" at bounding box center [1295, 628] width 38 height 26
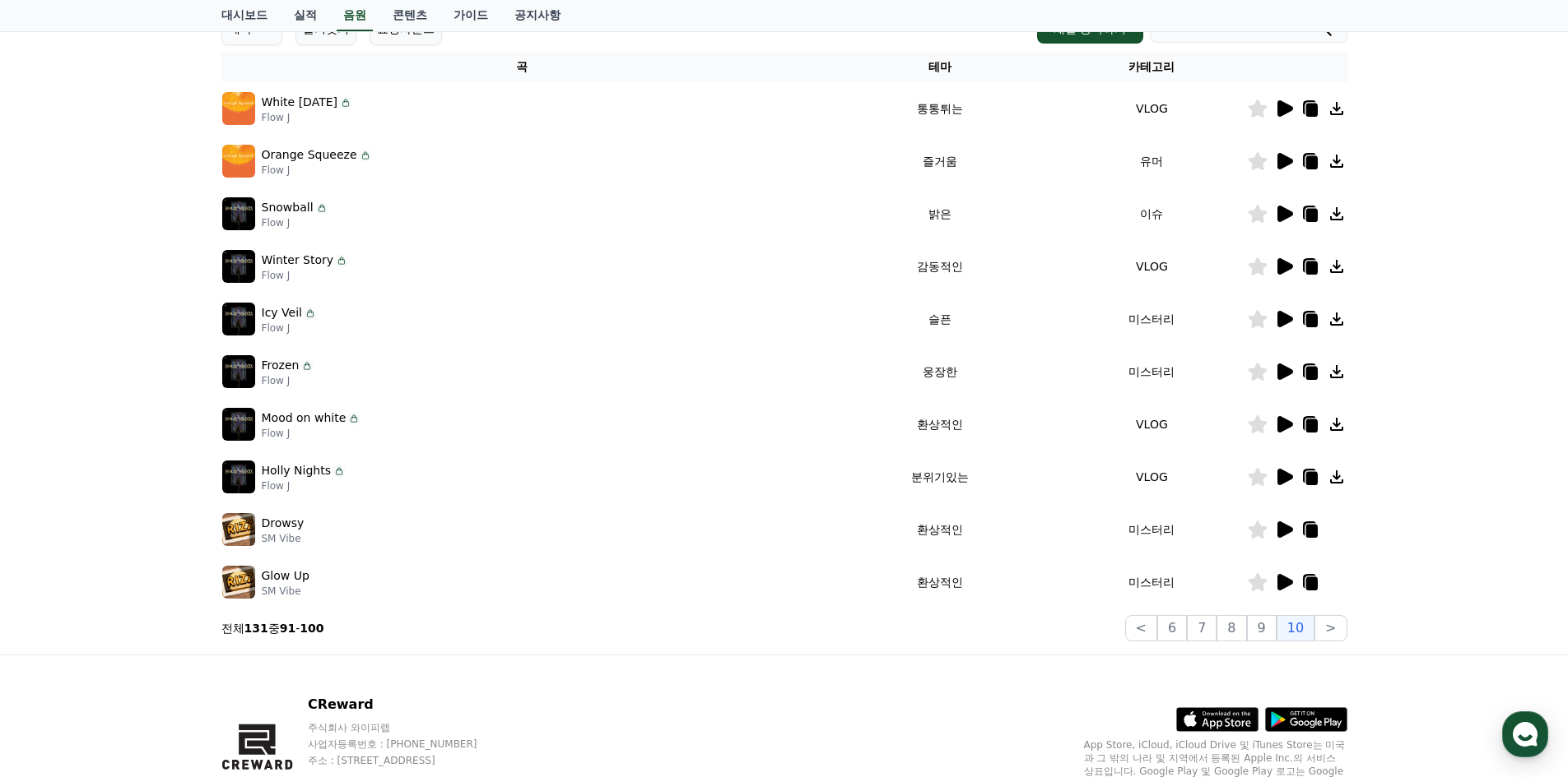
click at [1282, 484] on icon at bounding box center [1285, 477] width 16 height 17
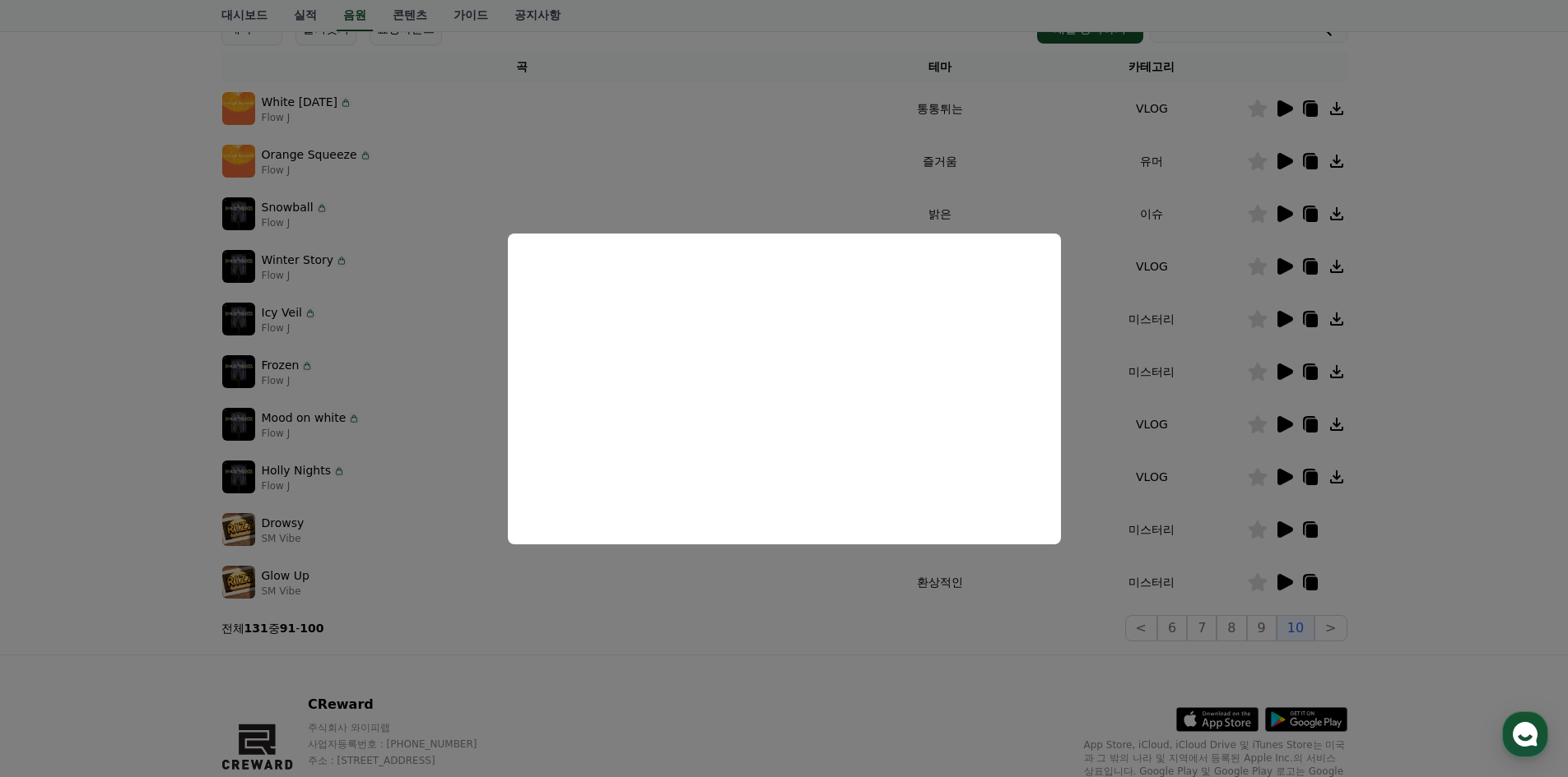
click at [1108, 409] on button "close modal" at bounding box center [784, 388] width 1568 height 777
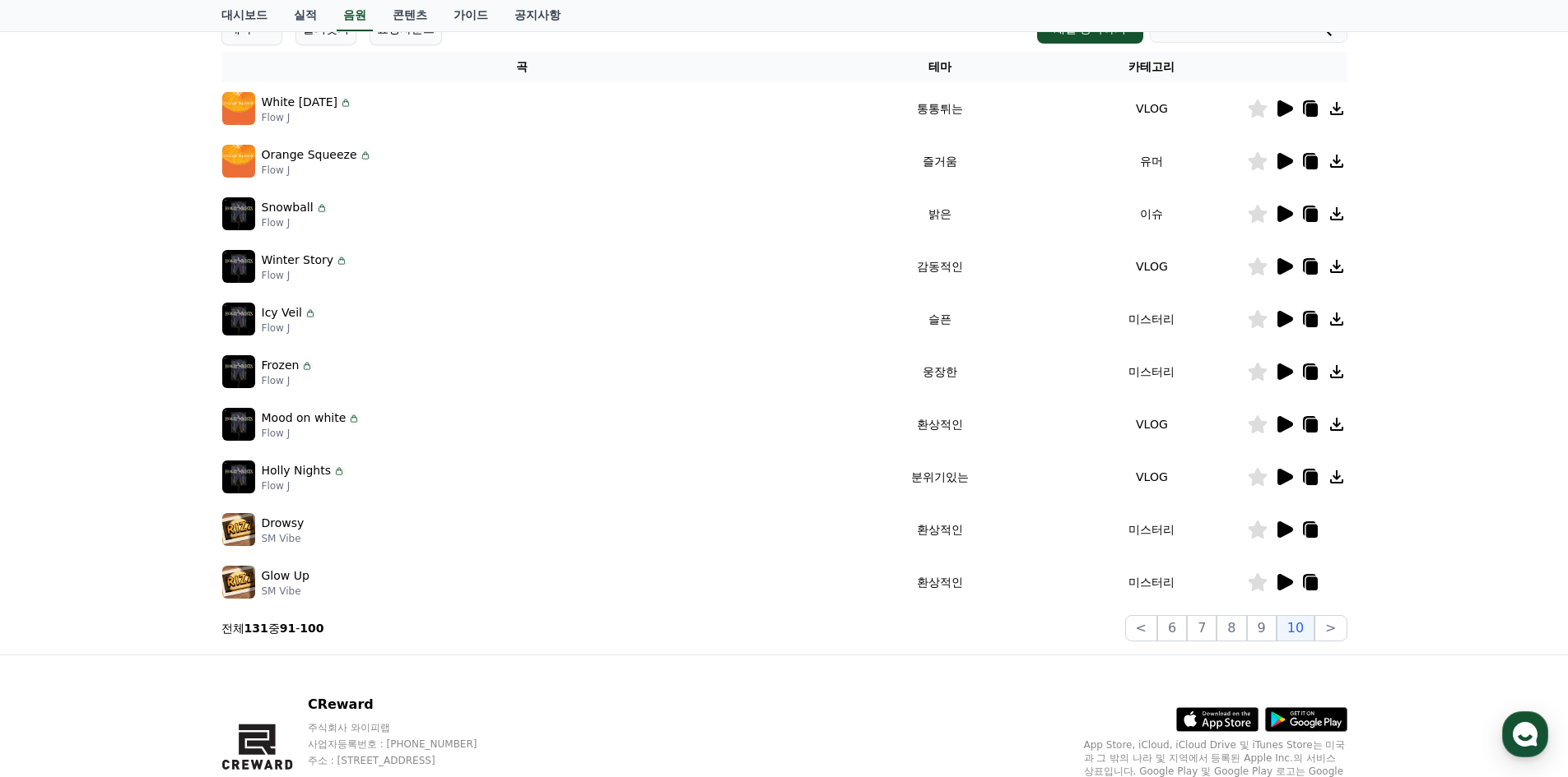
click at [1283, 268] on icon at bounding box center [1285, 266] width 16 height 17
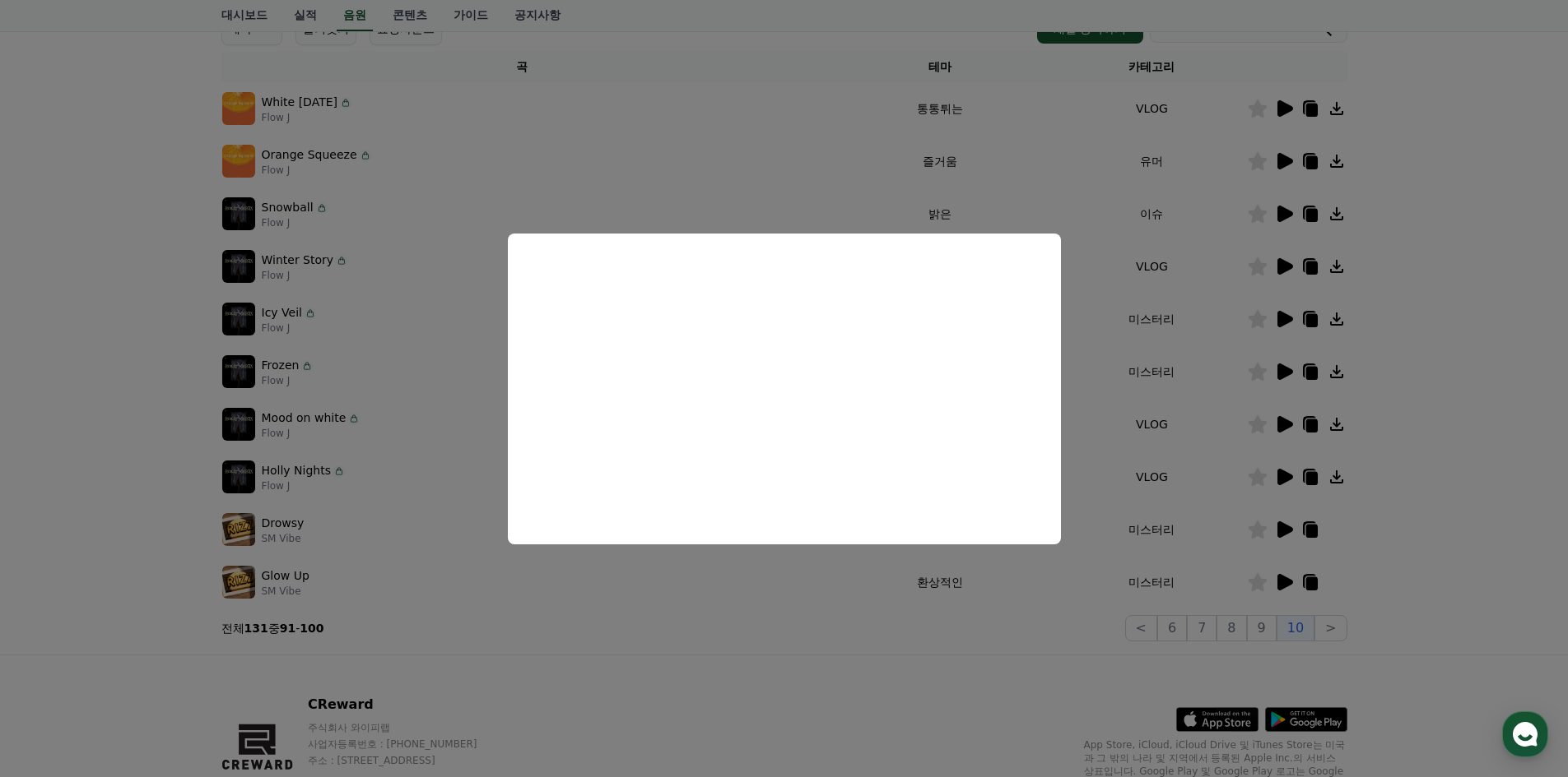
click at [1070, 647] on button "close modal" at bounding box center [784, 388] width 1568 height 777
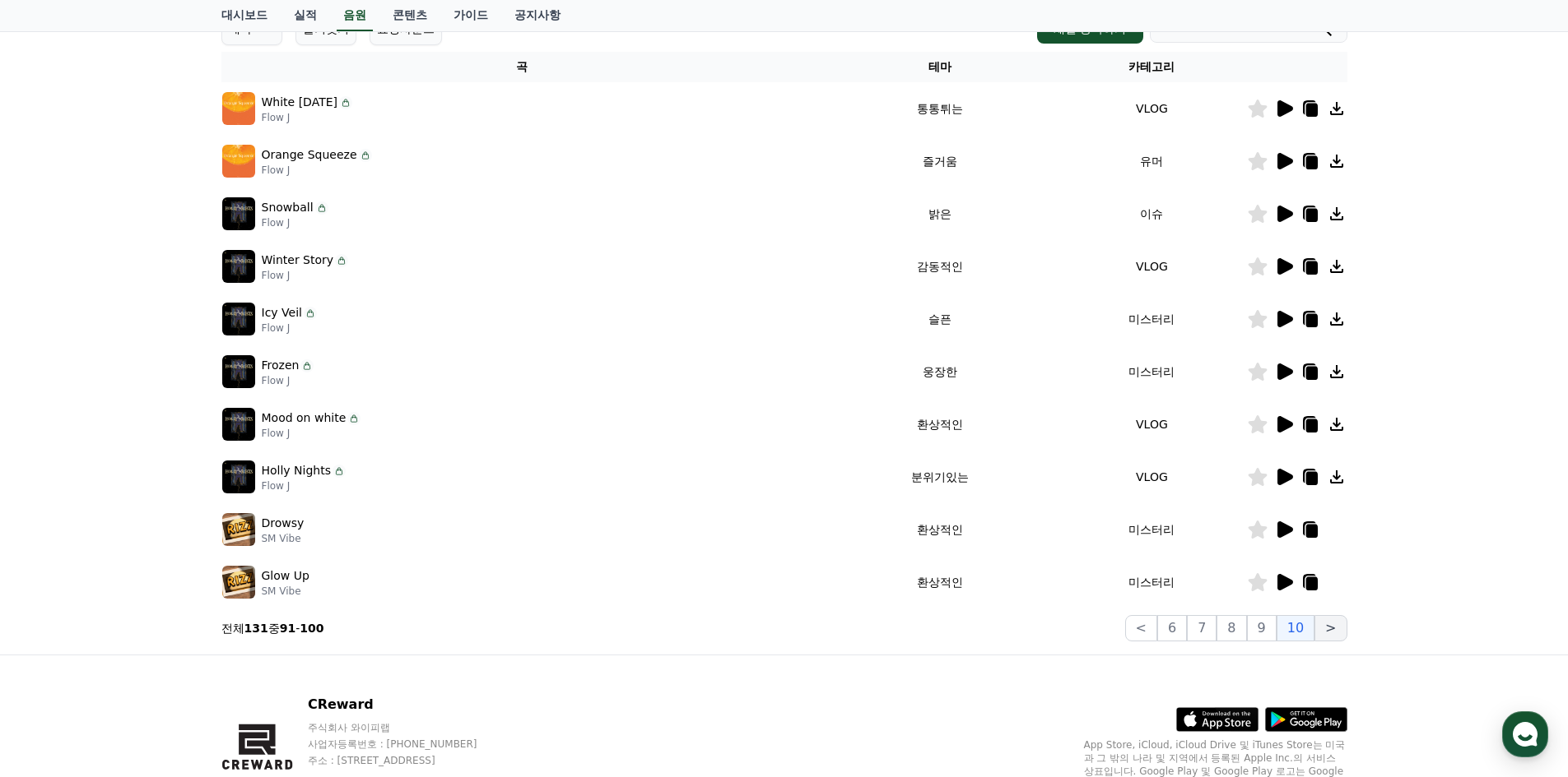
click at [1325, 628] on button ">" at bounding box center [1330, 628] width 33 height 26
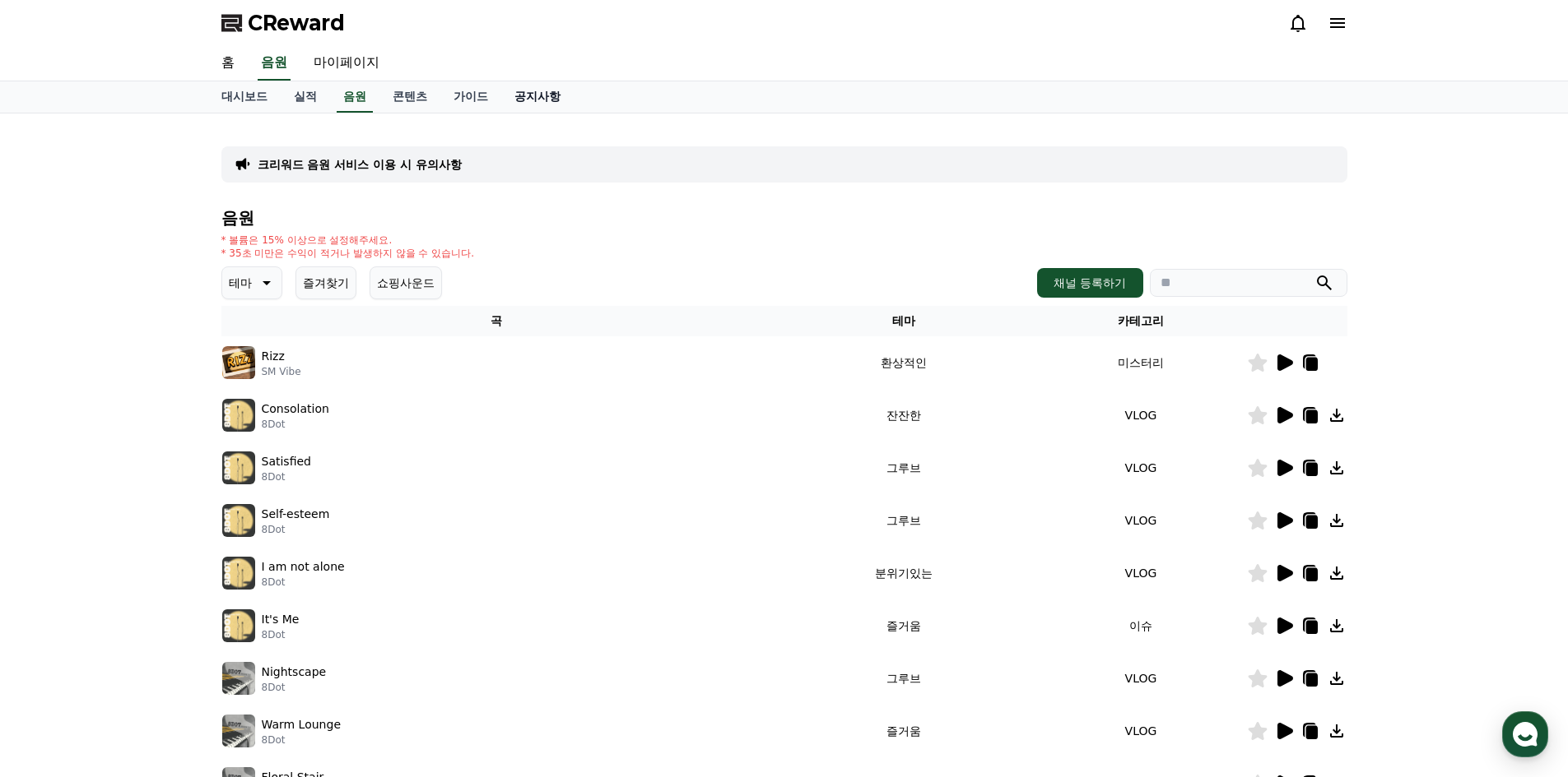
click at [536, 97] on link "공지사항" at bounding box center [538, 97] width 72 height 32
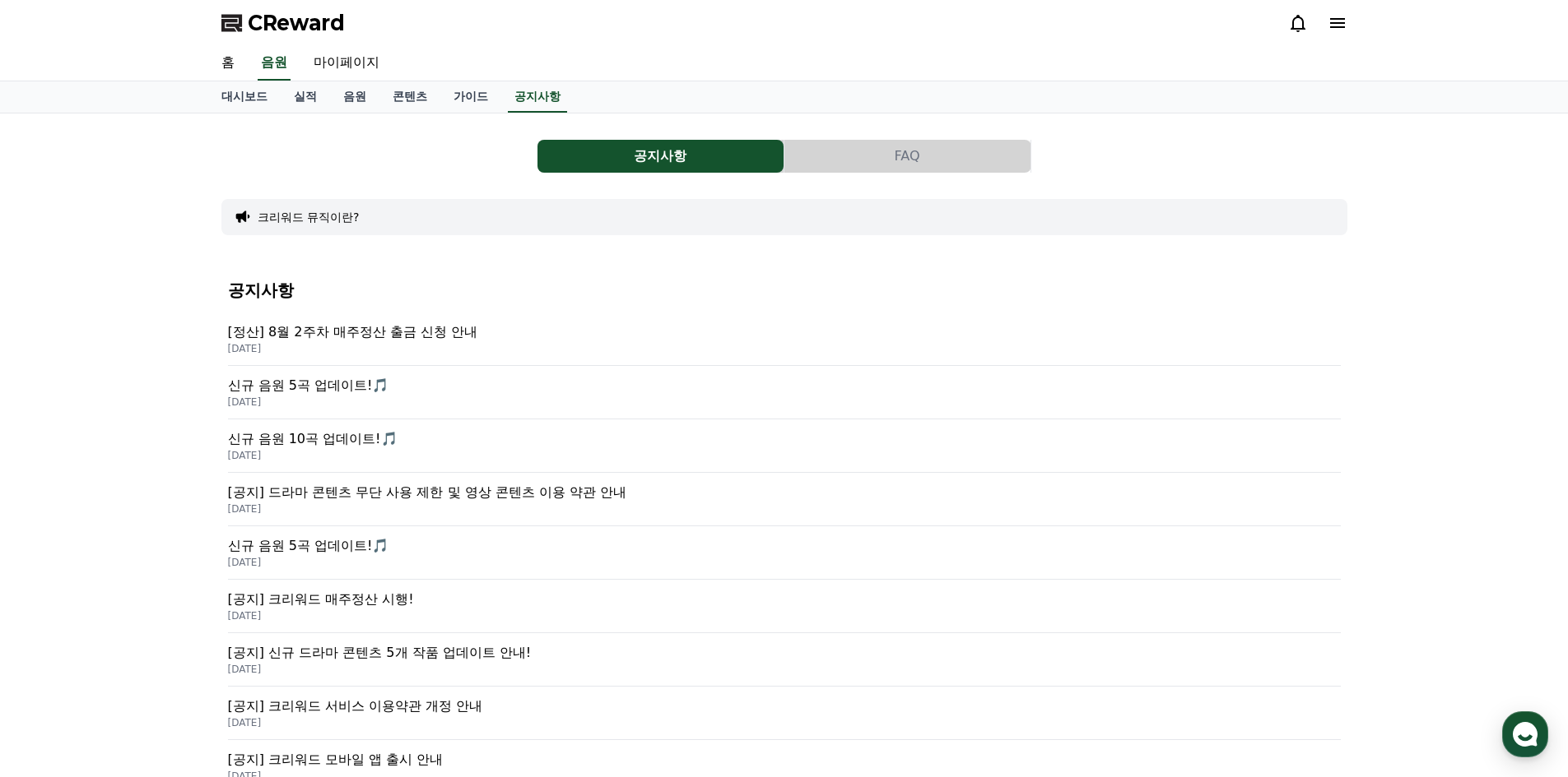
click at [582, 495] on p "[공지] 드라마 콘텐츠 무단 사용 제한 및 영상 콘텐츠 이용 약관 안내" at bounding box center [784, 492] width 1113 height 19
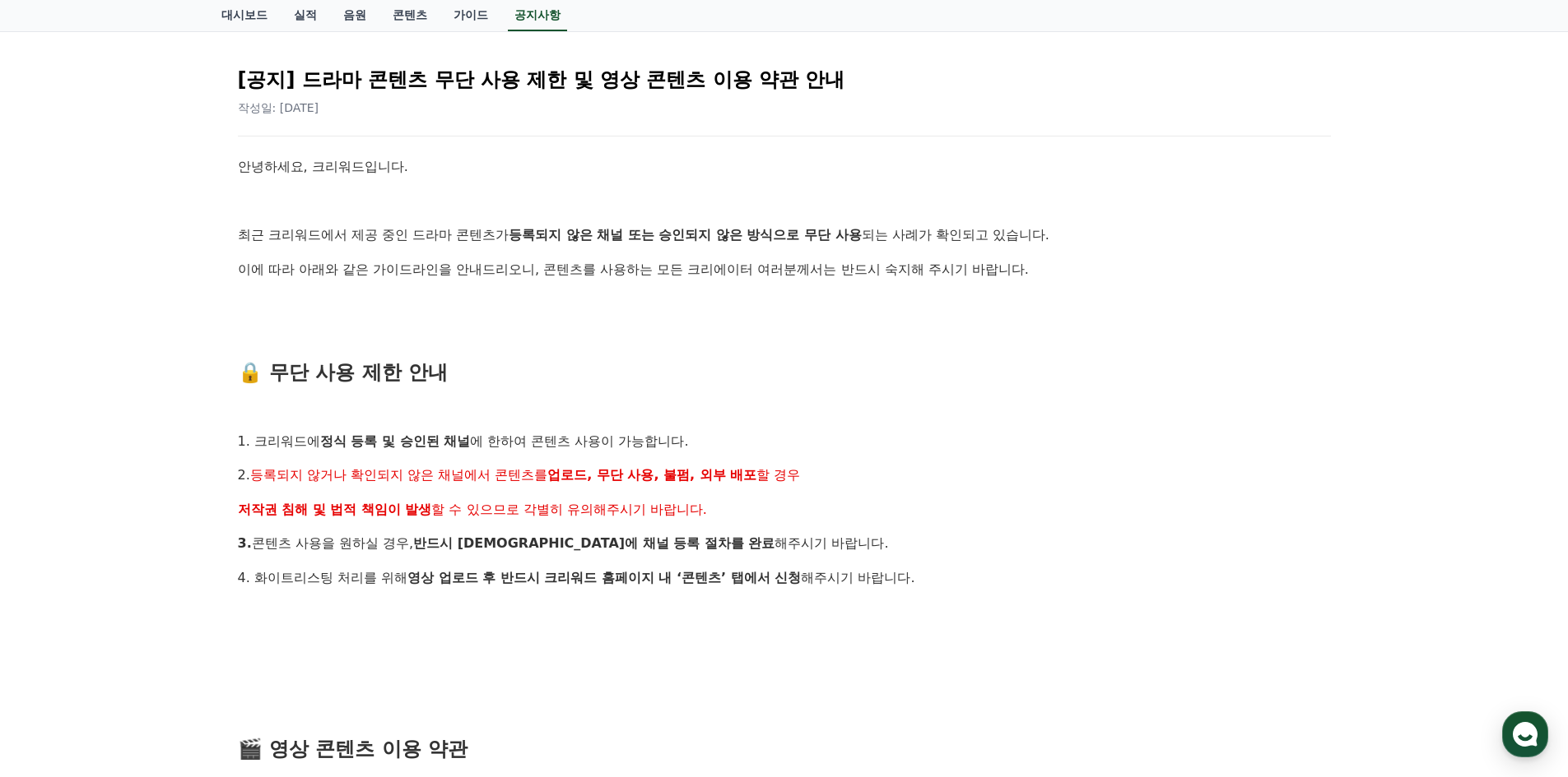
scroll to position [164, 0]
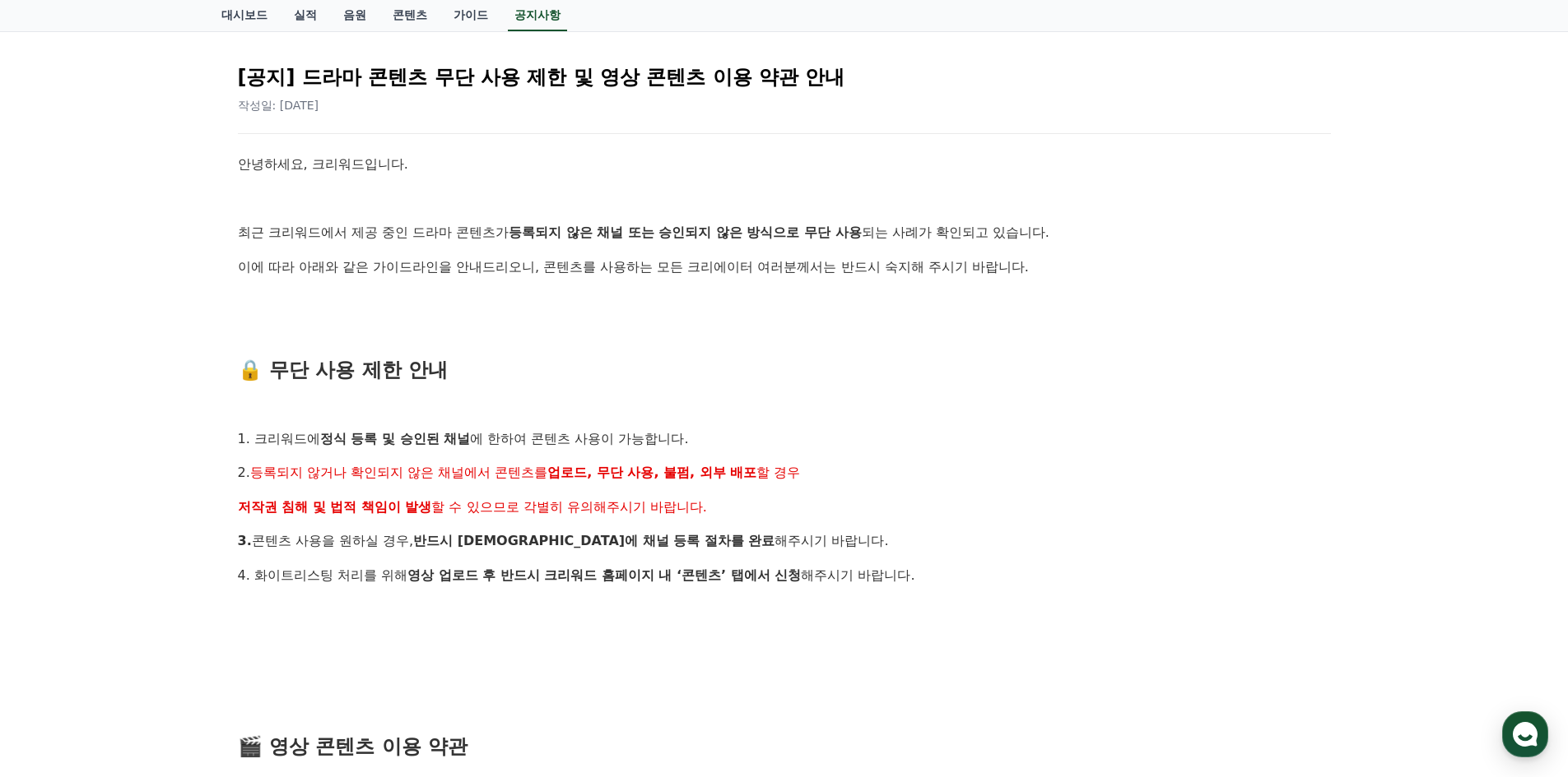
drag, startPoint x: 429, startPoint y: 475, endPoint x: 754, endPoint y: 483, distance: 325.1
click at [754, 483] on p "2. 등록되지 않거나 확인되지 않은 채널에서 콘텐츠를 업로드, 무단 사용, 불펌, 외부 배포 할 경우" at bounding box center [784, 473] width 1093 height 21
click at [748, 512] on p "저작권 침해 및 법적 책임이 발생 할 수 있으므로 각별히 유의해주시기 바랍니다." at bounding box center [784, 507] width 1093 height 21
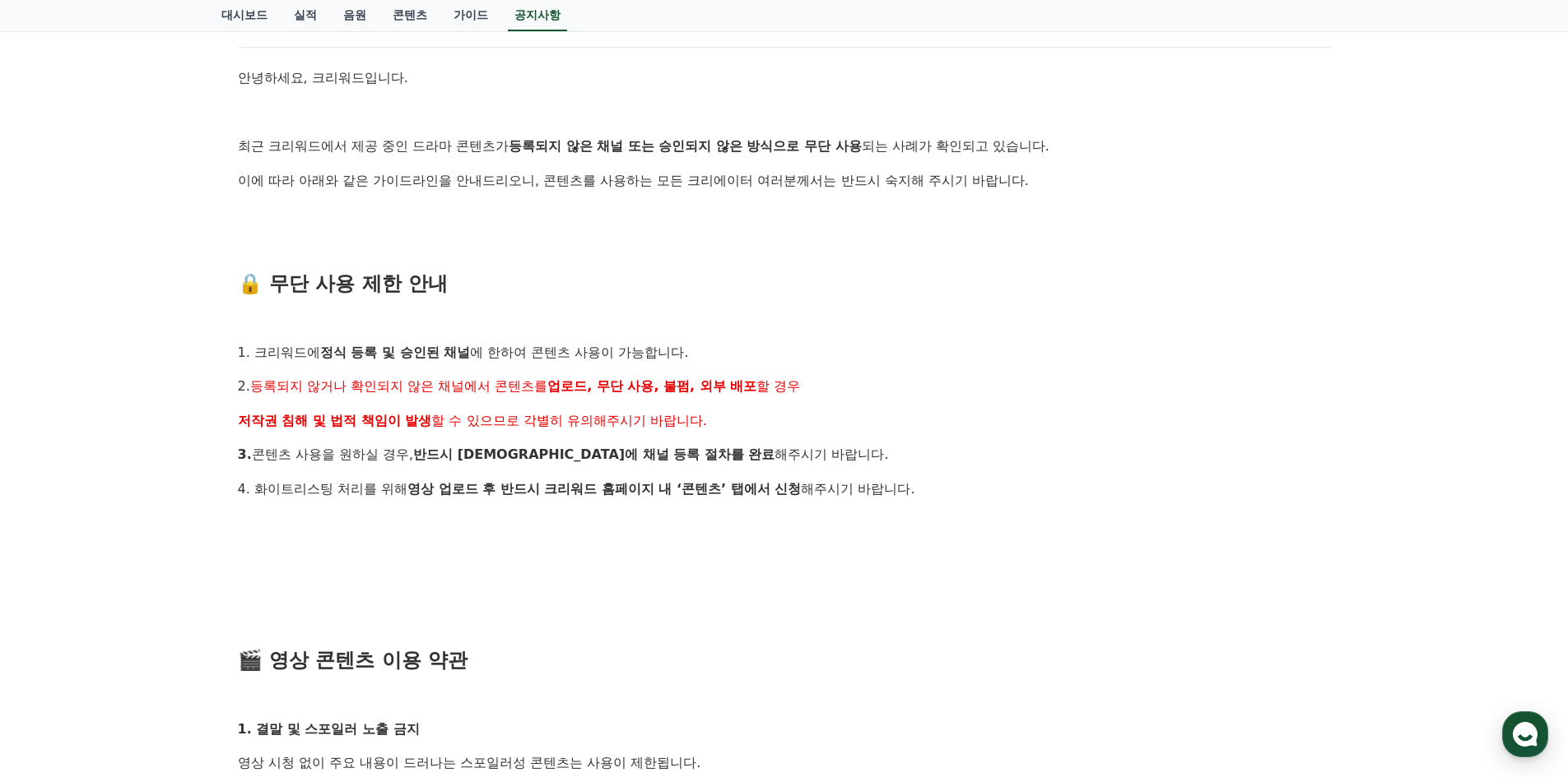
scroll to position [0, 0]
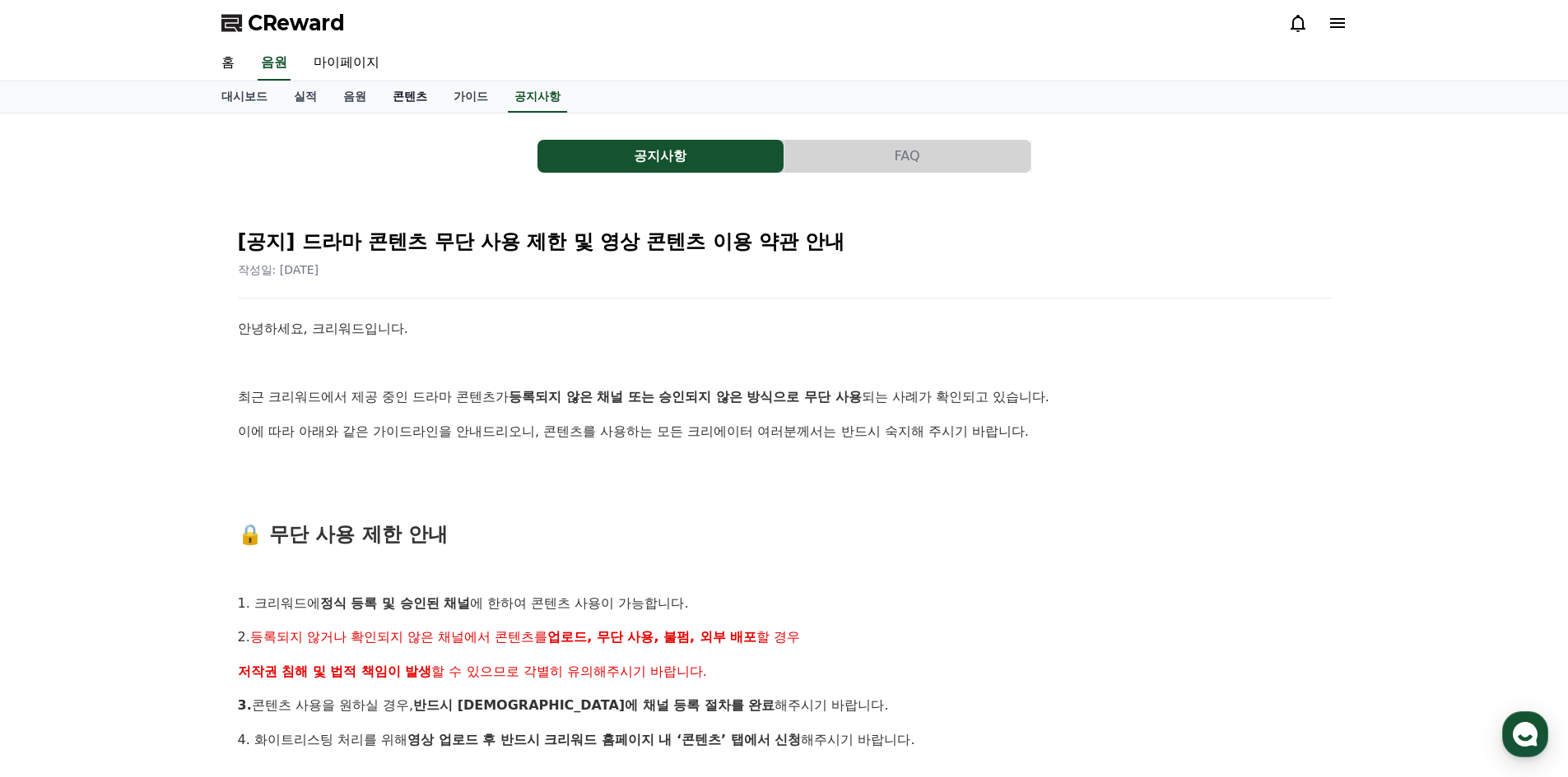
click at [394, 96] on link "콘텐츠" at bounding box center [411, 97] width 61 height 32
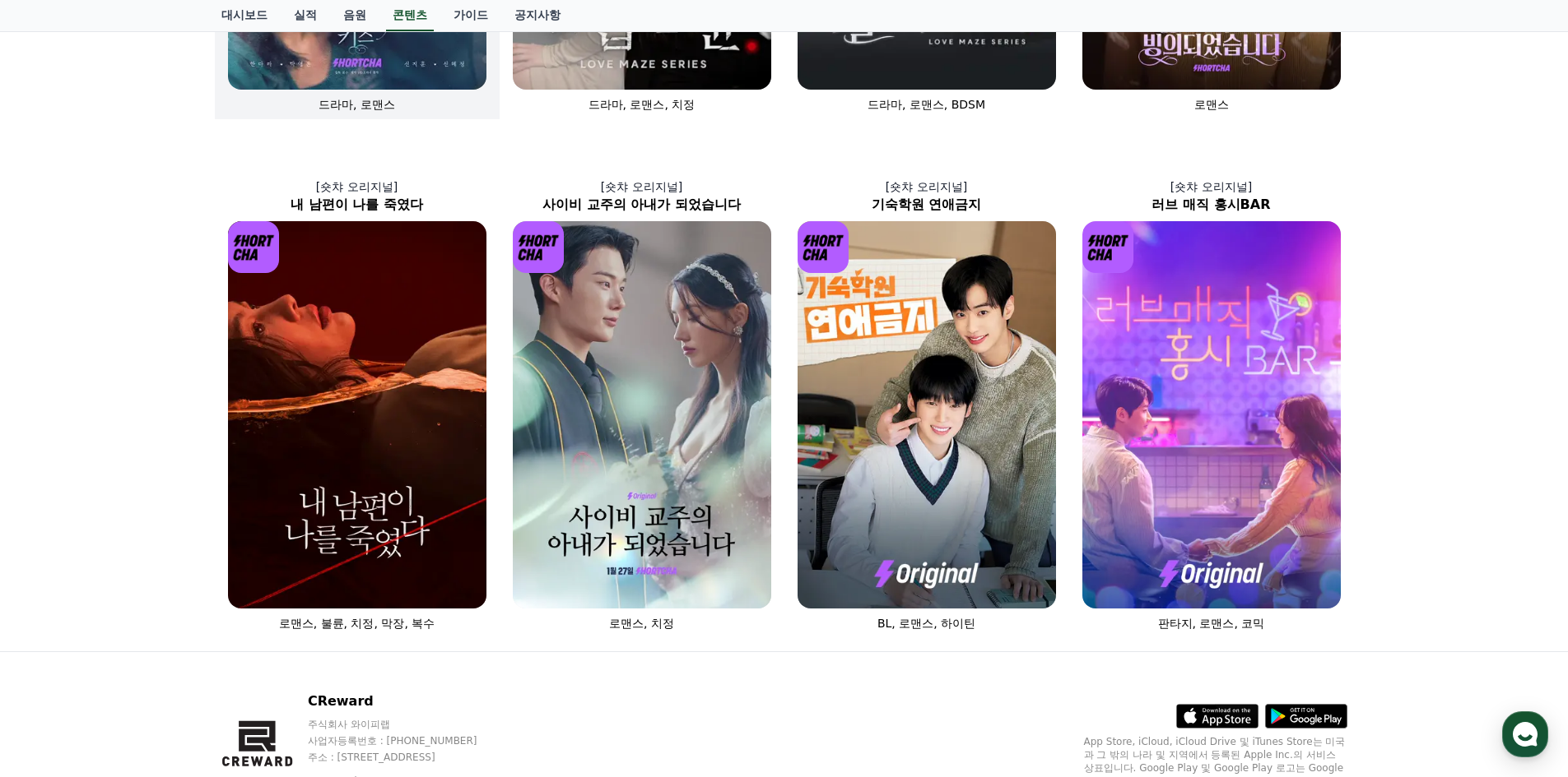
scroll to position [573, 0]
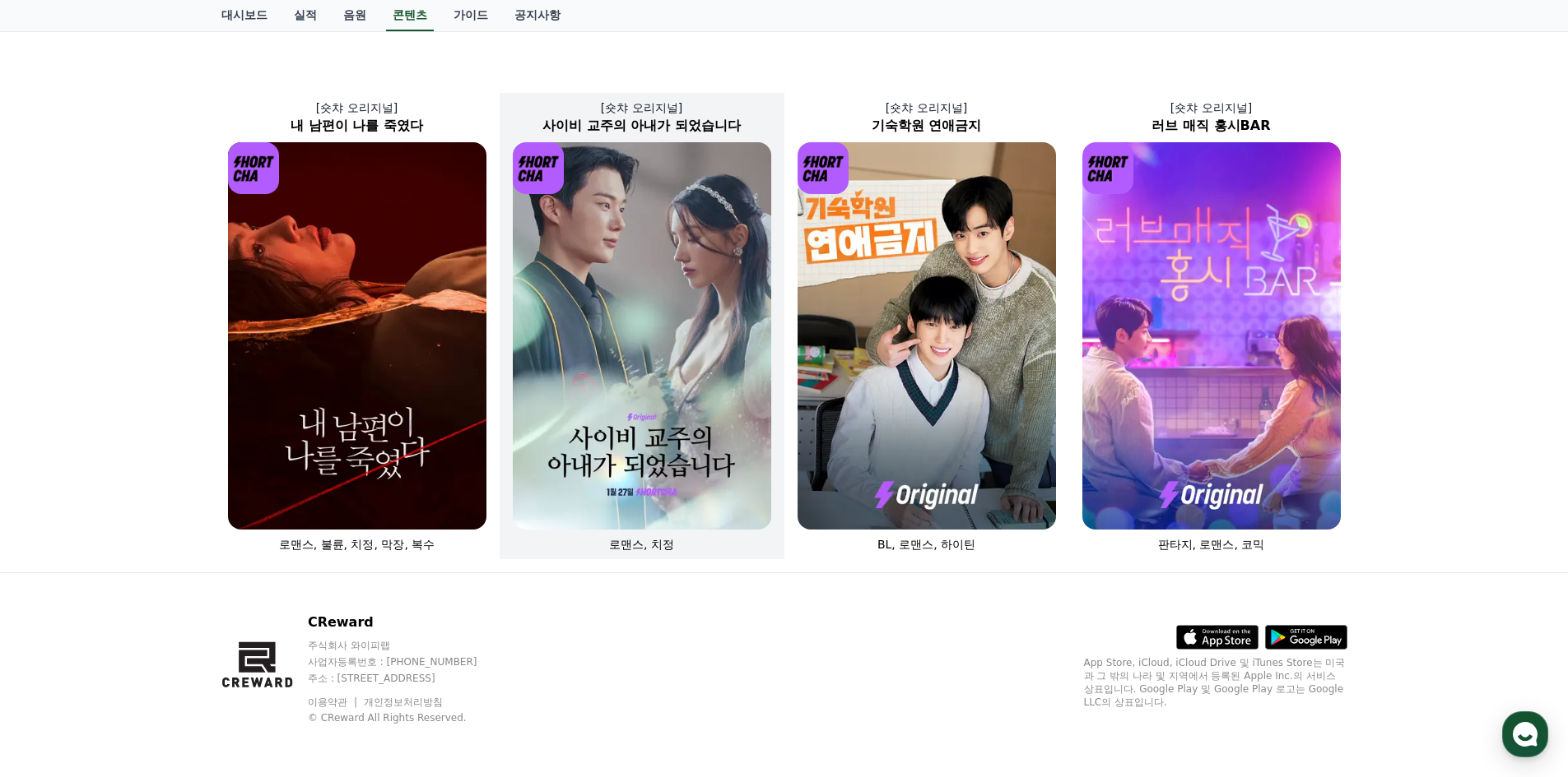
click at [683, 268] on img at bounding box center [642, 335] width 258 height 387
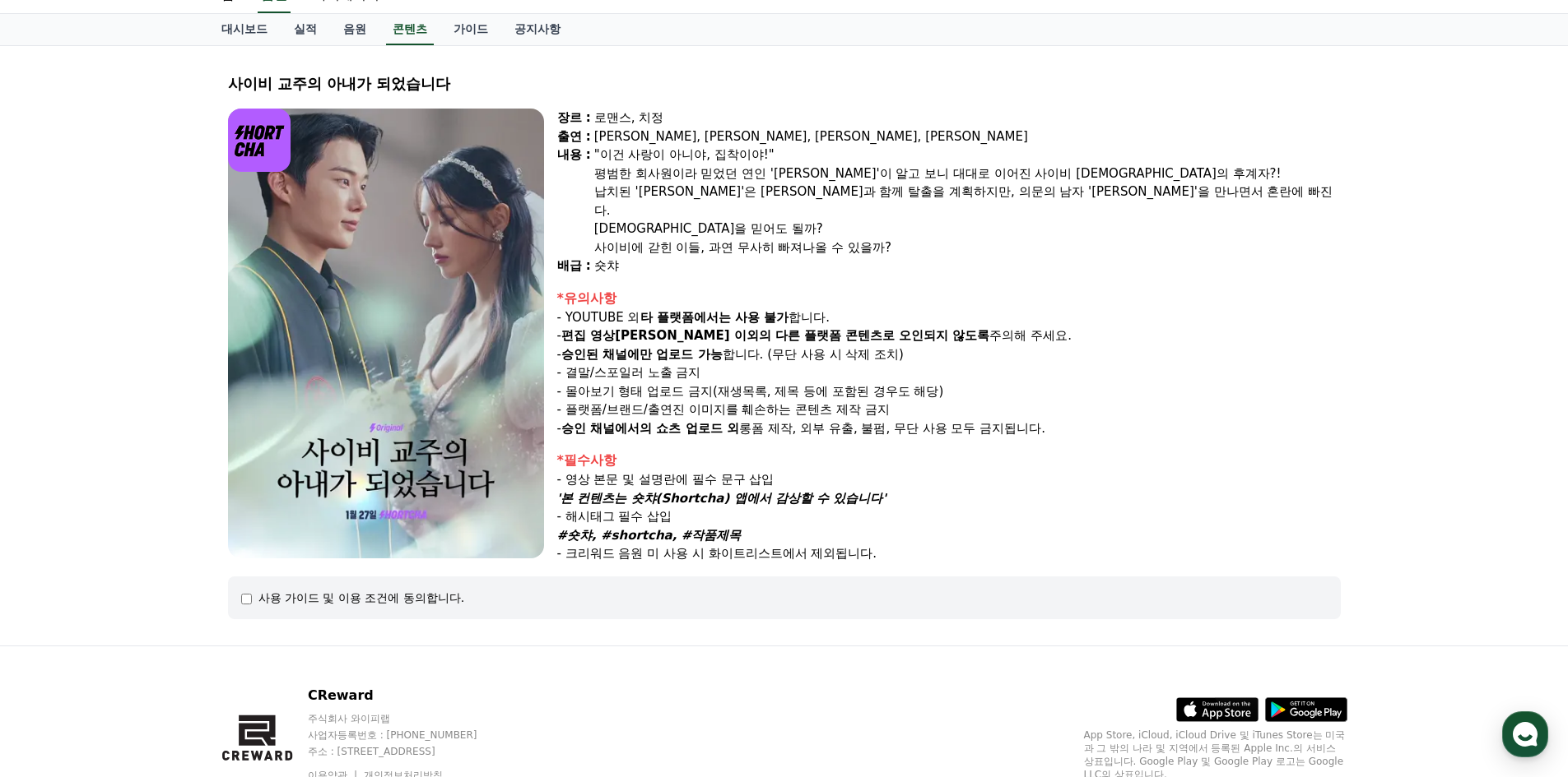
scroll to position [54, 0]
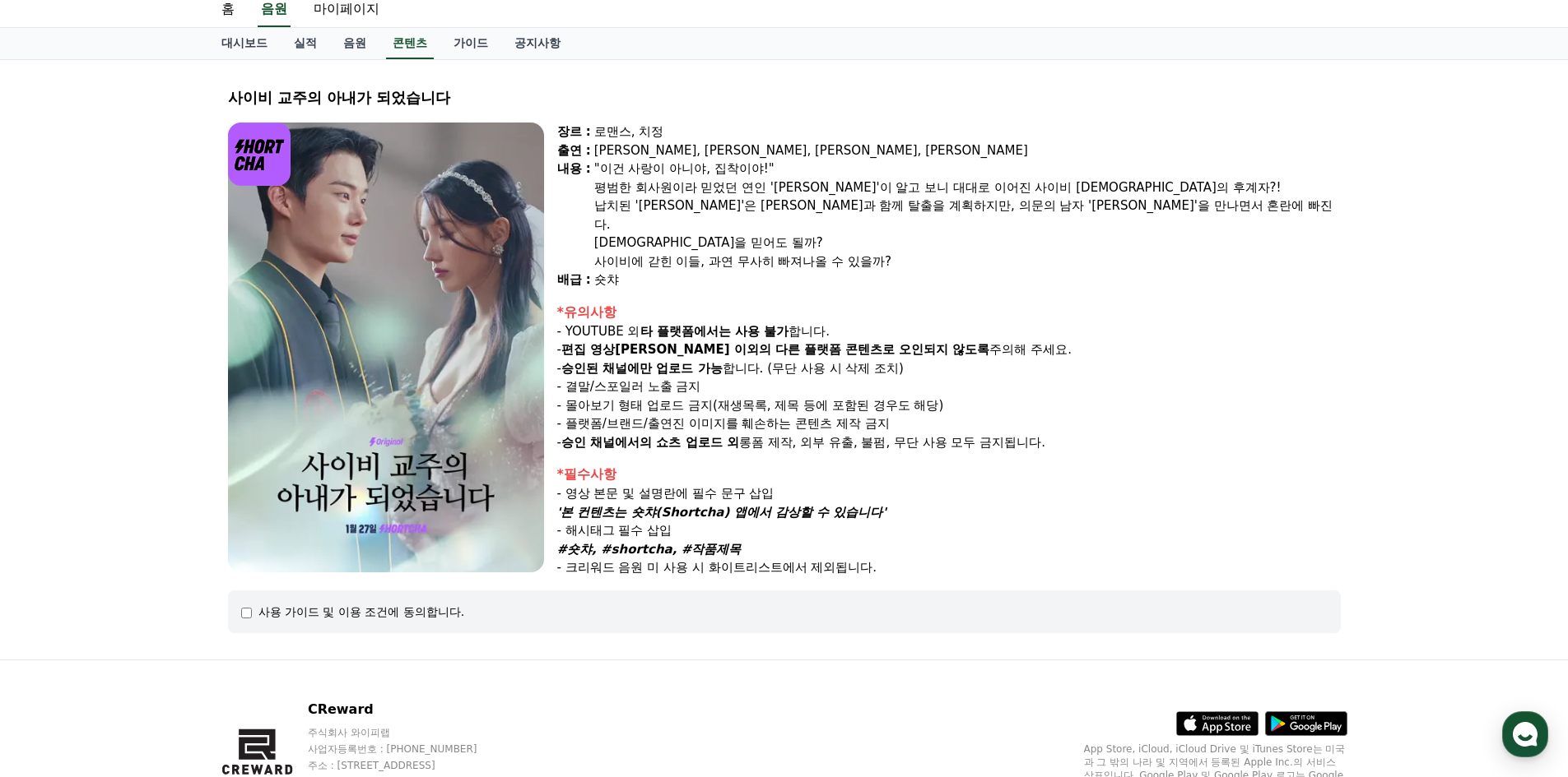
drag, startPoint x: 659, startPoint y: 195, endPoint x: 720, endPoint y: 253, distance: 84.2
click at [699, 223] on div ""이건 사랑이 아니야, 집착이야!" 평범한 회사원이라 믿었던 연인 '[PERSON_NAME]'이 알고 보니 대대로 이어진 사이비 [DEMOGR…" at bounding box center [968, 215] width 747 height 111
click at [720, 271] on div "숏챠" at bounding box center [968, 280] width 747 height 19
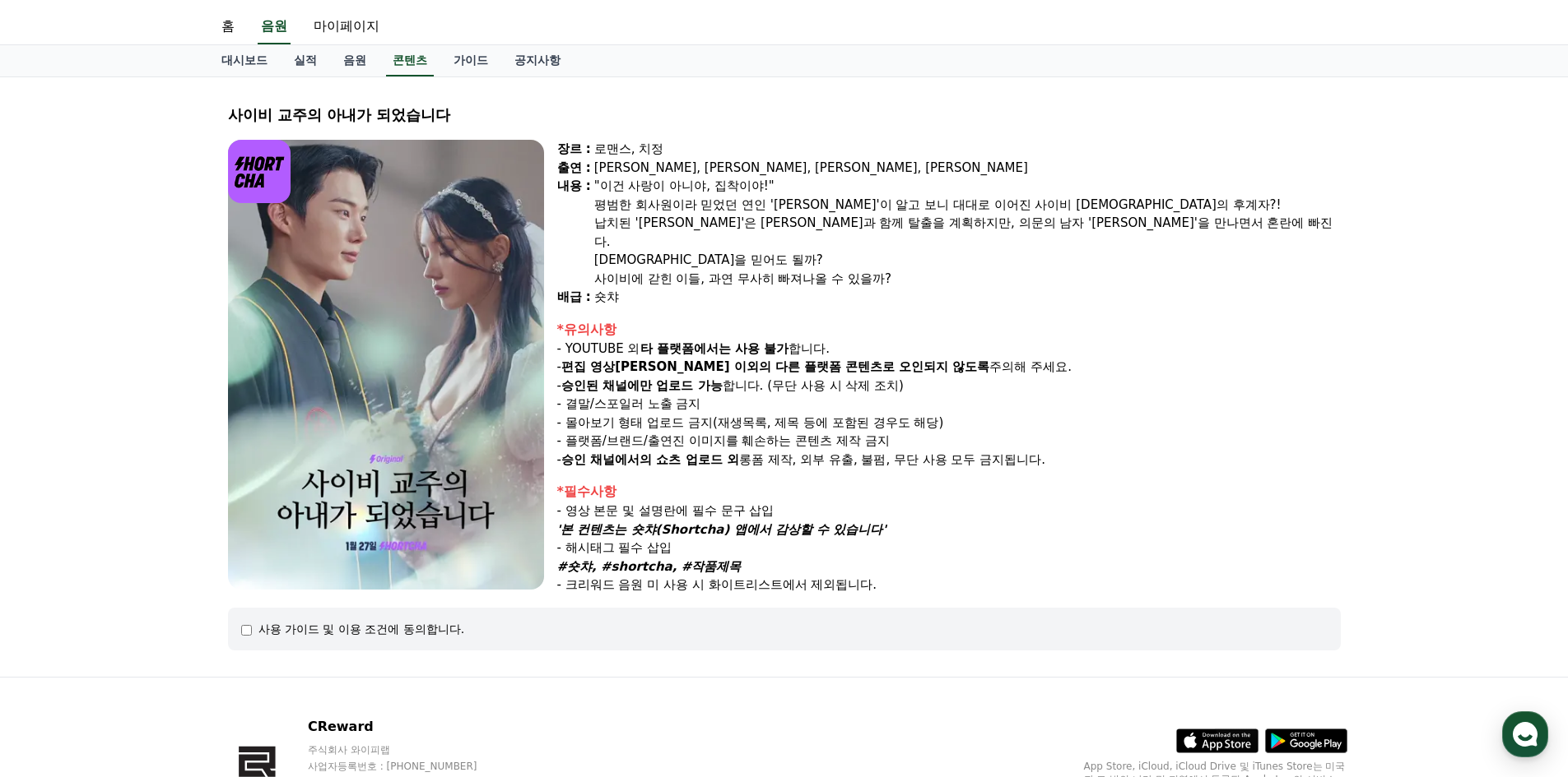
scroll to position [0, 0]
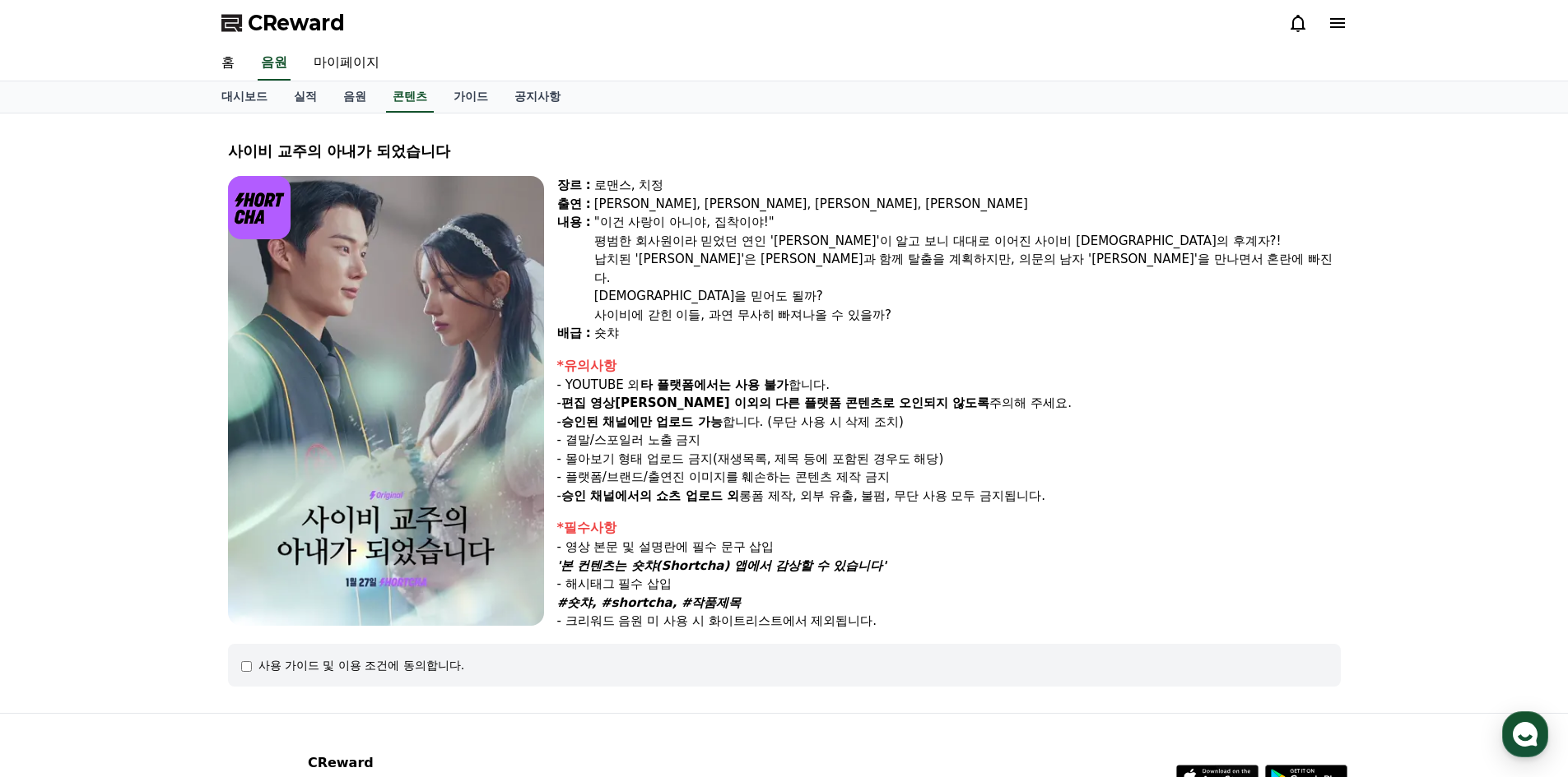
drag, startPoint x: 582, startPoint y: 192, endPoint x: 625, endPoint y: 187, distance: 43.3
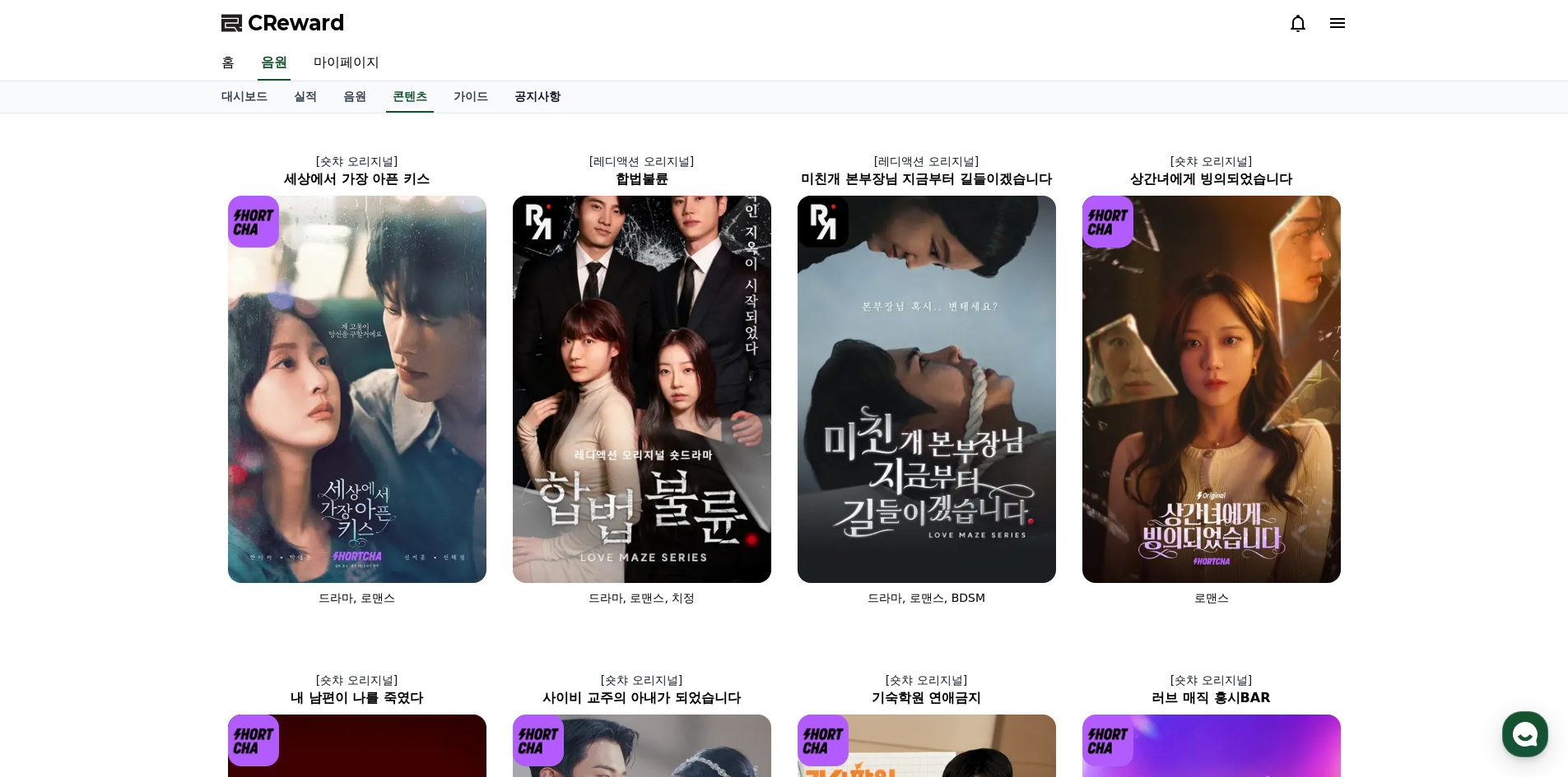
click at [535, 103] on link "공지사항" at bounding box center [538, 97] width 72 height 32
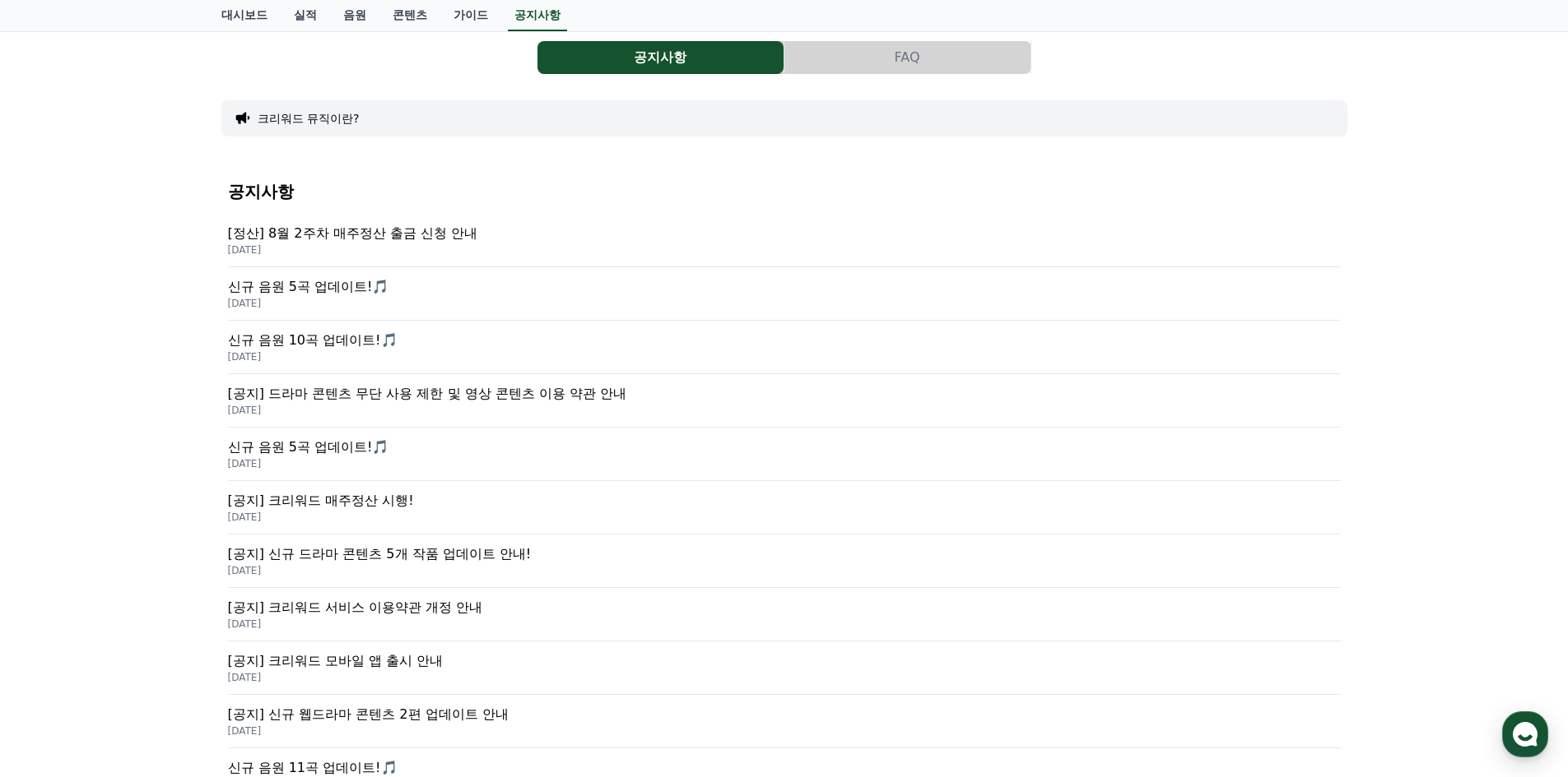
scroll to position [164, 0]
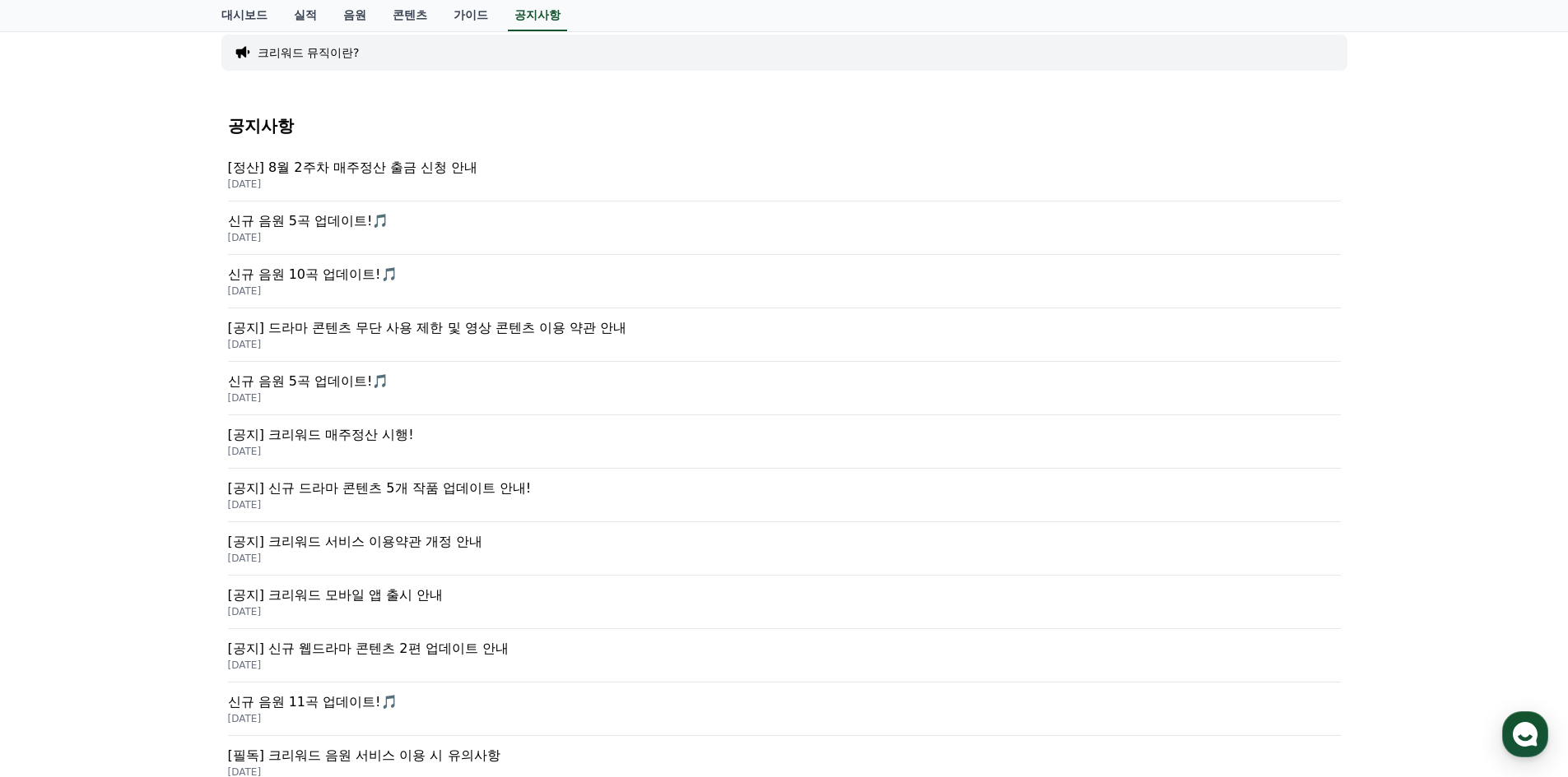
click at [482, 487] on p "[공지] 신규 드라마 콘텐츠 5개 작품 업데이트 안내!" at bounding box center [784, 488] width 1113 height 19
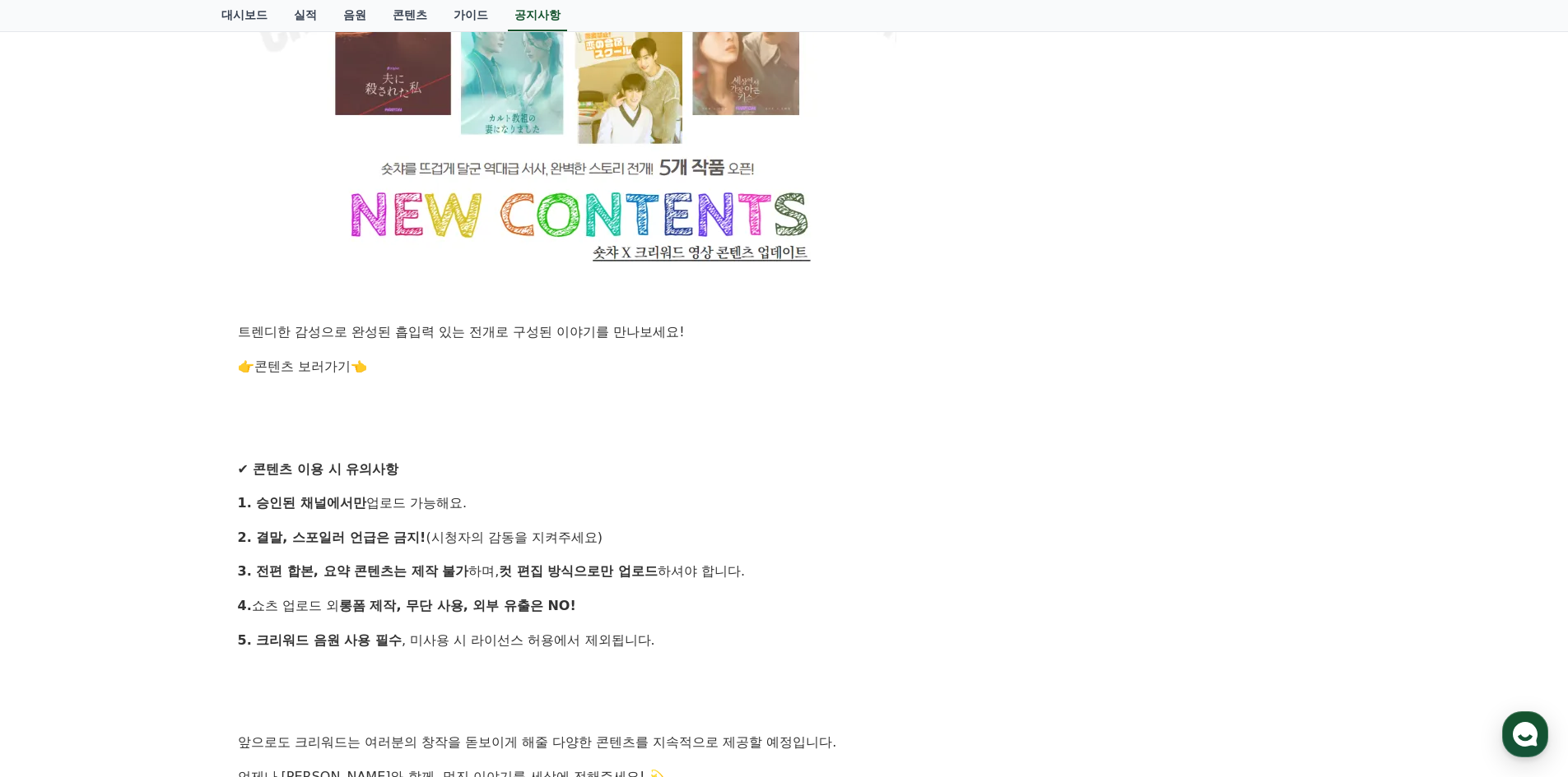
scroll to position [1152, 0]
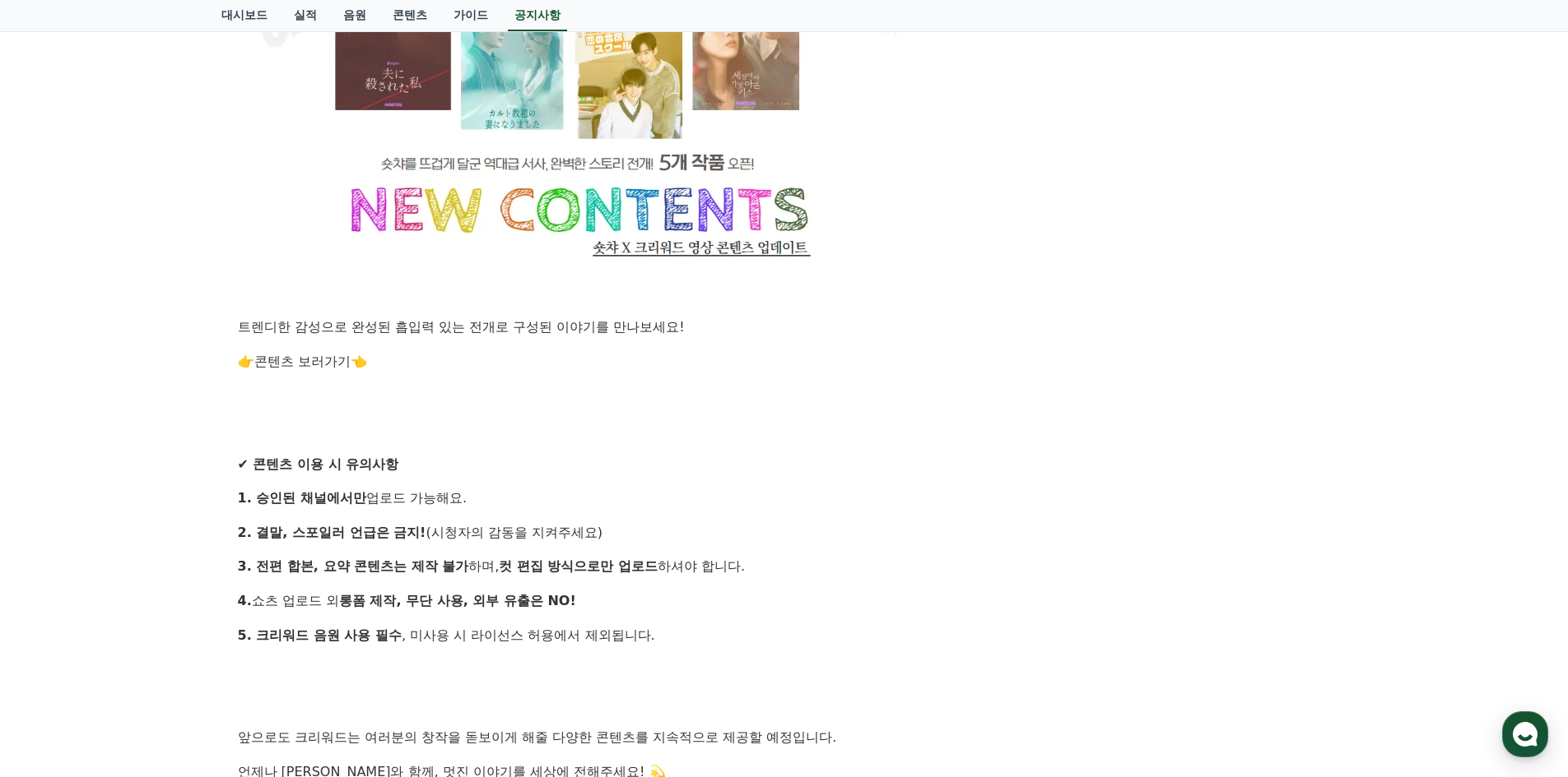
drag, startPoint x: 615, startPoint y: 570, endPoint x: 732, endPoint y: 560, distance: 117.4
click at [732, 560] on p "3. 전편 합본, 요약 콘텐츠는 제작 불가 하며, 컷 편집 방식으로만 업로드 하셔야 합니다." at bounding box center [784, 566] width 1093 height 21
click at [713, 594] on p "4. 쇼츠 업로드 외 롱폼 제작, 무단 사용, 외부 유출은 NO!" at bounding box center [784, 601] width 1093 height 21
drag, startPoint x: 374, startPoint y: 600, endPoint x: 591, endPoint y: 599, distance: 217.0
click at [589, 599] on p "4. 쇼츠 업로드 외 롱폼 제작, 무단 사용, 외부 유출은 NO!" at bounding box center [784, 601] width 1093 height 21
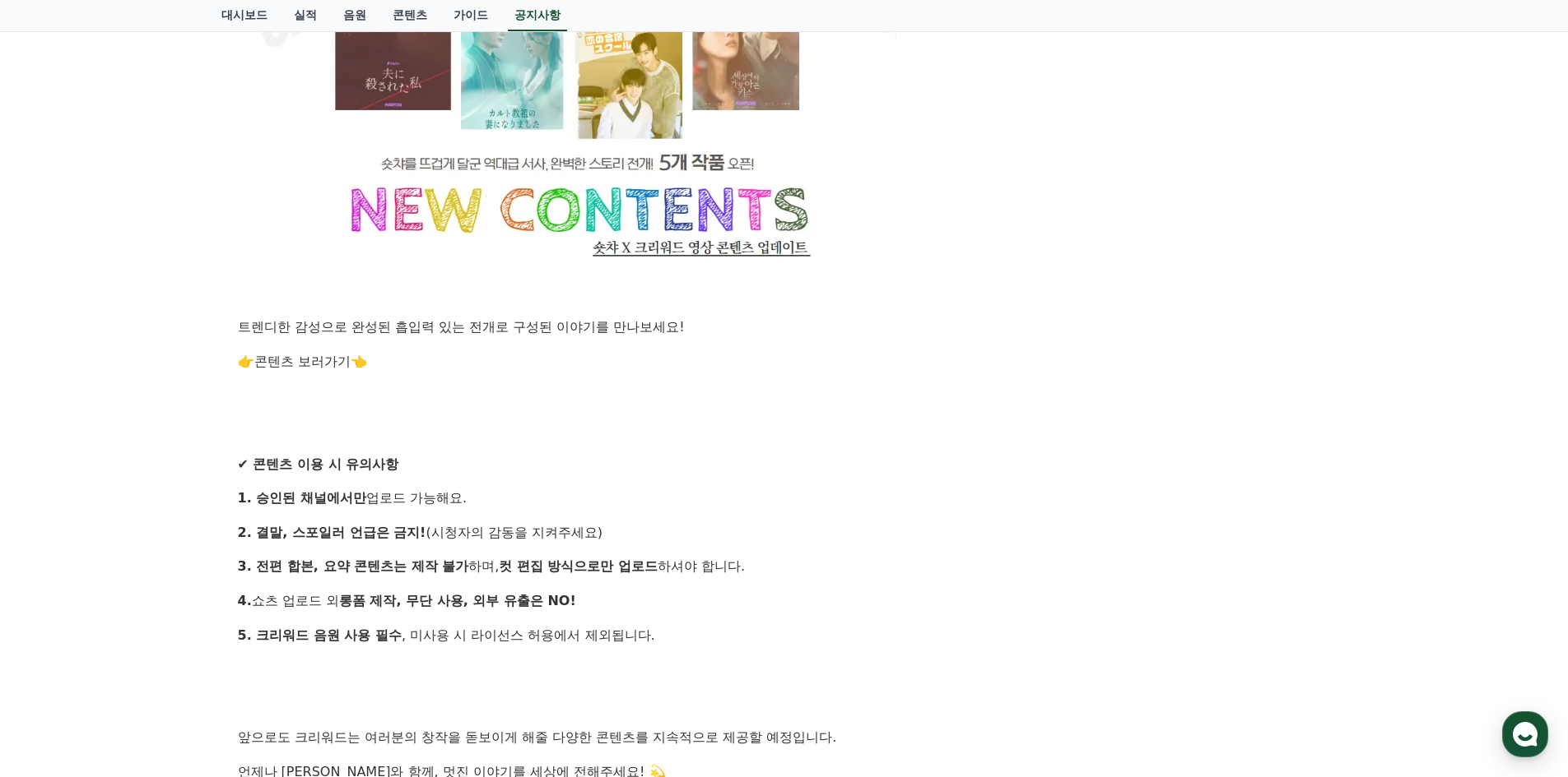
click at [659, 603] on p "4. 쇼츠 업로드 외 롱폼 제작, 무단 사용, 외부 유출은 NO!" at bounding box center [784, 601] width 1093 height 21
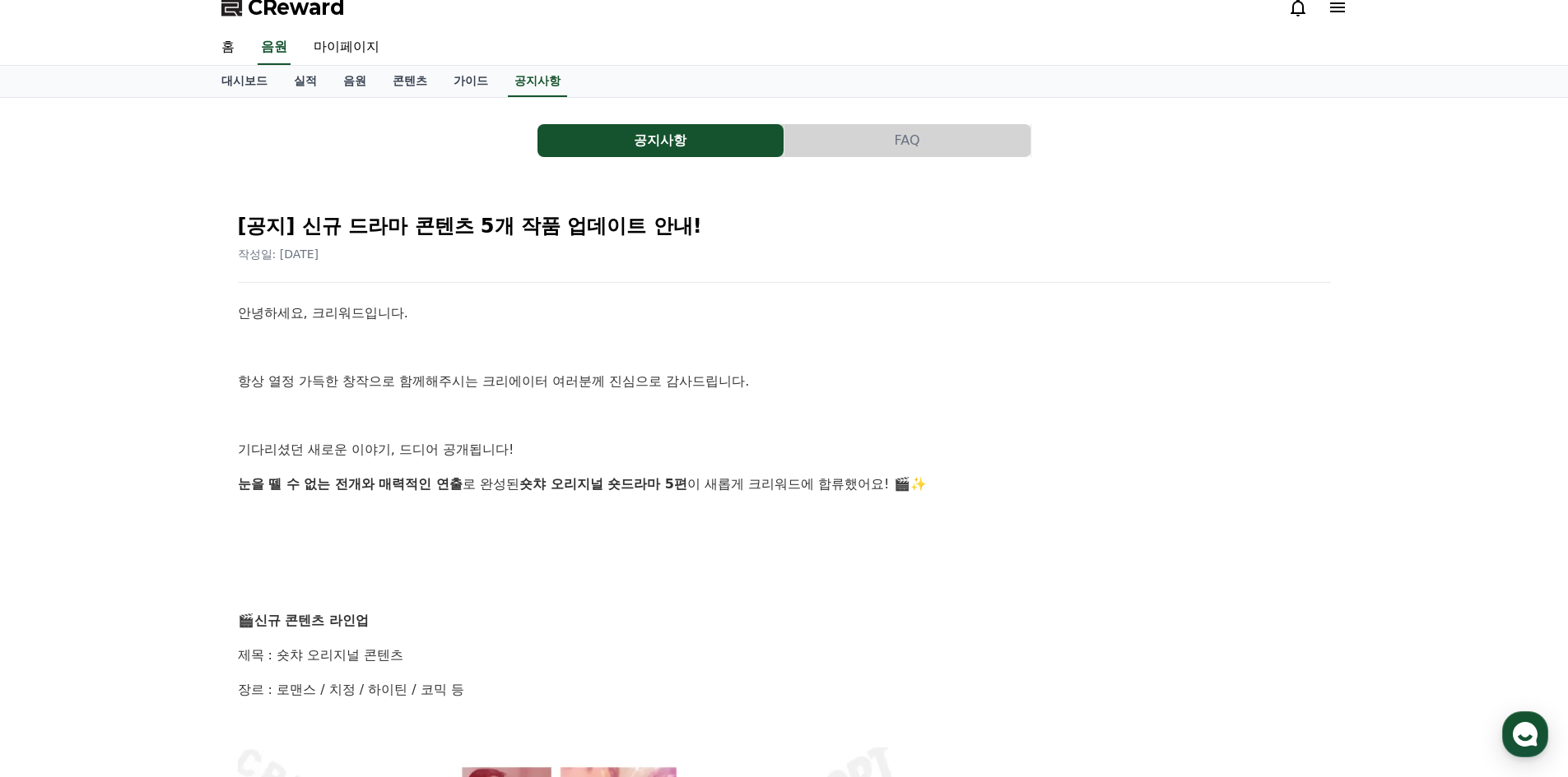
scroll to position [15, 0]
click at [343, 45] on link "마이페이지" at bounding box center [346, 48] width 92 height 34
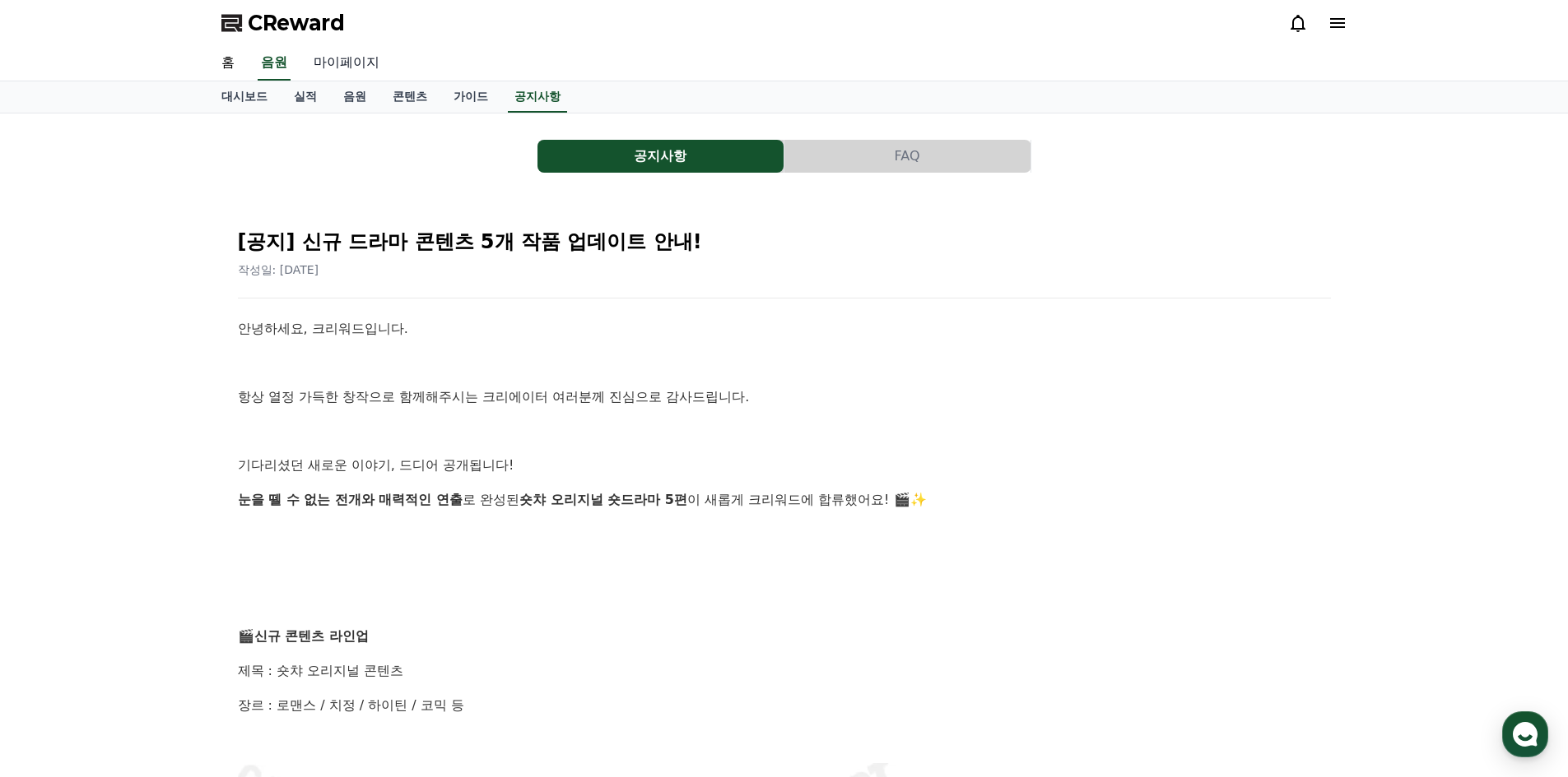
select select "**********"
click at [344, 65] on link "마이페이지" at bounding box center [346, 63] width 92 height 34
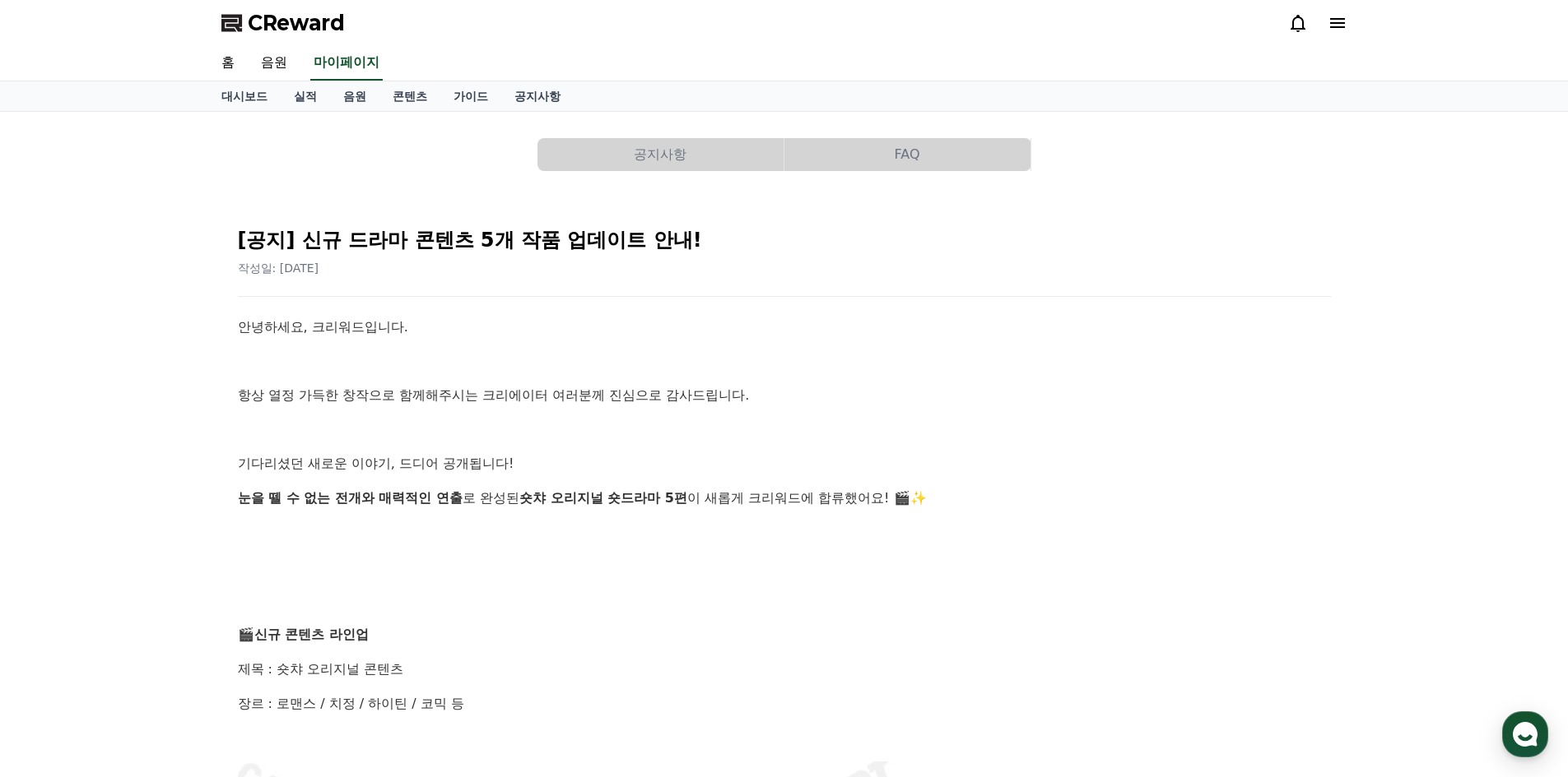
select select "**********"
